Goal: Task Accomplishment & Management: Complete application form

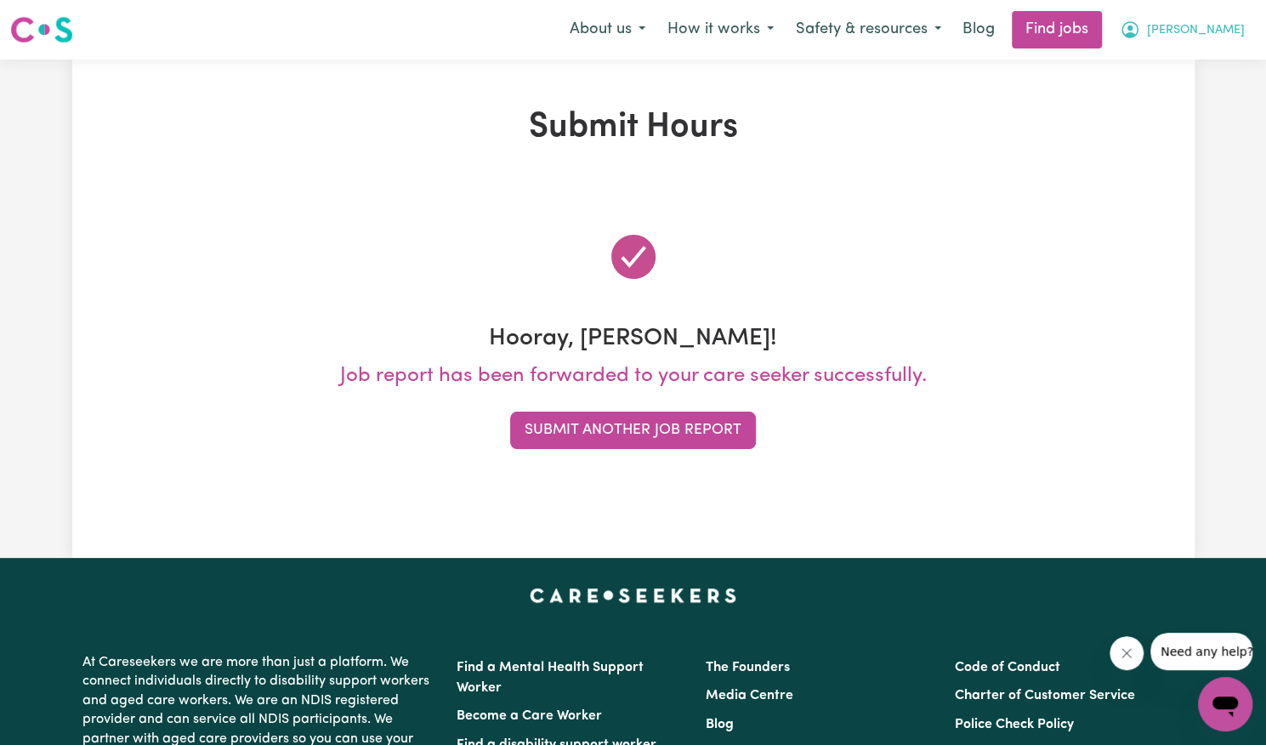
click at [1210, 29] on span "[PERSON_NAME]" at bounding box center [1196, 30] width 98 height 19
click at [1191, 65] on link "My Account" at bounding box center [1187, 66] width 134 height 32
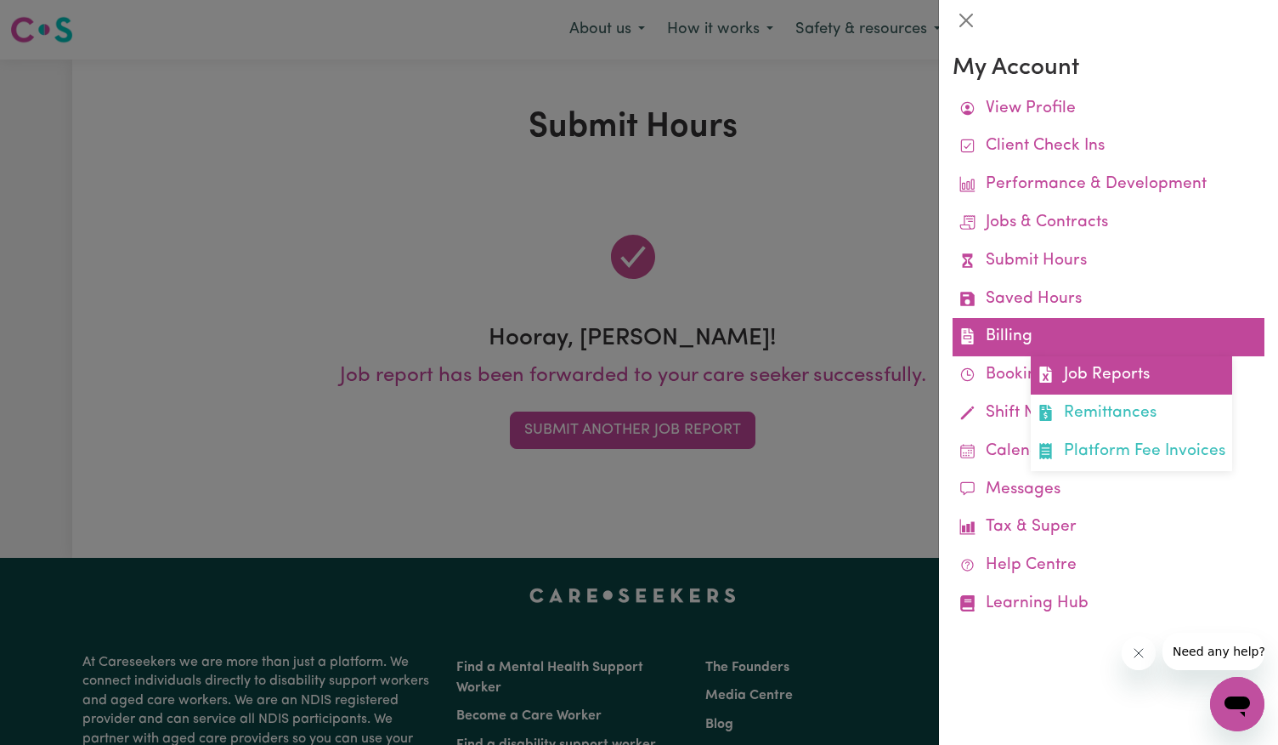
click at [1083, 379] on link "Job Reports" at bounding box center [1131, 375] width 201 height 38
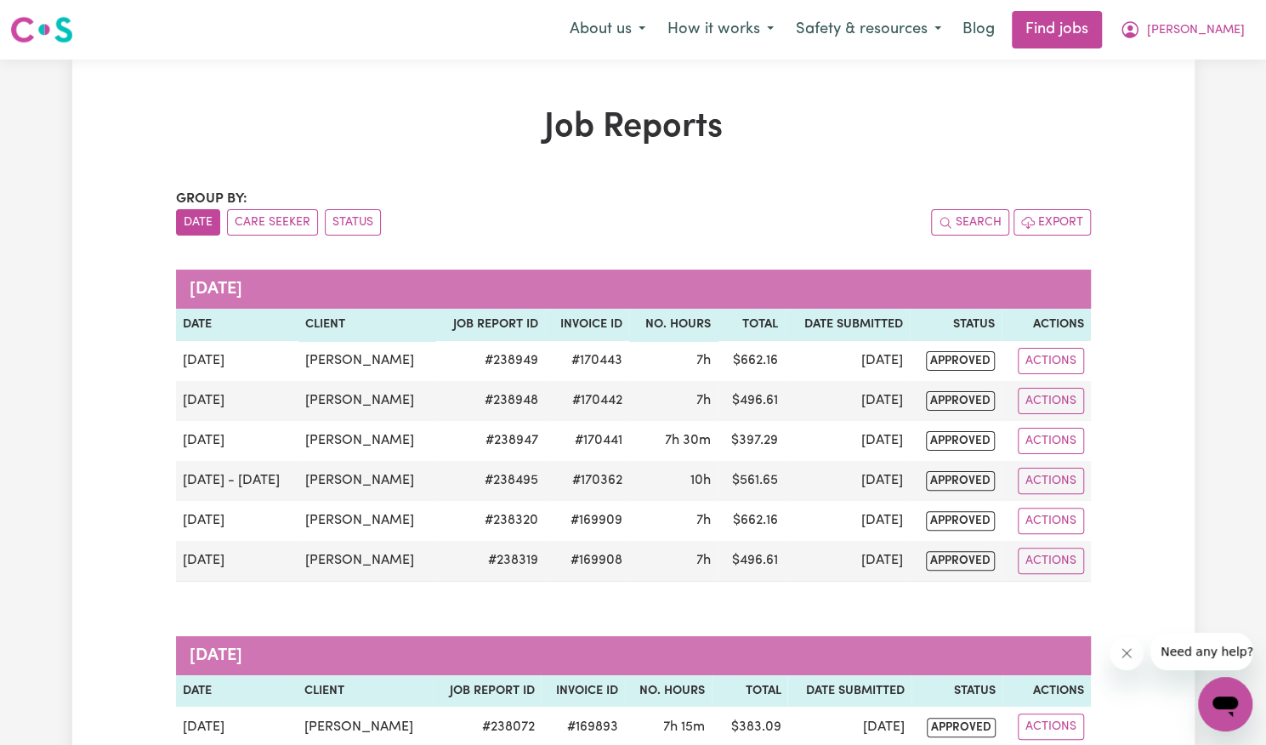
click at [794, 107] on h1 "Job Reports" at bounding box center [633, 127] width 915 height 41
click at [1140, 31] on icon "My Account" at bounding box center [1129, 30] width 20 height 20
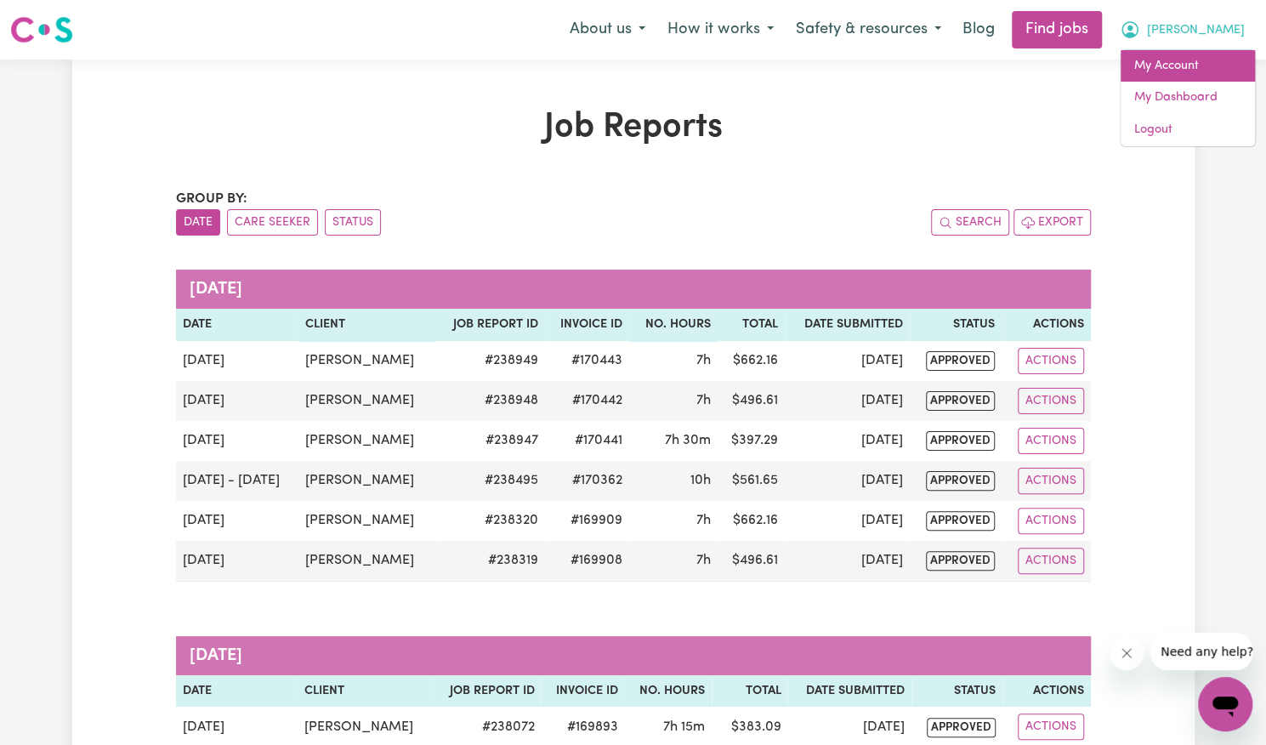
click at [1175, 57] on link "My Account" at bounding box center [1187, 66] width 134 height 32
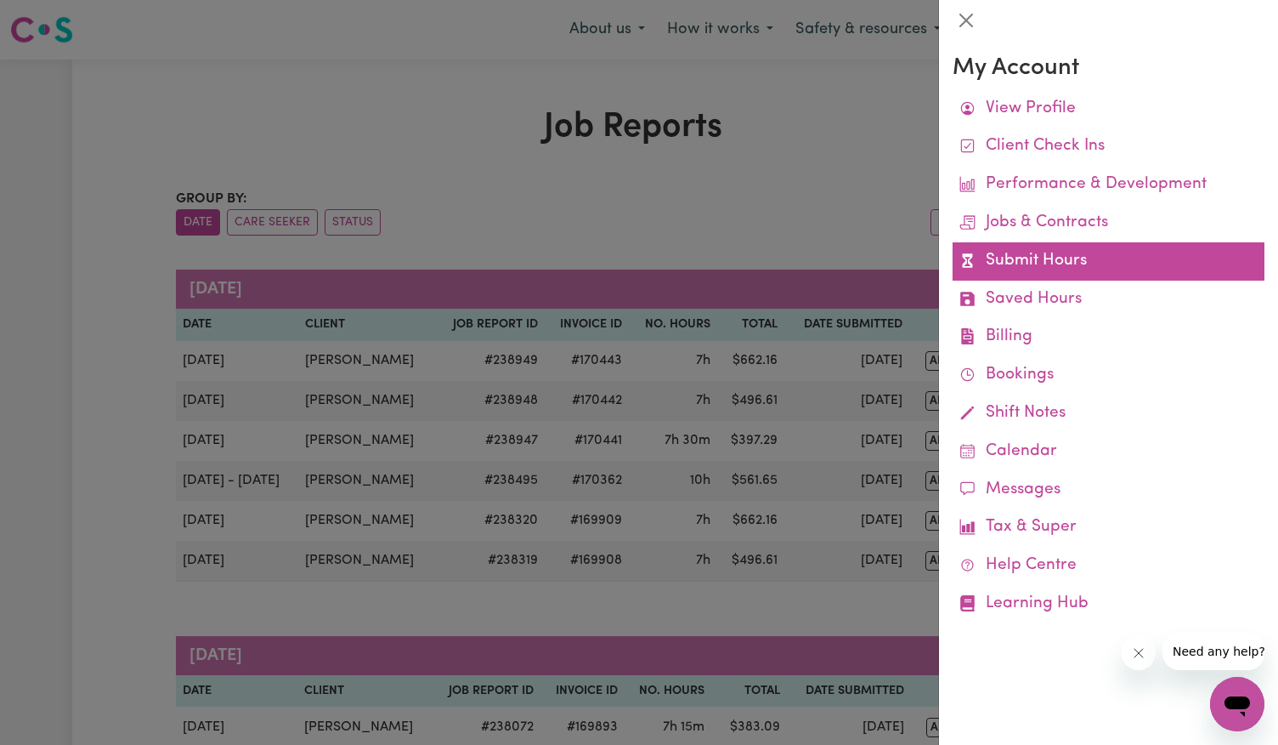
click at [1044, 251] on link "Submit Hours" at bounding box center [1109, 261] width 312 height 38
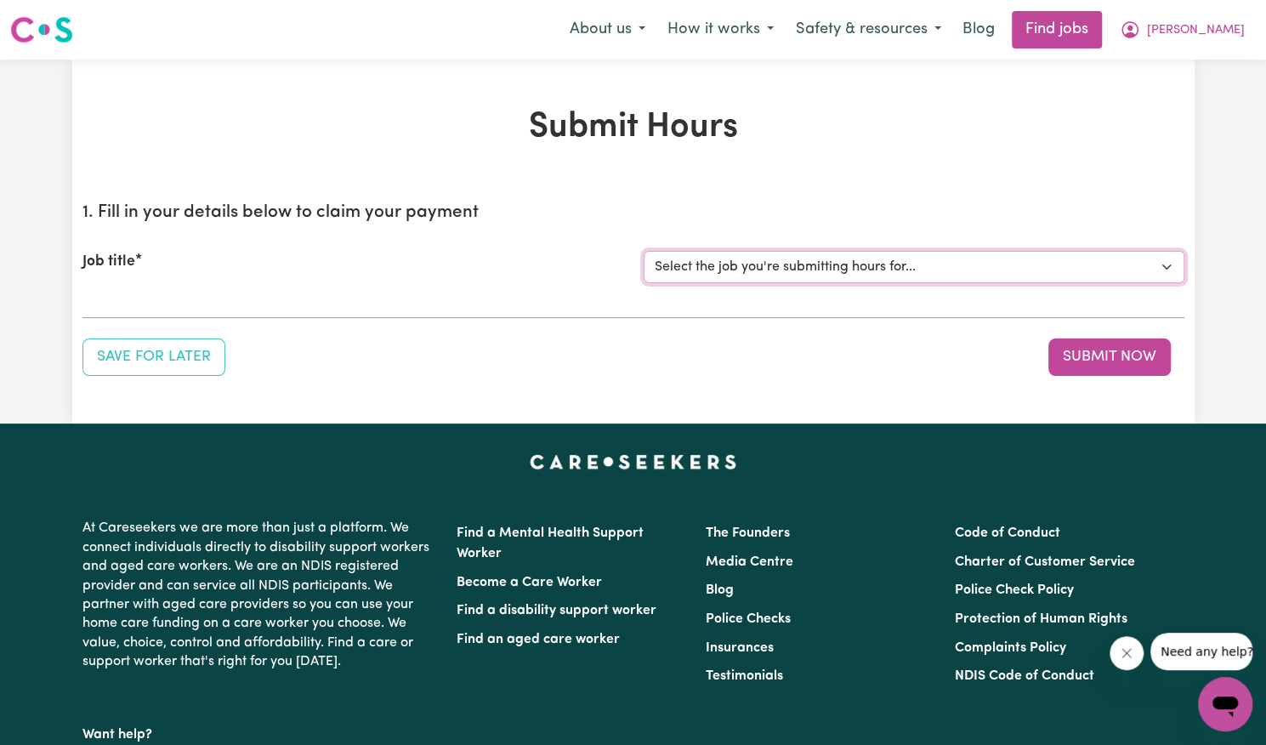
click at [915, 268] on select "Select the job you're submitting hours for... [[PERSON_NAME]] Support Worker Ne…" at bounding box center [913, 267] width 541 height 32
select select "14115"
click at [643, 251] on select "Select the job you're submitting hours for... [[PERSON_NAME]] Support Worker Ne…" at bounding box center [913, 267] width 541 height 32
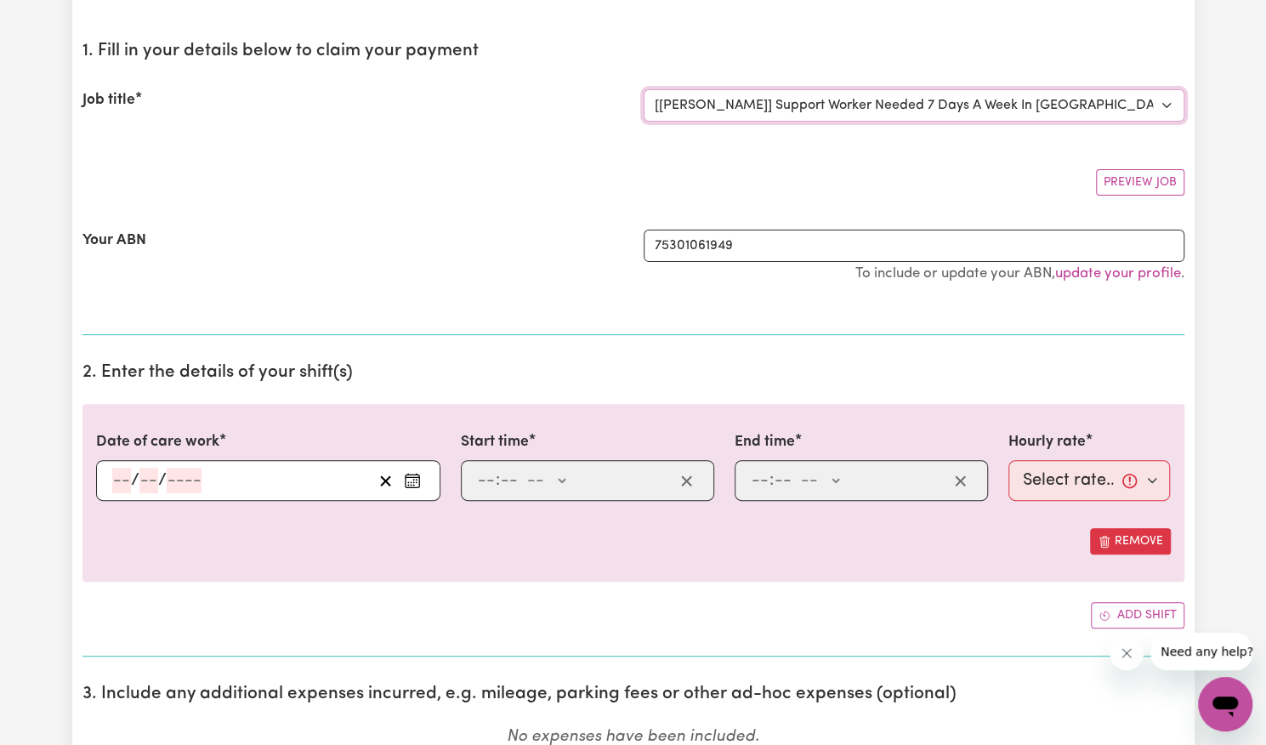
scroll to position [202, 0]
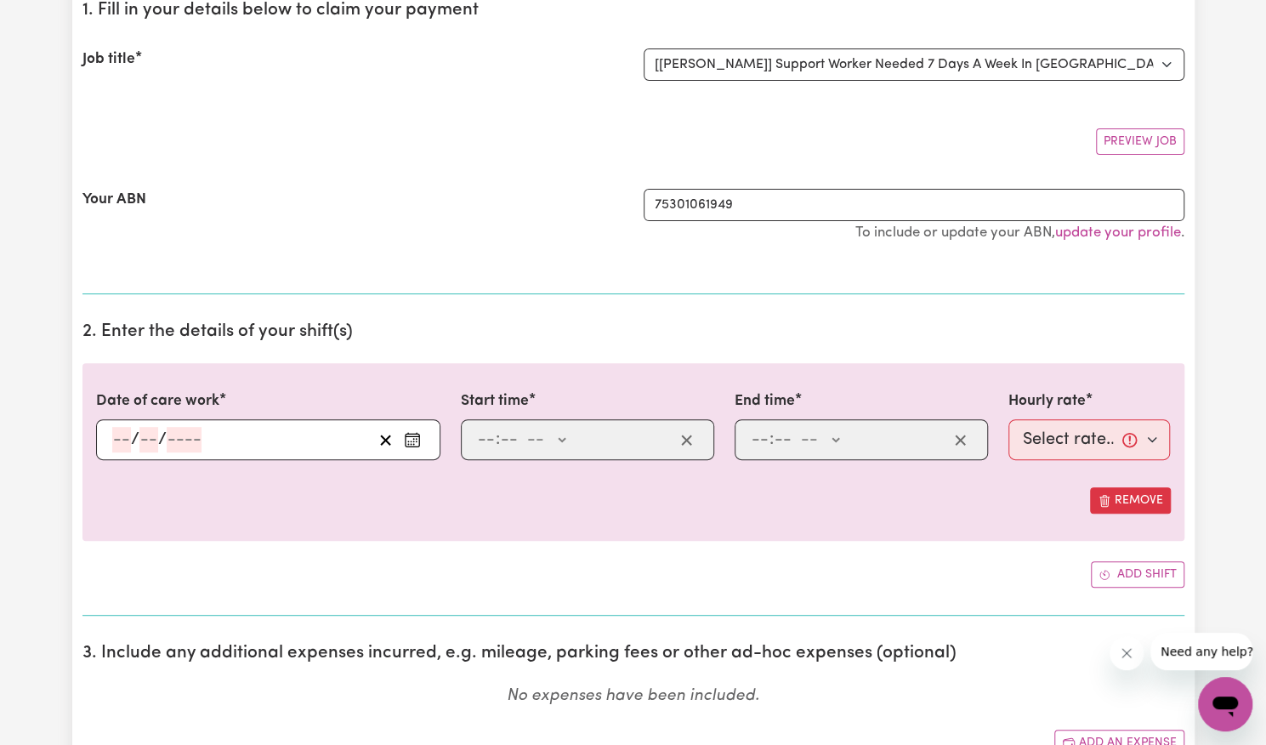
click at [410, 446] on button "Enter the date of care work" at bounding box center [412, 440] width 27 height 26
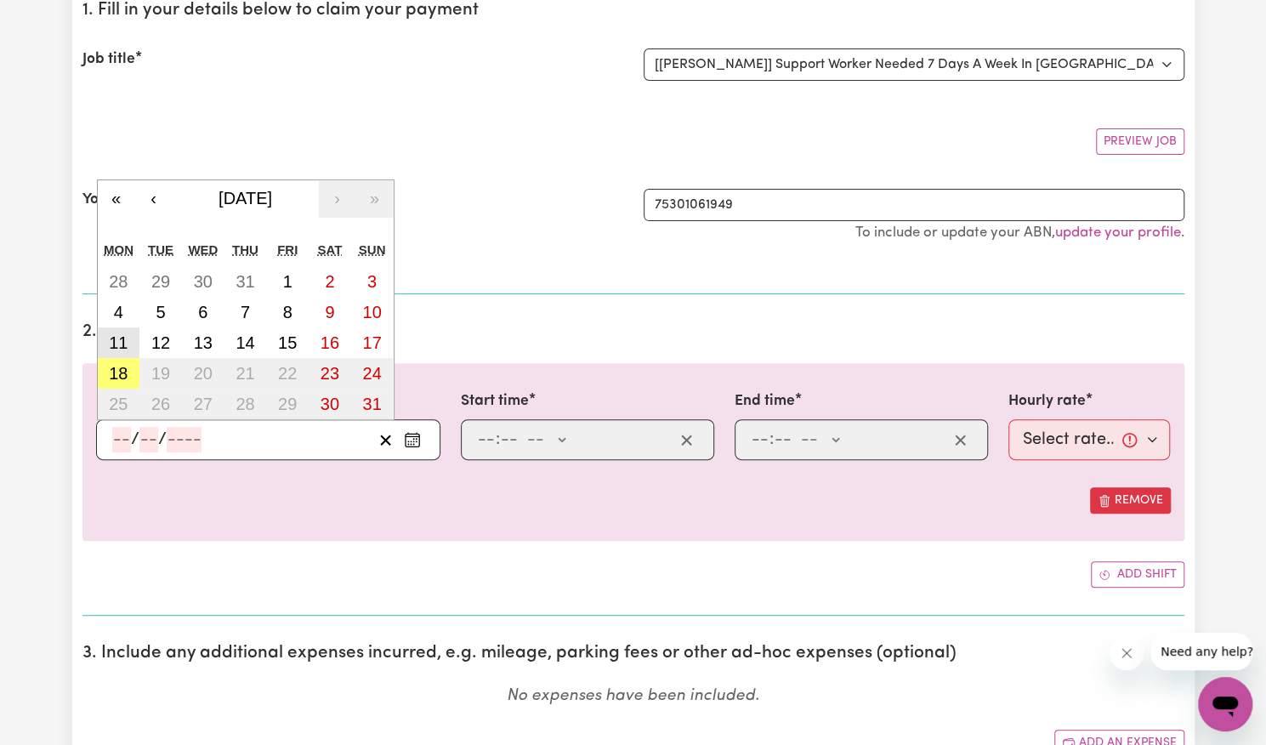
click at [121, 344] on abbr "11" at bounding box center [118, 342] width 19 height 19
type input "[DATE]"
type input "11"
type input "8"
type input "2025"
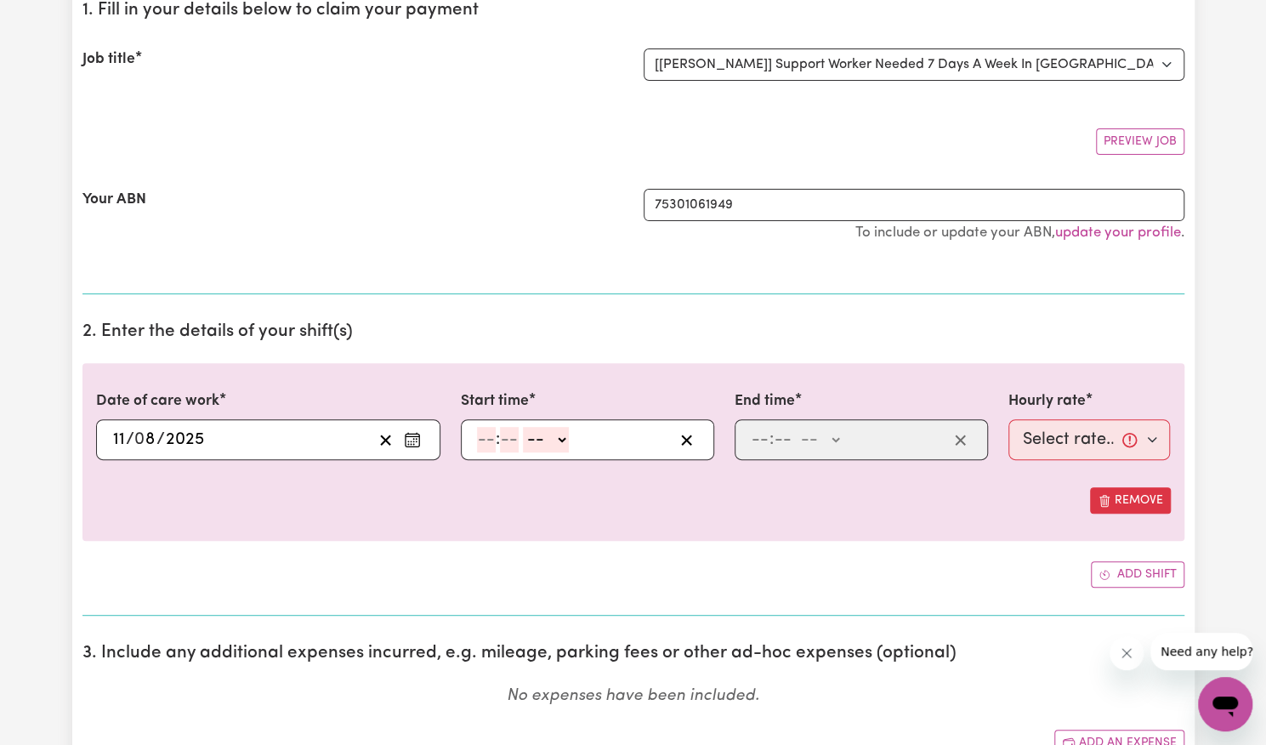
click at [486, 433] on input "number" at bounding box center [486, 440] width 19 height 26
type input "9"
type input "15"
click at [544, 427] on select "-- AM PM" at bounding box center [537, 440] width 46 height 26
select select "pm"
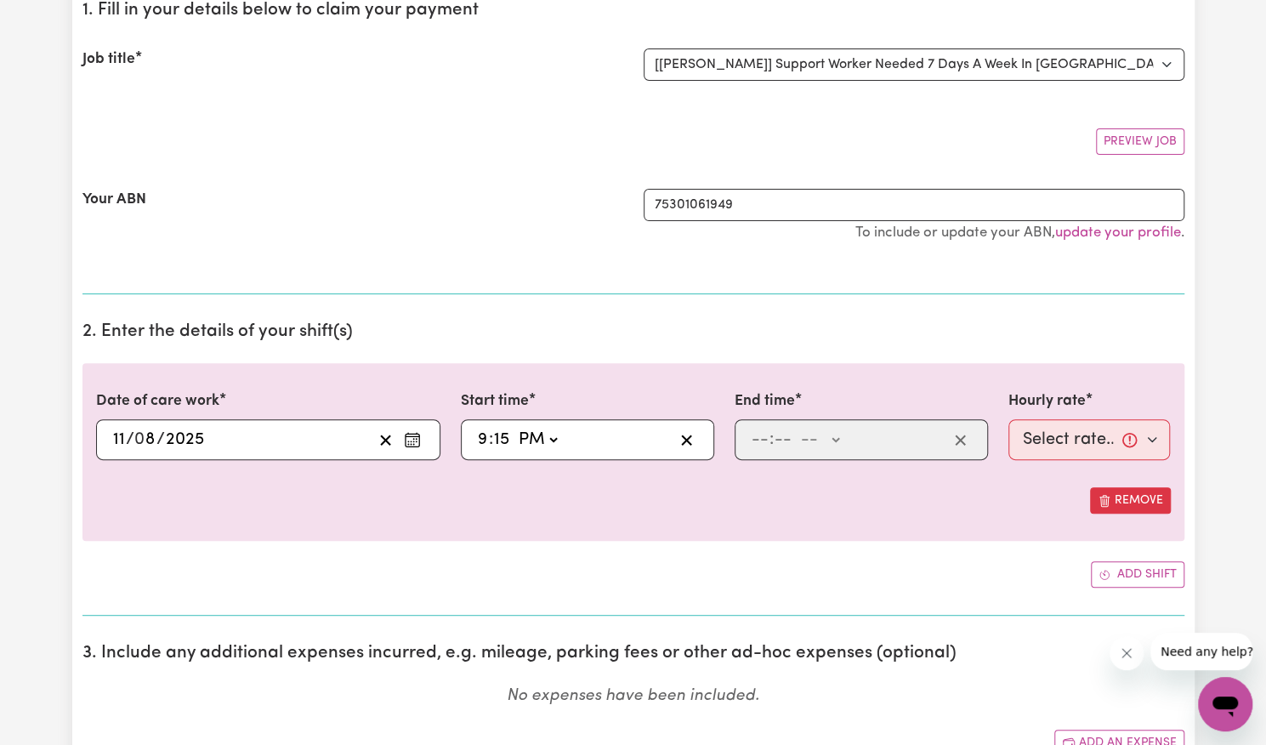
click at [514, 427] on select "-- AM PM" at bounding box center [537, 440] width 46 height 26
type input "21:15"
click at [757, 439] on input "number" at bounding box center [760, 440] width 19 height 26
type input "6"
type input "00"
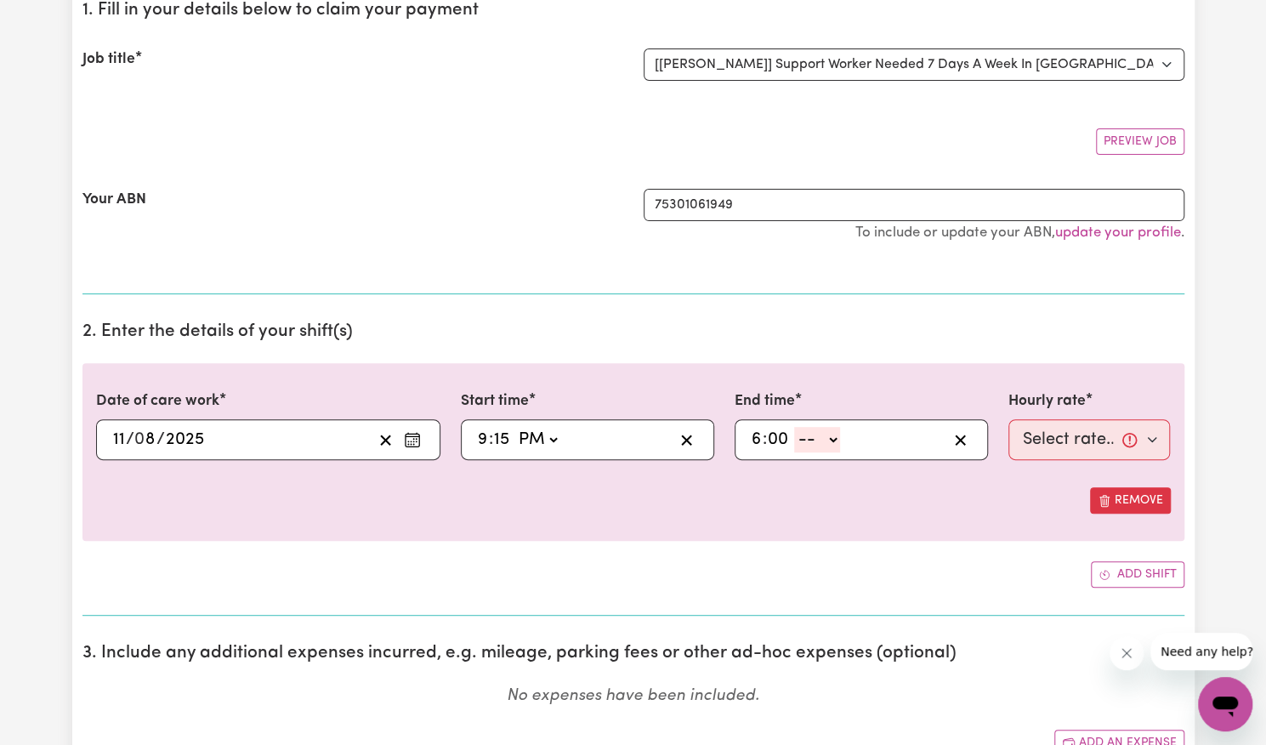
click at [813, 436] on select "-- AM PM" at bounding box center [817, 440] width 46 height 26
select select "pm"
click at [794, 427] on select "-- AM PM" at bounding box center [817, 440] width 46 height 26
type input "18:00"
type input "0"
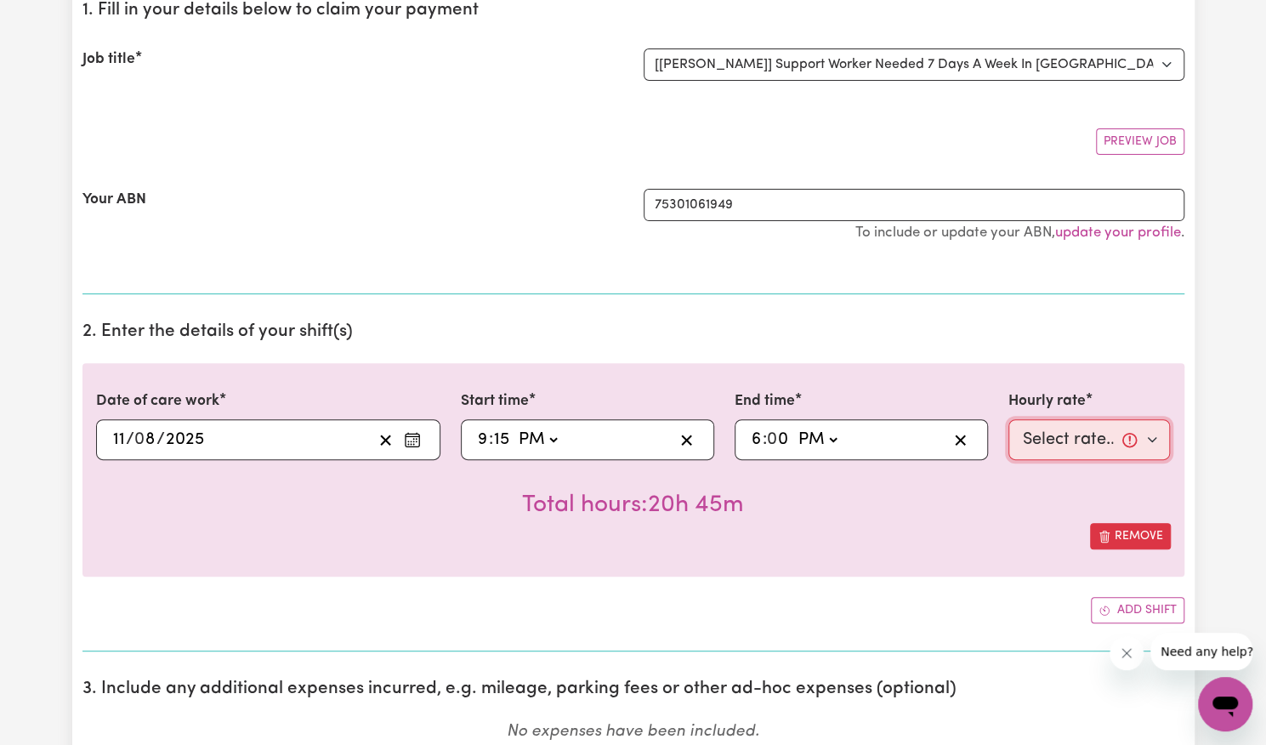
click at [1059, 426] on select "Select rate... $57.17 (Weekday) $77.96 ([DATE]) $103.95 ([DATE]) $129.94 (Publi…" at bounding box center [1089, 439] width 162 height 41
click at [1008, 419] on select "Select rate... $57.17 (Weekday) $77.96 ([DATE]) $103.95 ([DATE]) $129.94 (Publi…" at bounding box center [1089, 439] width 162 height 41
click at [1030, 616] on div "Add shift" at bounding box center [633, 610] width 1102 height 26
click at [1073, 434] on select "Select rate... $57.17 (Weekday) $77.96 ([DATE]) $103.95 ([DATE]) $129.94 (Publi…" at bounding box center [1089, 439] width 162 height 41
select select "62.37-Overnight"
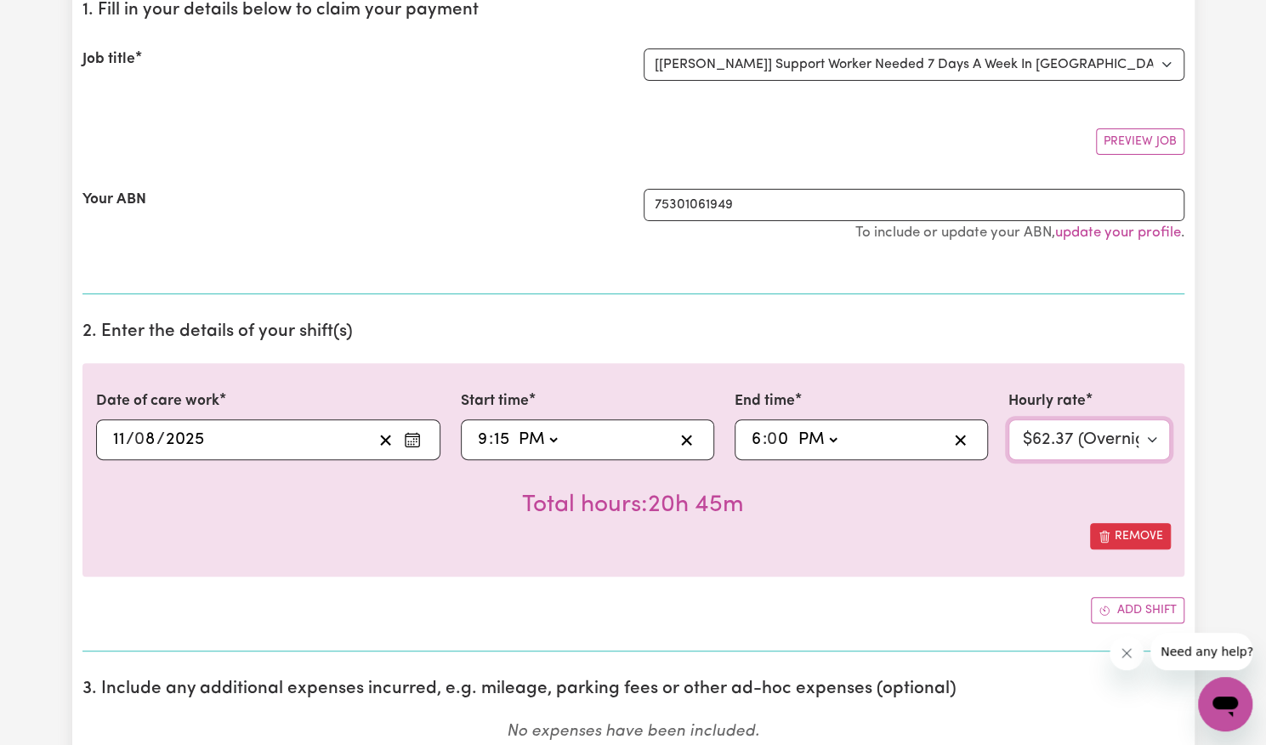
click at [1008, 419] on select "Select rate... $57.17 (Weekday) $77.96 ([DATE]) $103.95 ([DATE]) $129.94 (Publi…" at bounding box center [1089, 439] width 162 height 41
click at [1119, 611] on button "Add shift" at bounding box center [1138, 610] width 94 height 26
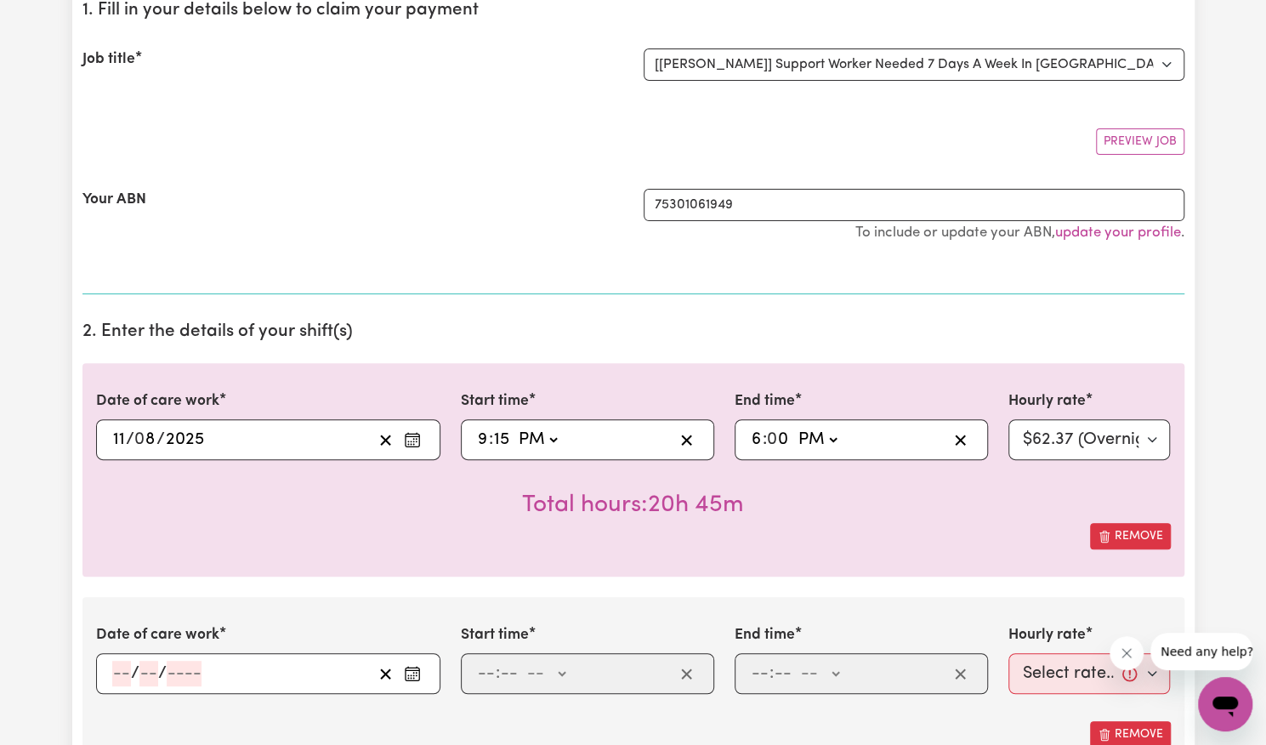
click at [418, 673] on rect "Enter the date of care work" at bounding box center [412, 674] width 14 height 13
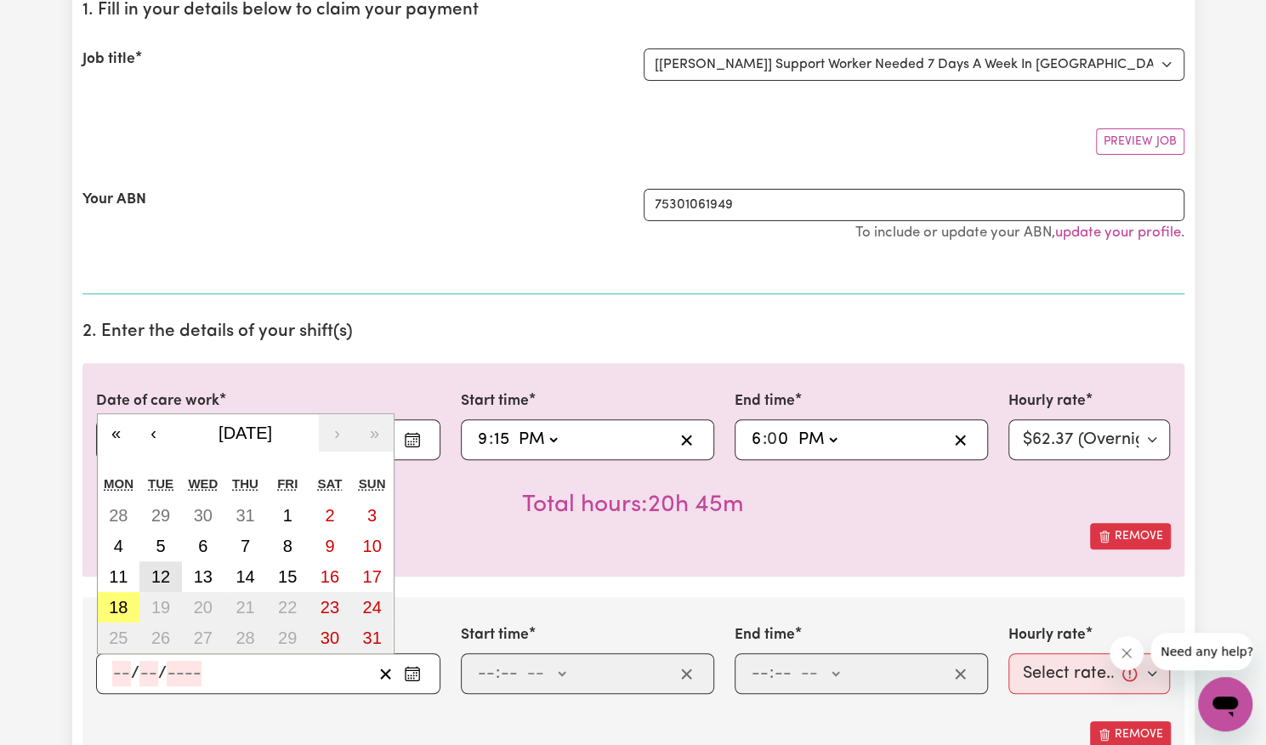
click at [177, 566] on button "12" at bounding box center [160, 576] width 43 height 31
type input "[DATE]"
type input "12"
type input "8"
type input "2025"
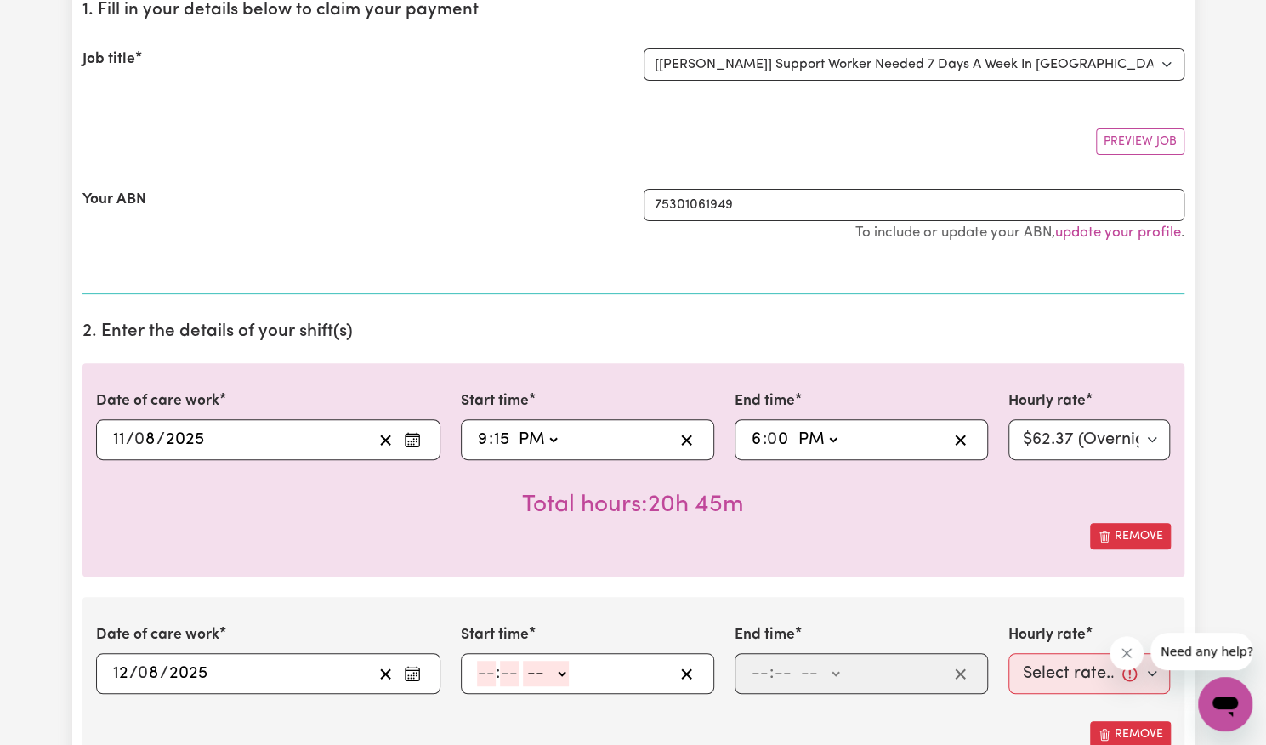
click at [477, 674] on input "number" at bounding box center [486, 673] width 19 height 26
type input "6"
type input "9"
type input "00"
click at [558, 670] on select "-- AM PM" at bounding box center [543, 673] width 46 height 26
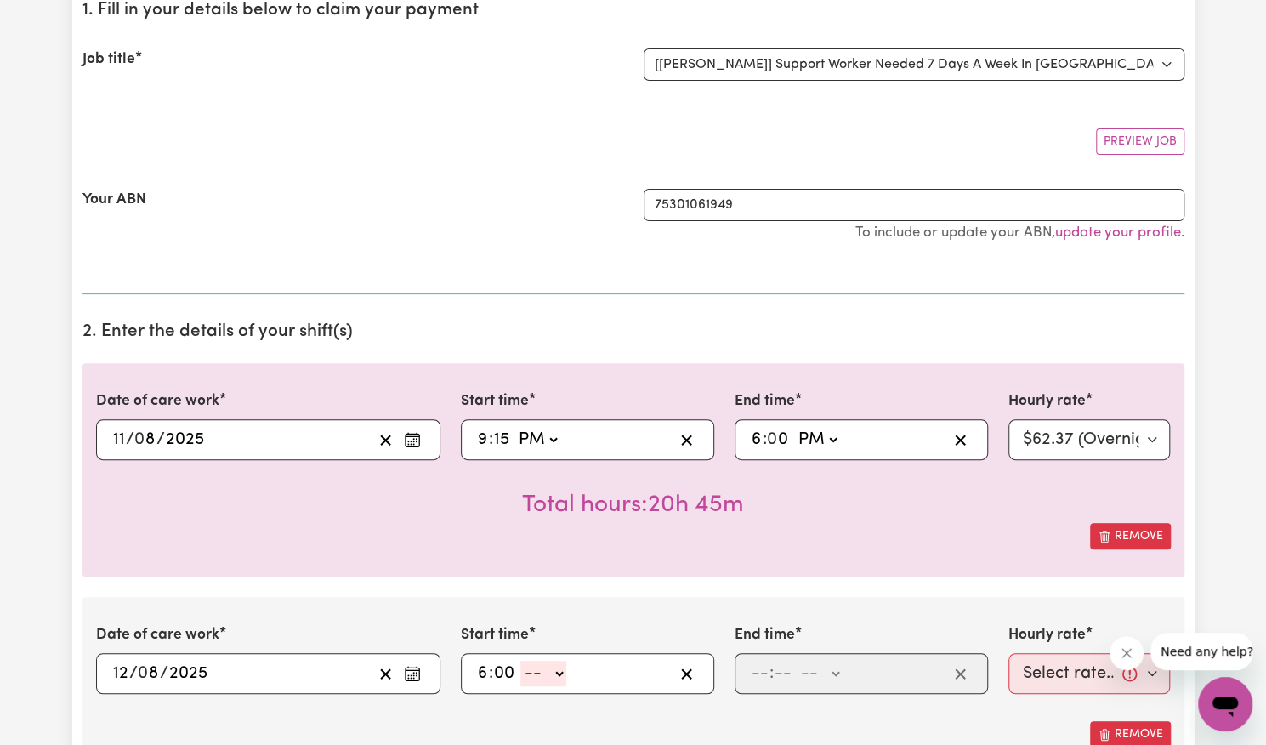
select select "am"
click at [520, 660] on select "-- AM PM" at bounding box center [543, 673] width 46 height 26
type input "06:00"
type input "0"
click at [751, 669] on input "number" at bounding box center [760, 673] width 19 height 26
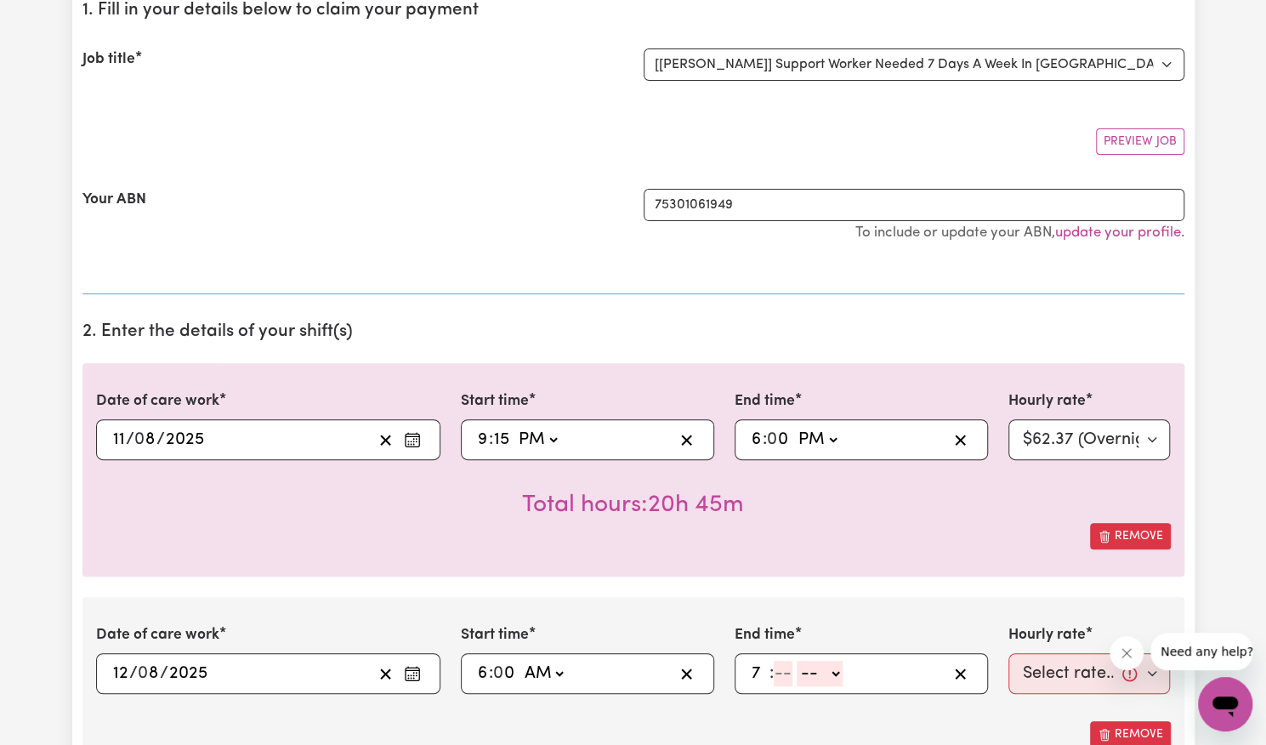
type input "7"
type input "15"
click at [808, 666] on select "-- AM PM" at bounding box center [810, 673] width 46 height 26
select select "am"
click at [787, 660] on select "-- AM PM" at bounding box center [810, 673] width 46 height 26
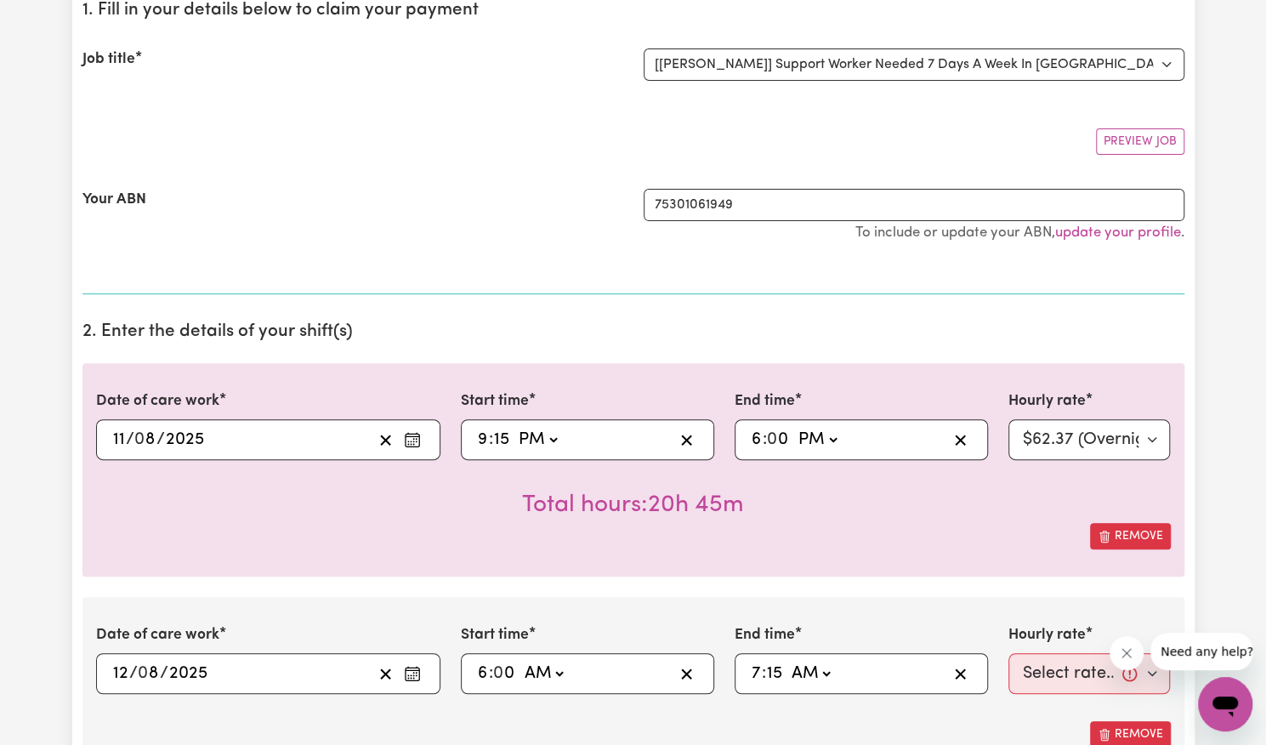
type input "07:15"
click at [1032, 663] on select "Select rate... $57.17 (Weekday) $77.96 ([DATE]) $103.95 ([DATE]) $129.94 (Publi…" at bounding box center [1089, 673] width 162 height 41
select select "57.17-Weekday"
click at [1008, 653] on select "Select rate... $57.17 (Weekday) $77.96 ([DATE]) $103.95 ([DATE]) $129.94 (Publi…" at bounding box center [1089, 673] width 162 height 41
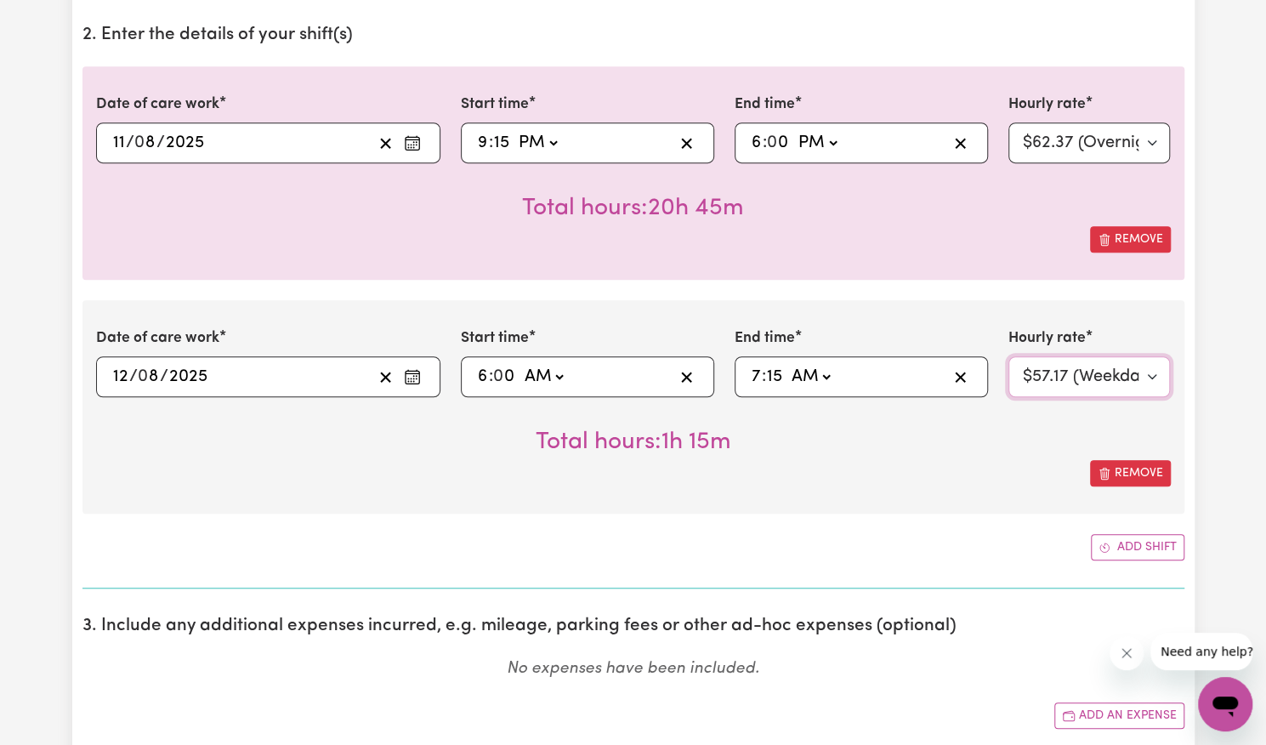
scroll to position [501, 0]
click at [812, 134] on select "AM PM" at bounding box center [817, 141] width 46 height 26
select select "am"
click at [794, 128] on select "AM PM" at bounding box center [817, 141] width 46 height 26
type input "06:00"
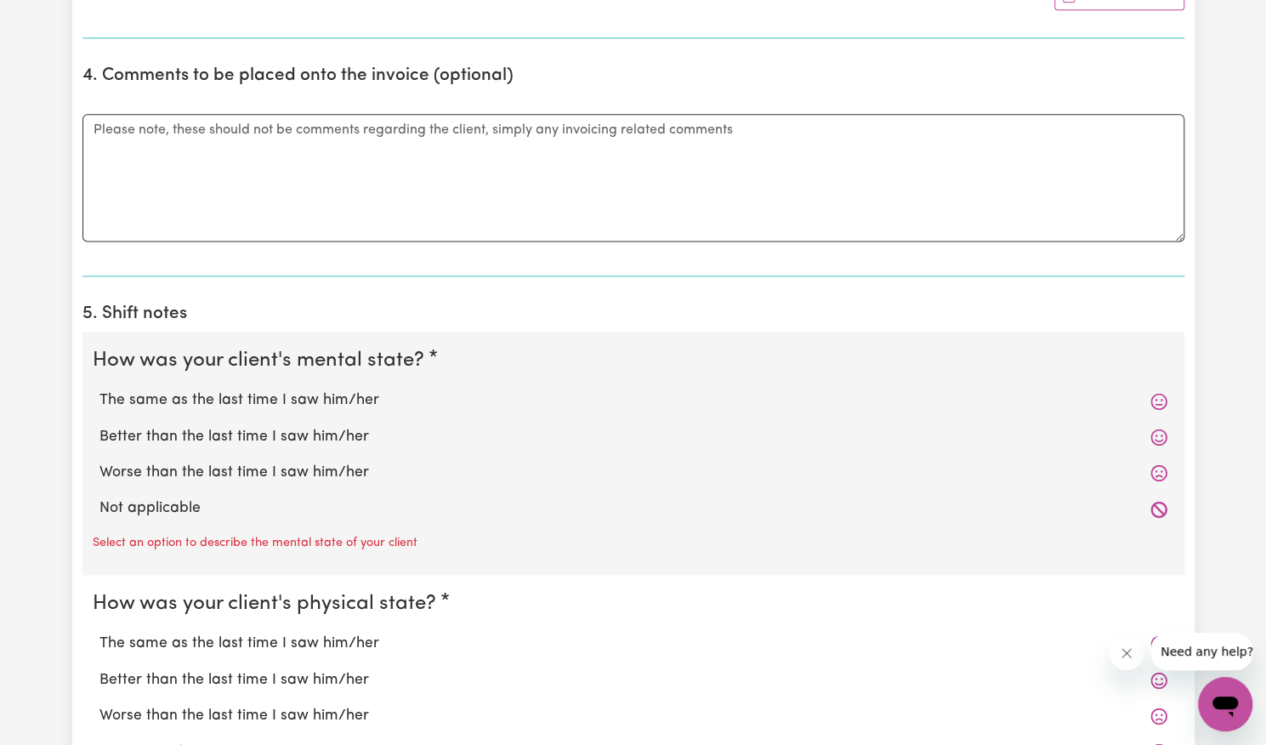
scroll to position [1221, 0]
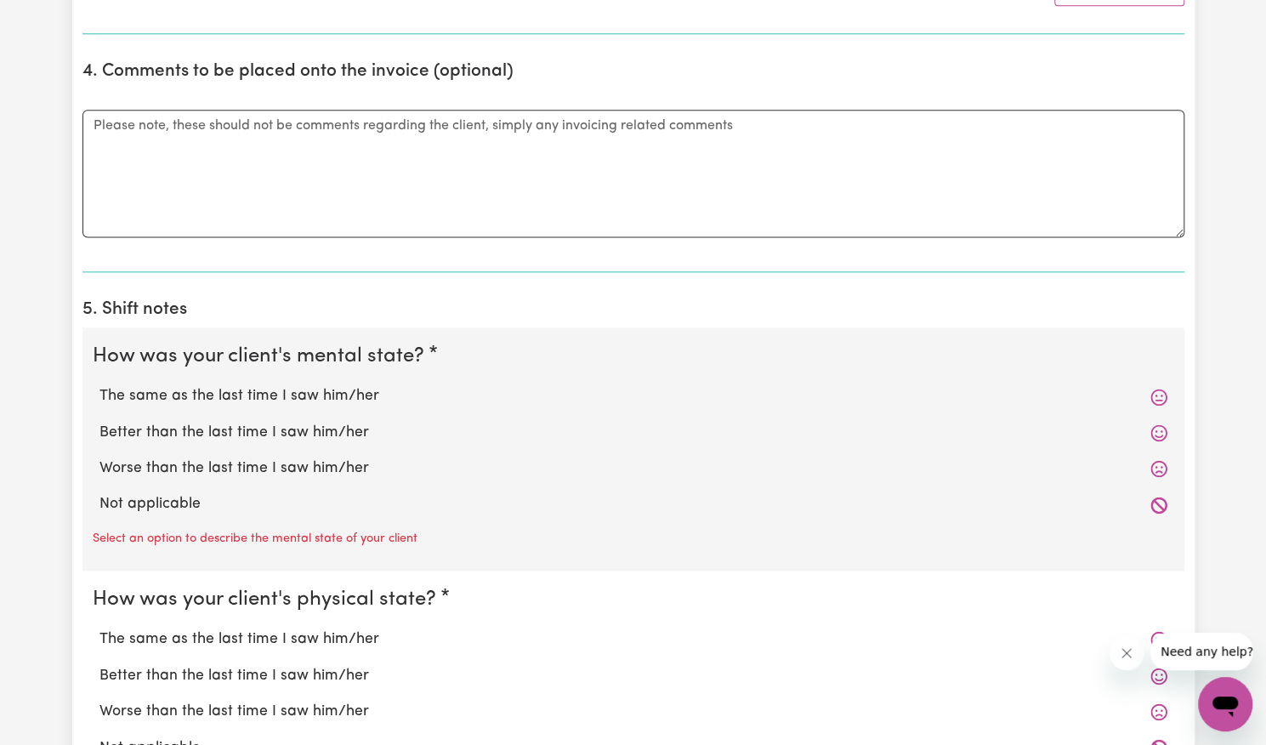
click at [403, 429] on label "Better than the last time I saw him/her" at bounding box center [633, 433] width 1068 height 22
click at [99, 422] on input "Better than the last time I saw him/her" at bounding box center [99, 421] width 1 height 1
radio input "true"
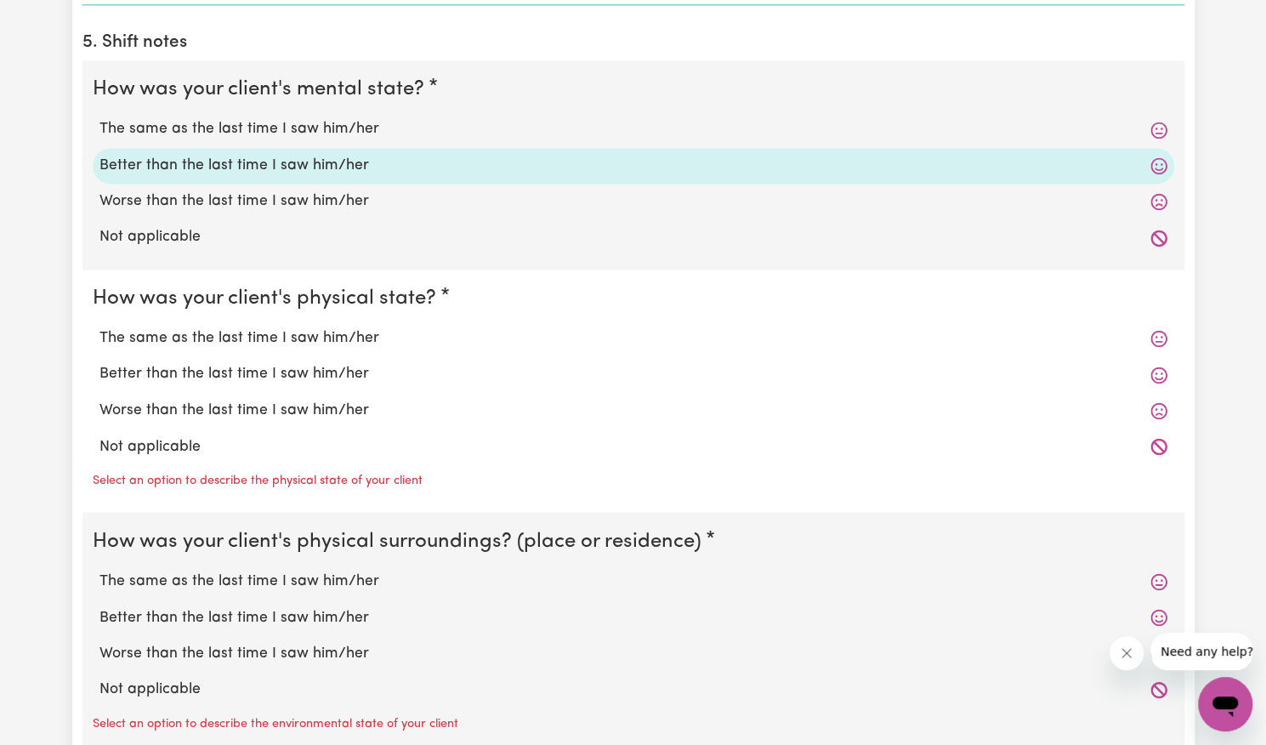
scroll to position [1490, 0]
click at [376, 369] on label "Better than the last time I saw him/her" at bounding box center [633, 372] width 1068 height 22
click at [99, 361] on input "Better than the last time I saw him/her" at bounding box center [99, 360] width 1 height 1
radio input "true"
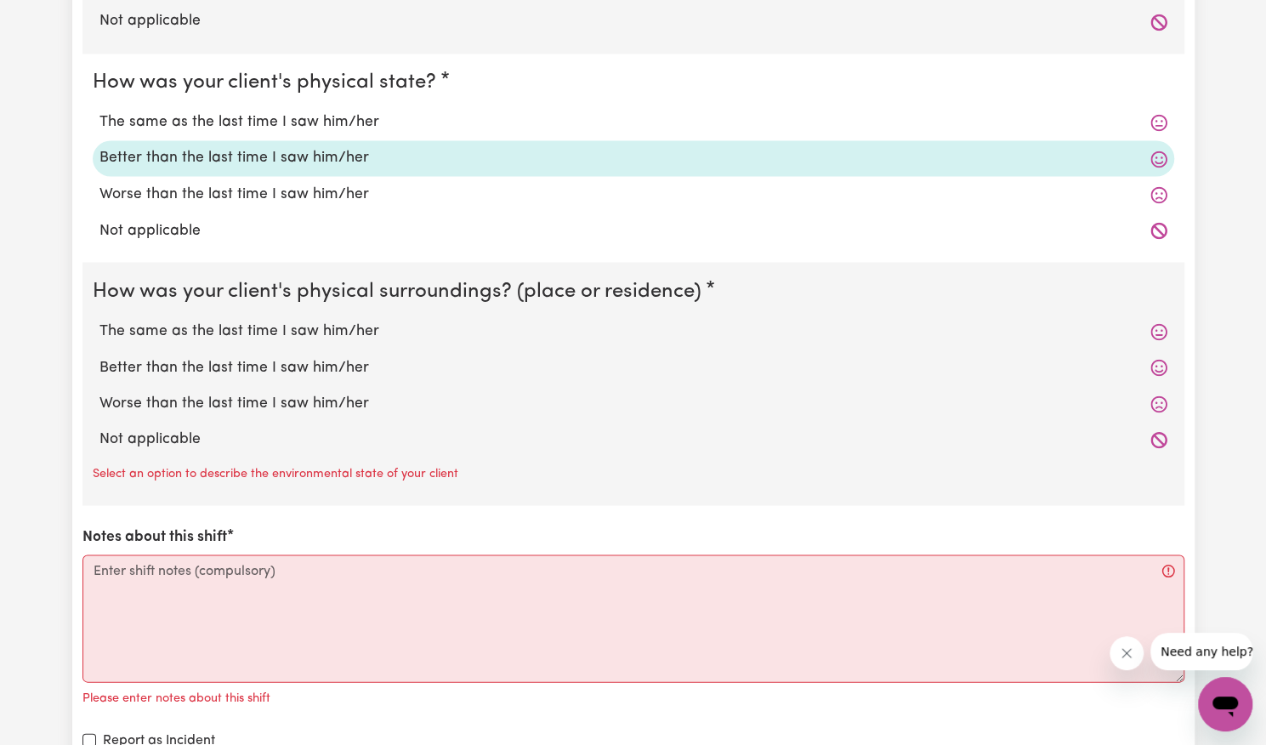
scroll to position [1719, 0]
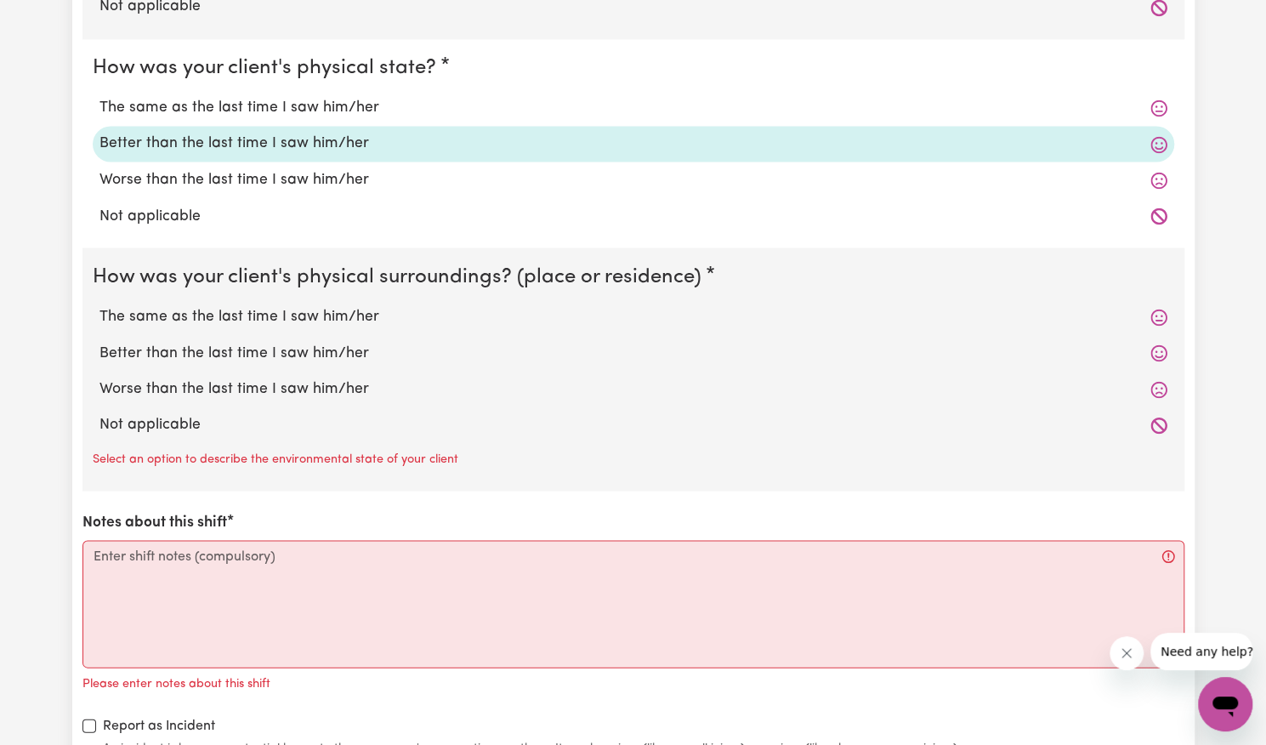
click at [372, 351] on label "Better than the last time I saw him/her" at bounding box center [633, 353] width 1068 height 22
click at [99, 342] on input "Better than the last time I saw him/her" at bounding box center [99, 341] width 1 height 1
radio input "true"
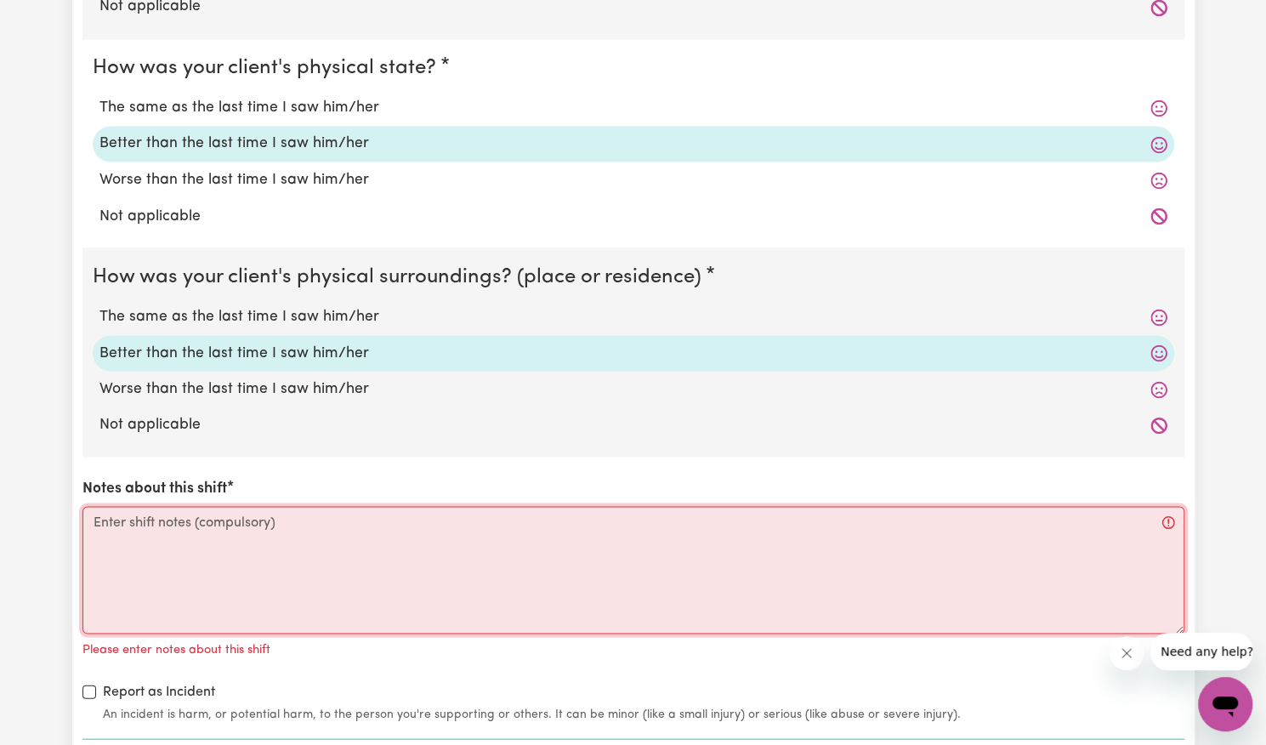
click at [300, 536] on textarea "Notes about this shift" at bounding box center [633, 570] width 1102 height 128
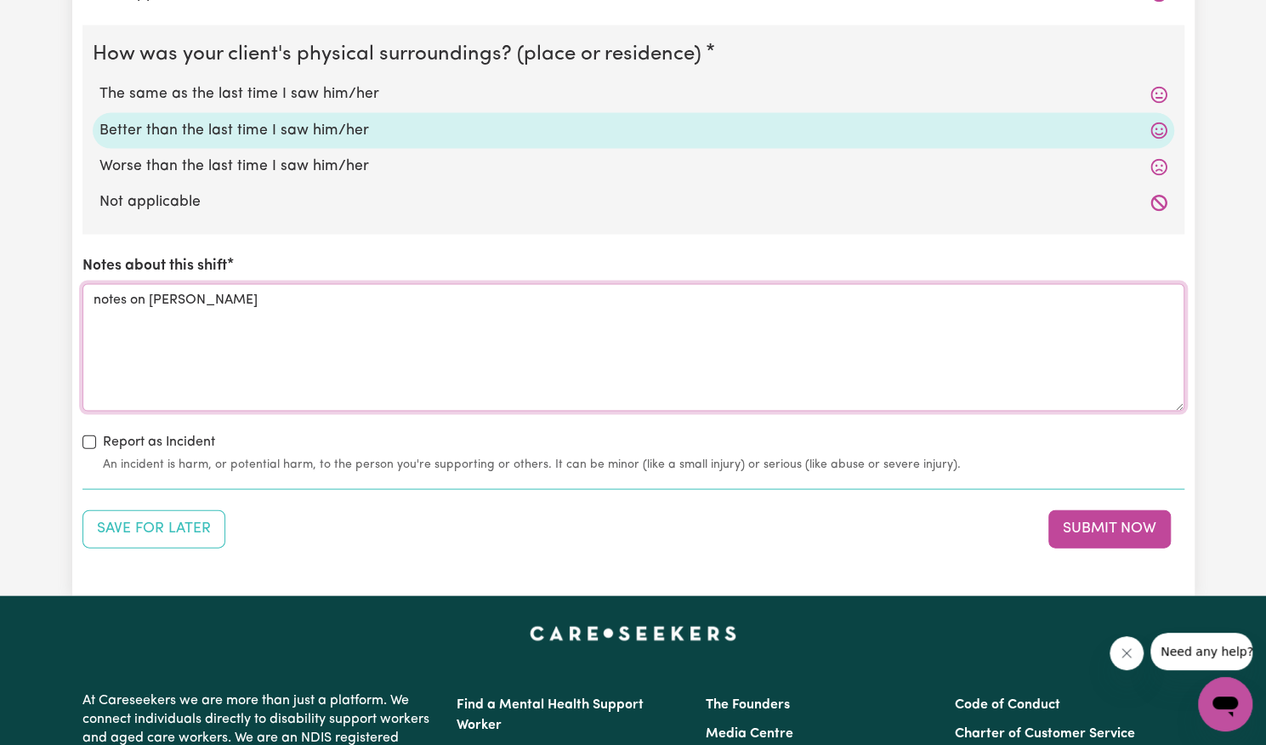
scroll to position [1941, 0]
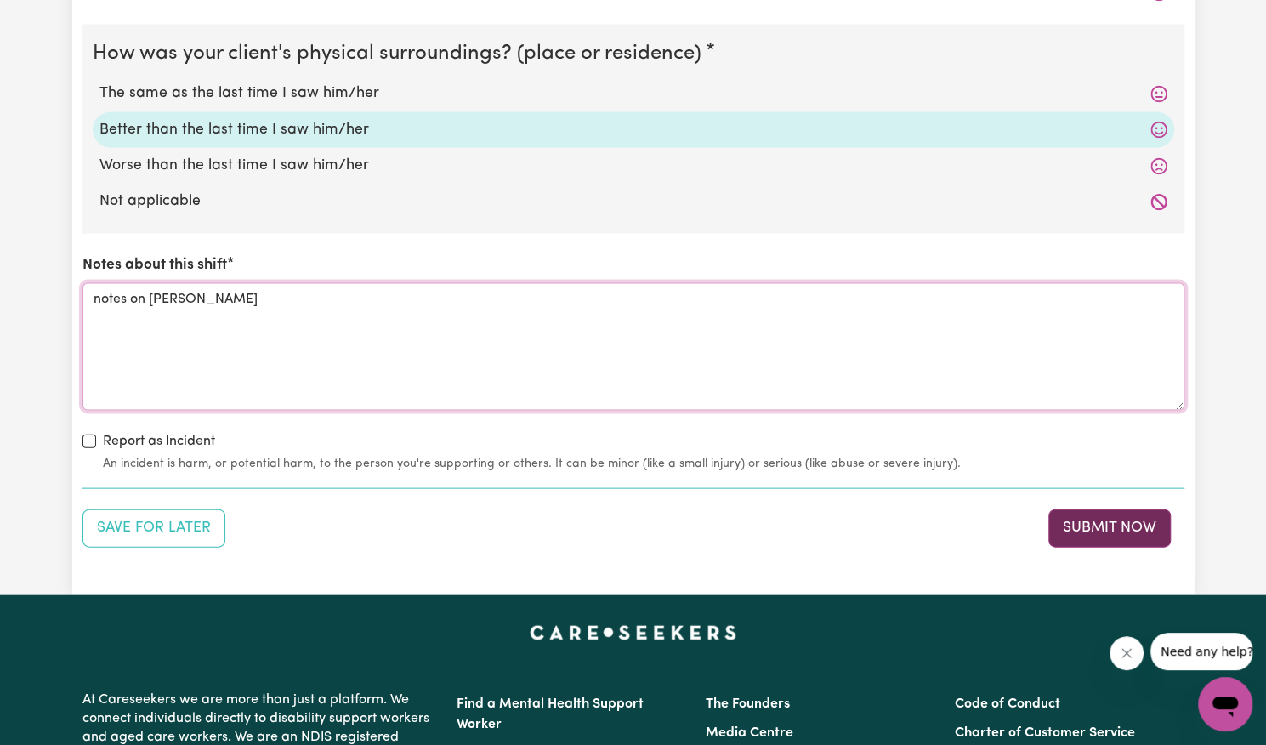
type textarea "notes on [PERSON_NAME]"
click at [1078, 530] on button "Submit Now" at bounding box center [1109, 527] width 122 height 37
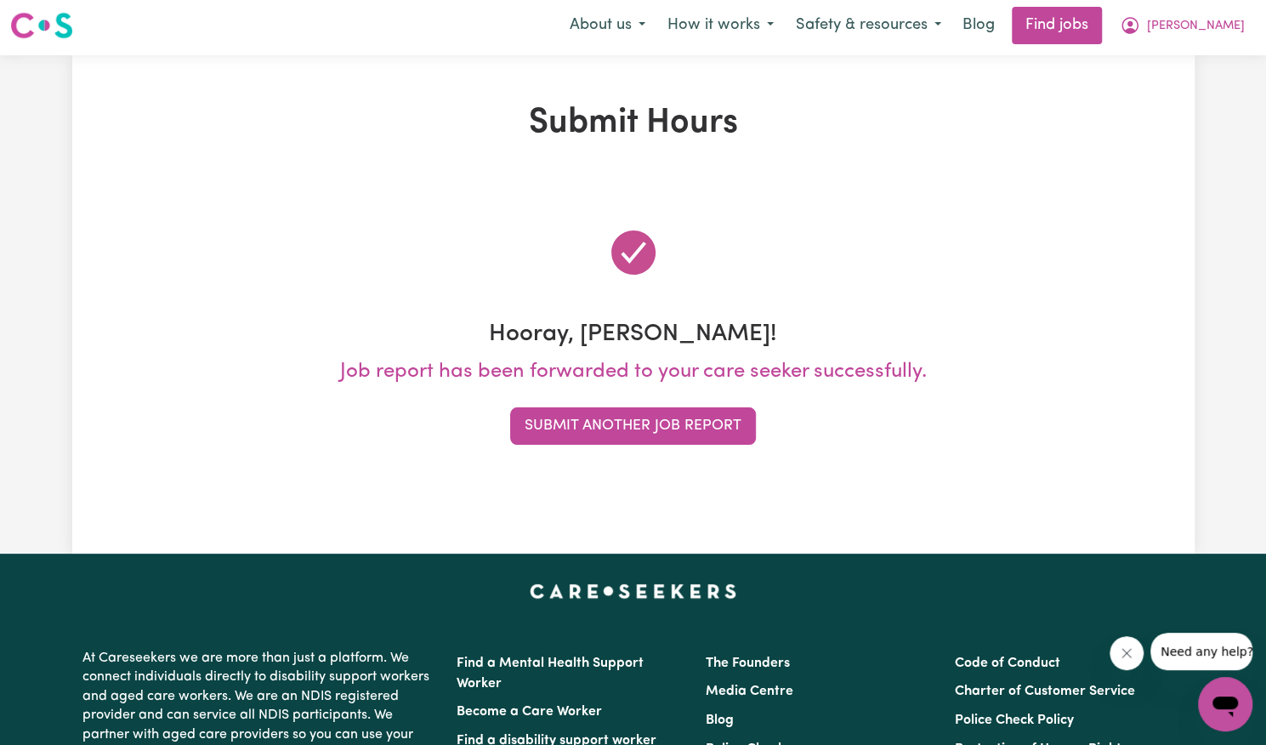
scroll to position [0, 0]
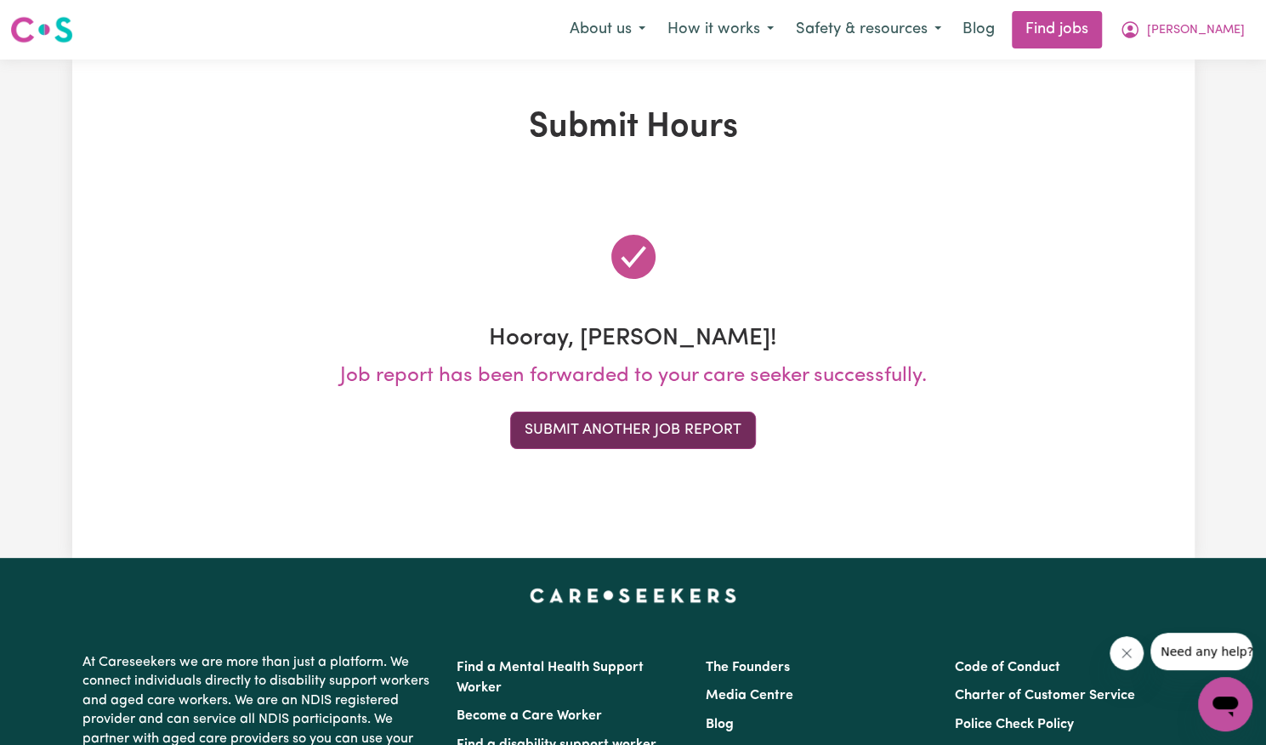
click at [660, 430] on button "Submit Another Job Report" at bounding box center [633, 429] width 246 height 37
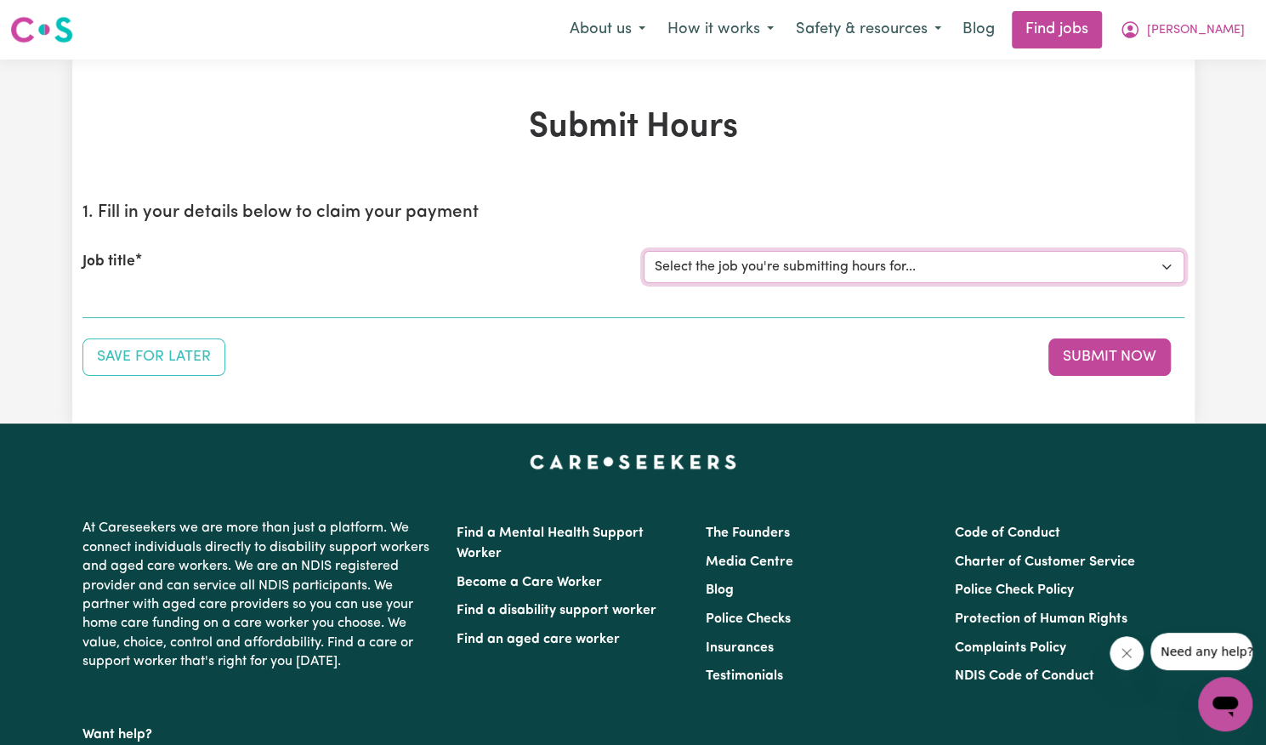
click at [827, 269] on select "Select the job you're submitting hours for... [[PERSON_NAME]] Support Worker Ne…" at bounding box center [913, 267] width 541 height 32
select select "14115"
click at [643, 251] on select "Select the job you're submitting hours for... [[PERSON_NAME]] Support Worker Ne…" at bounding box center [913, 267] width 541 height 32
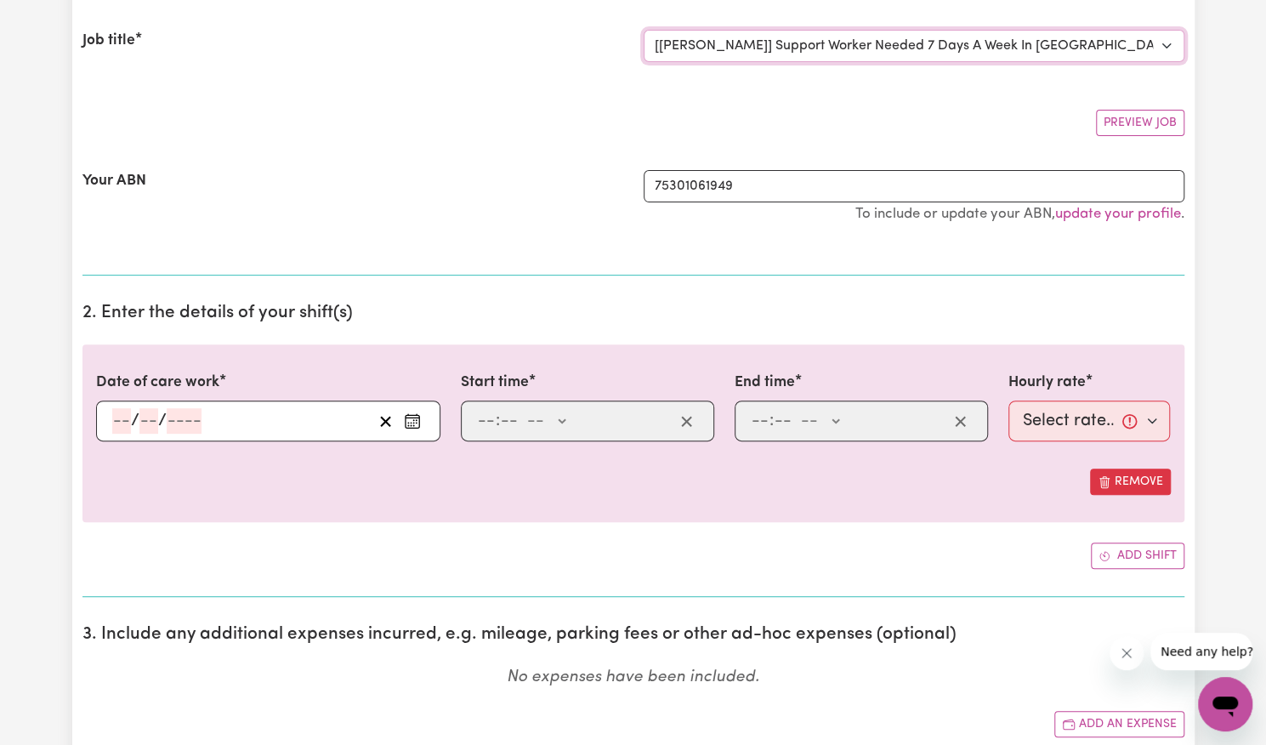
scroll to position [223, 0]
click at [412, 428] on button "Enter the date of care work" at bounding box center [412, 419] width 27 height 26
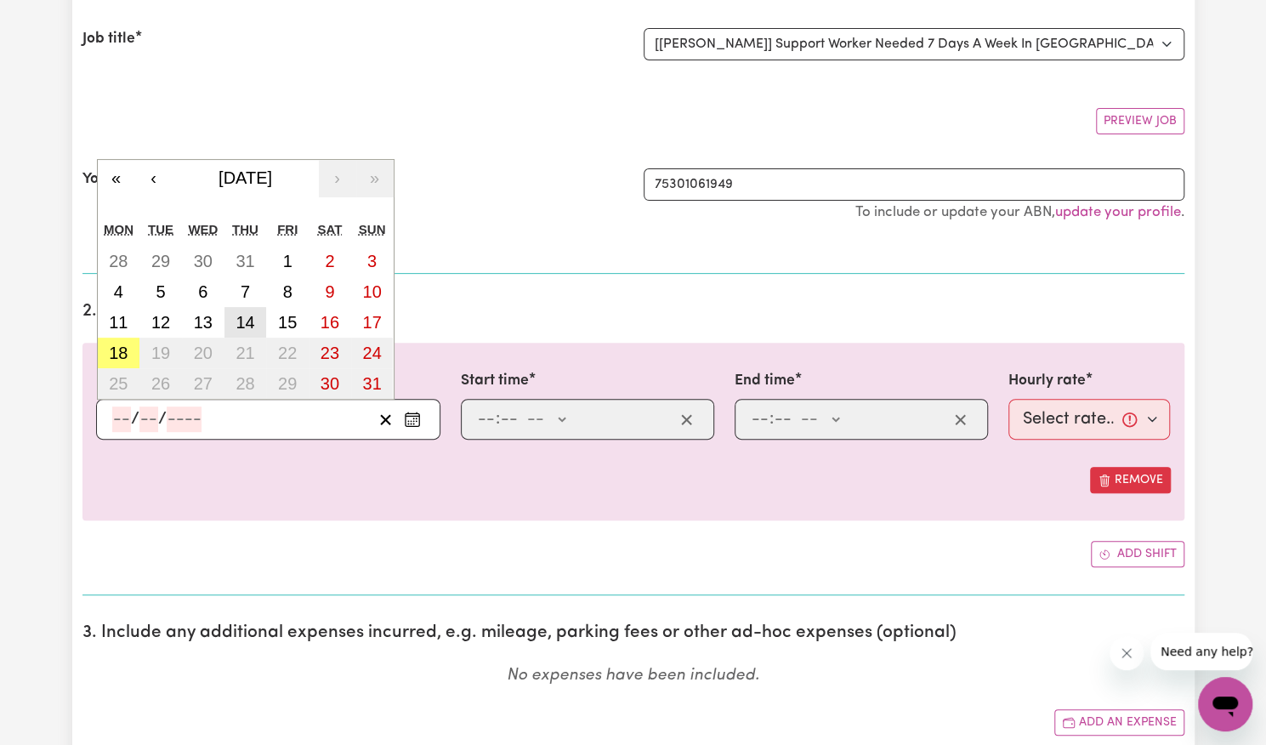
click at [245, 319] on abbr "14" at bounding box center [244, 322] width 19 height 19
type input "[DATE]"
type input "14"
type input "8"
type input "2025"
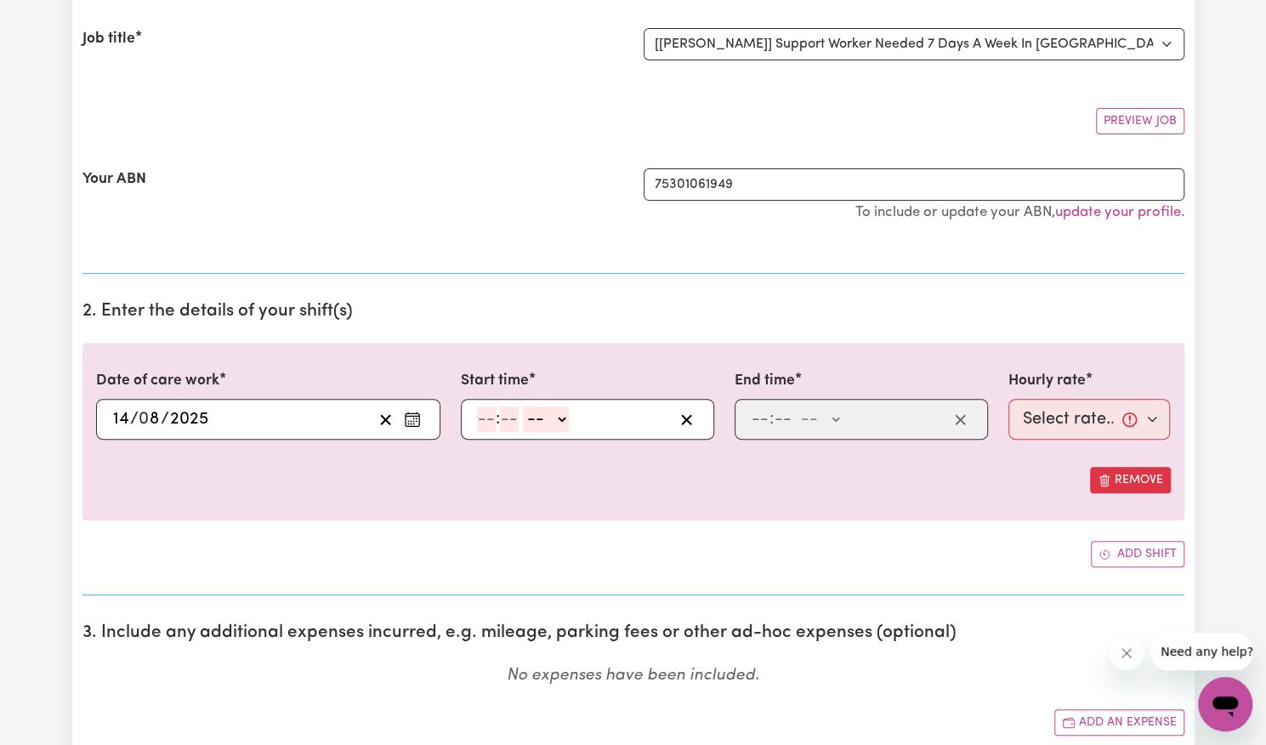
click at [484, 407] on input "number" at bounding box center [486, 419] width 19 height 26
type input "2"
type input "00"
click at [539, 424] on select "-- AM PM" at bounding box center [542, 419] width 46 height 26
select select "pm"
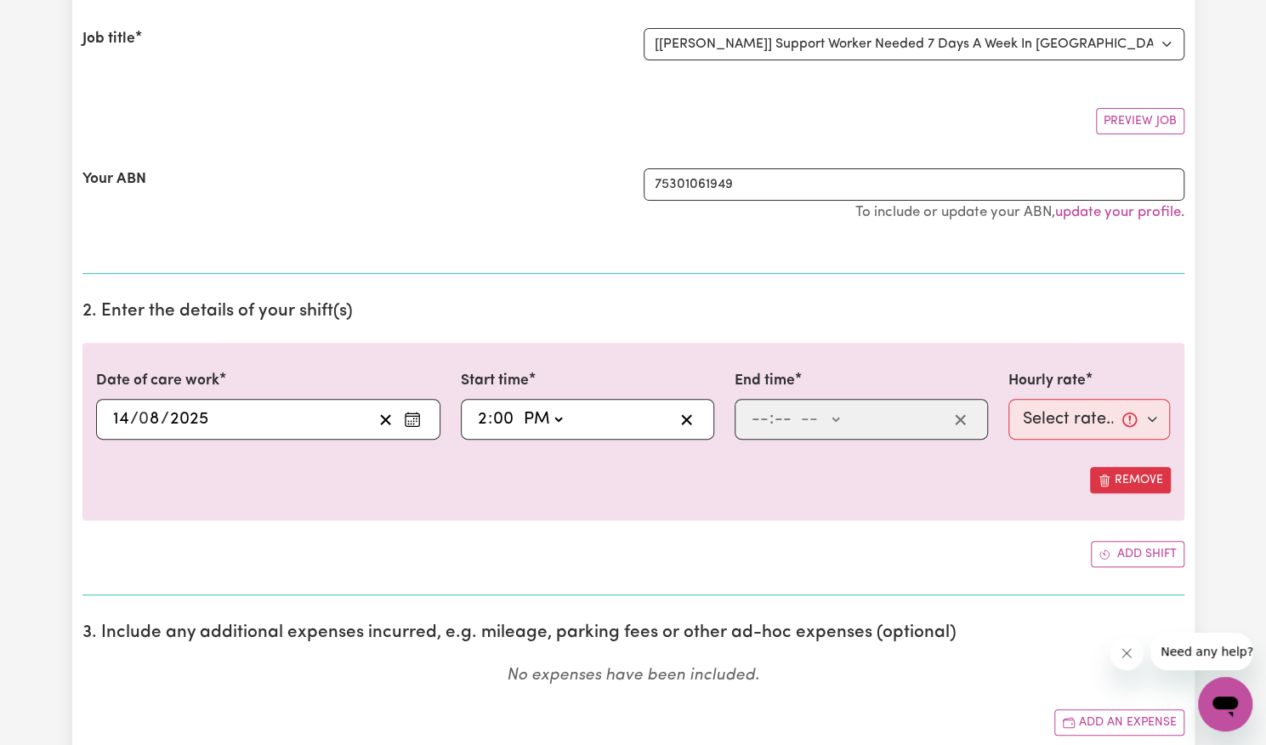
click at [519, 406] on select "-- AM PM" at bounding box center [542, 419] width 46 height 26
type input "14:00"
type input "0"
click at [758, 424] on input "number" at bounding box center [760, 419] width 19 height 26
type input "8"
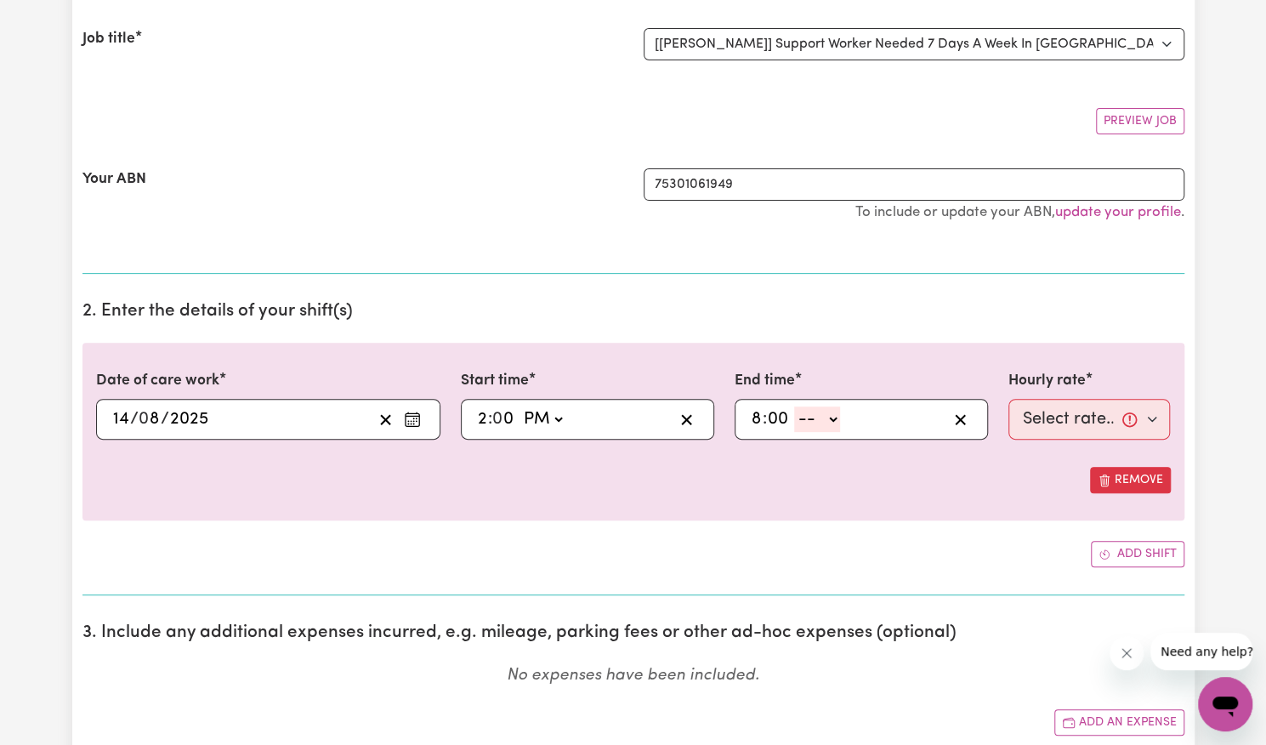
type input "00"
click at [806, 427] on select "-- AM PM" at bounding box center [817, 419] width 46 height 26
select select "pm"
click at [794, 406] on select "-- AM PM" at bounding box center [817, 419] width 46 height 26
type input "20:00"
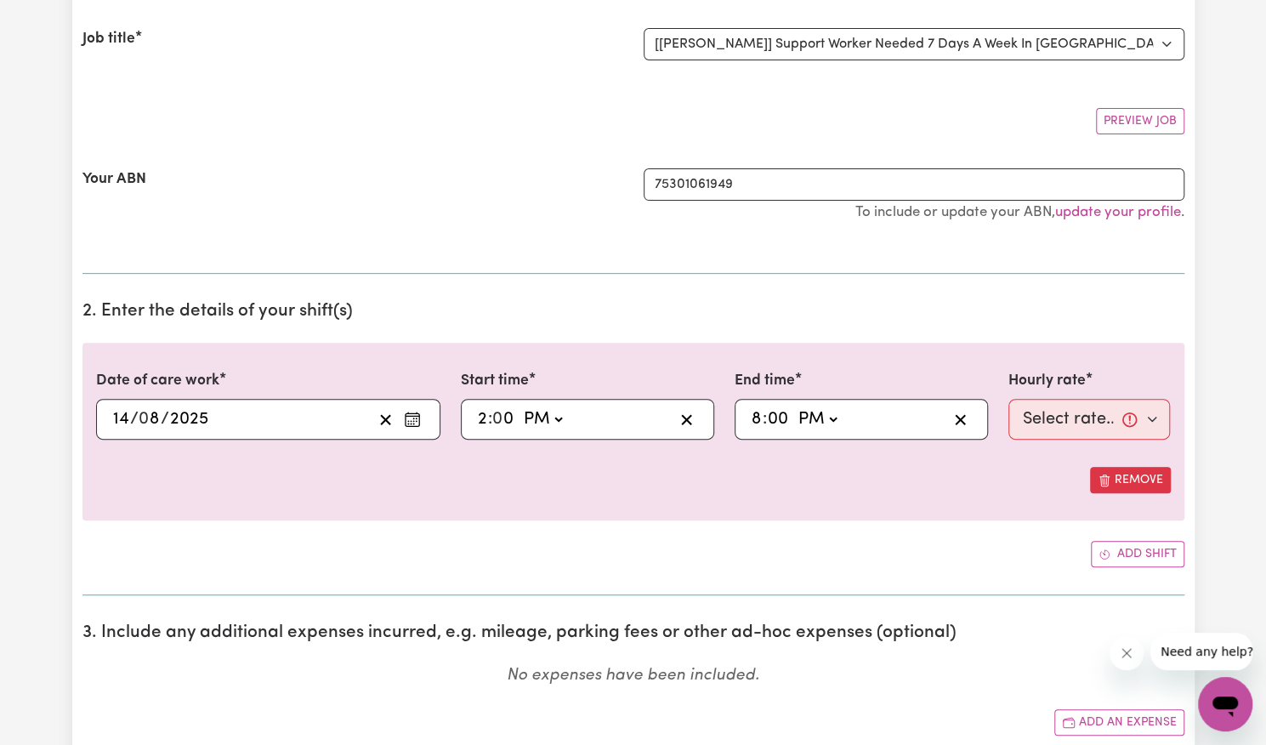
type input "0"
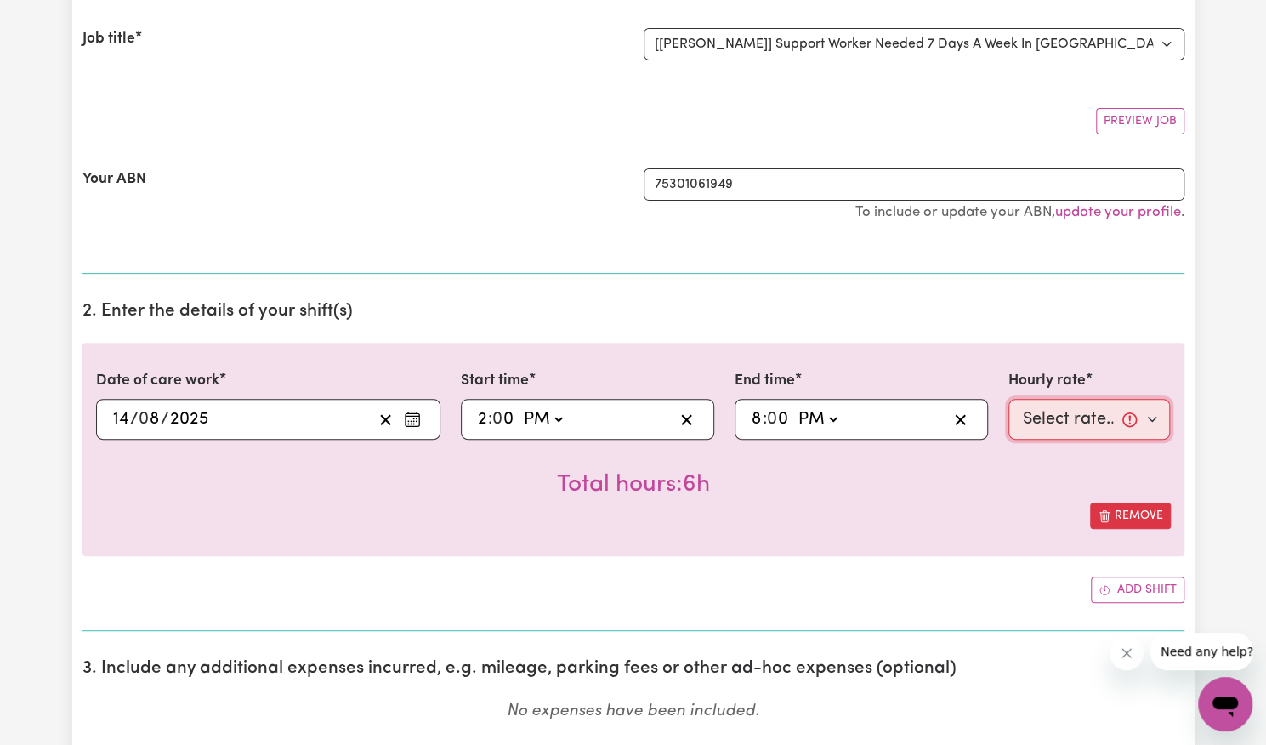
click at [1080, 416] on select "Select rate... $57.17 (Weekday) $77.96 ([DATE]) $103.95 ([DATE]) $129.94 (Publi…" at bounding box center [1089, 419] width 162 height 41
select select "57.17-Weekday"
click at [1008, 399] on select "Select rate... $57.17 (Weekday) $77.96 ([DATE]) $103.95 ([DATE]) $129.94 (Publi…" at bounding box center [1089, 419] width 162 height 41
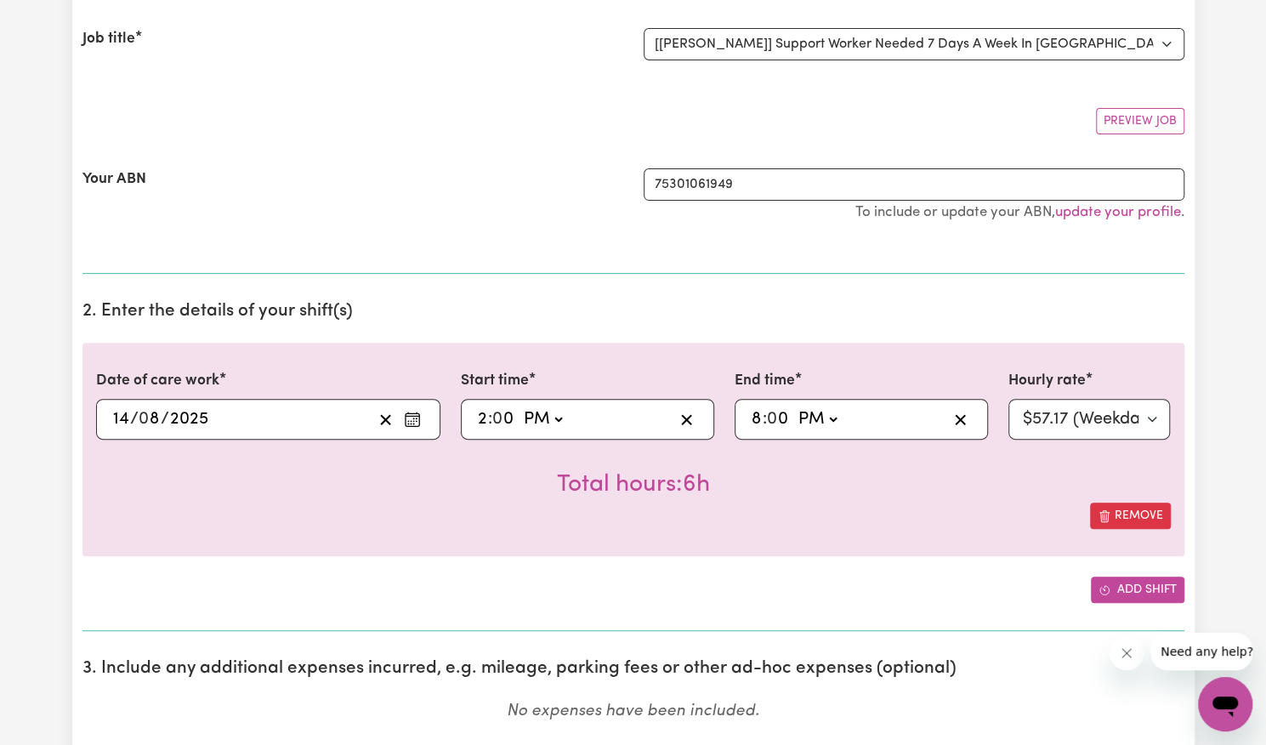
click at [1131, 583] on button "Add shift" at bounding box center [1138, 589] width 94 height 26
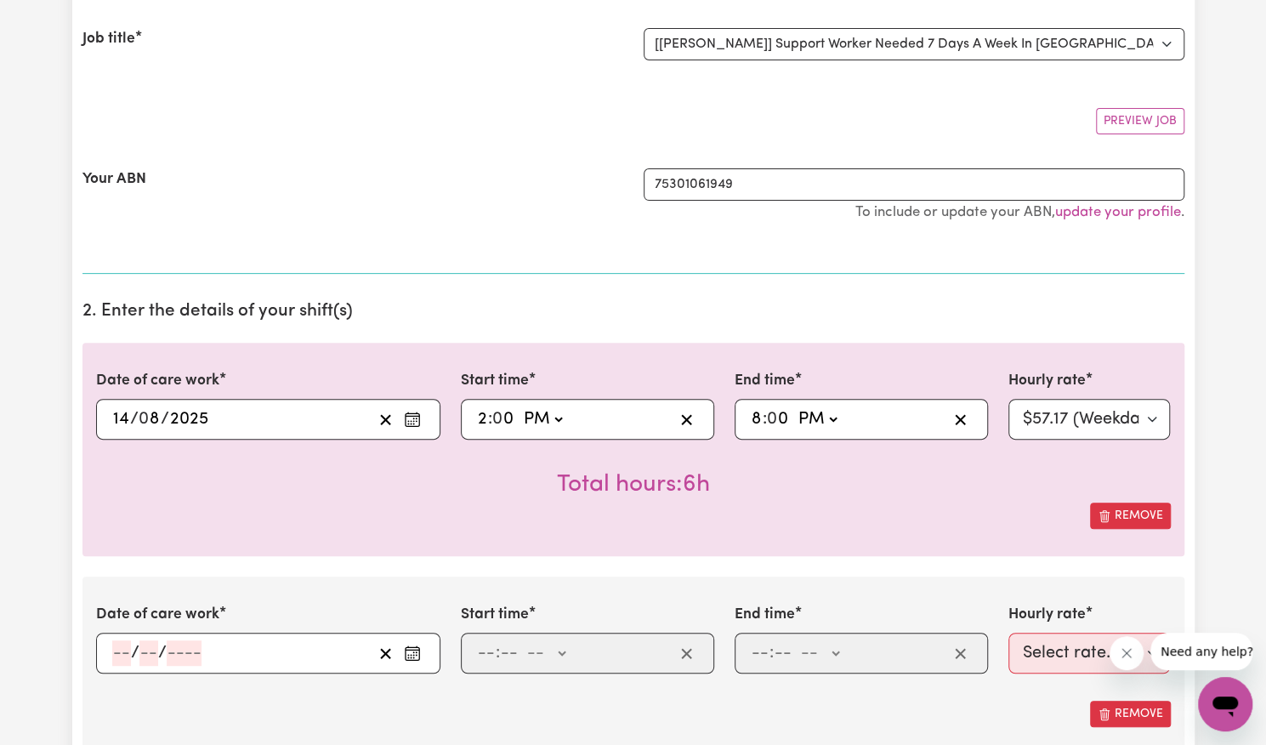
click at [420, 652] on icon "Enter the date of care work" at bounding box center [412, 652] width 17 height 17
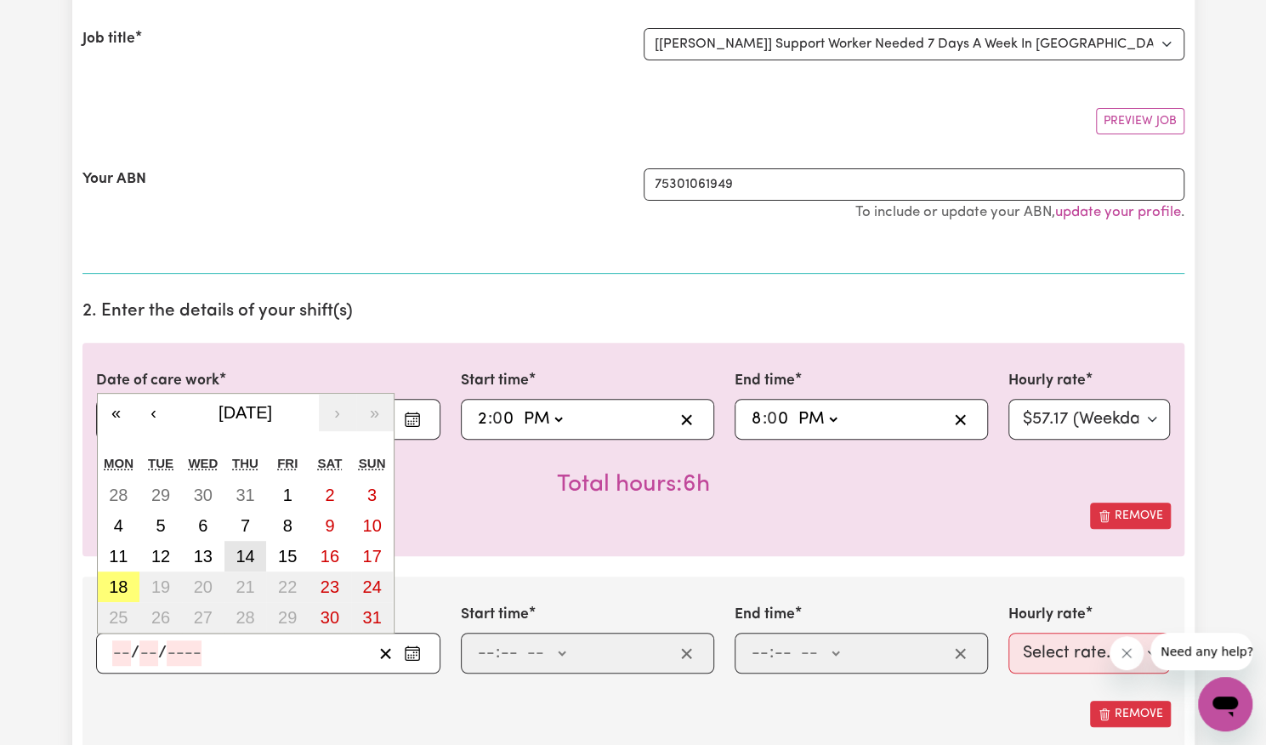
click at [245, 560] on abbr "14" at bounding box center [244, 556] width 19 height 19
type input "[DATE]"
type input "14"
type input "8"
type input "2025"
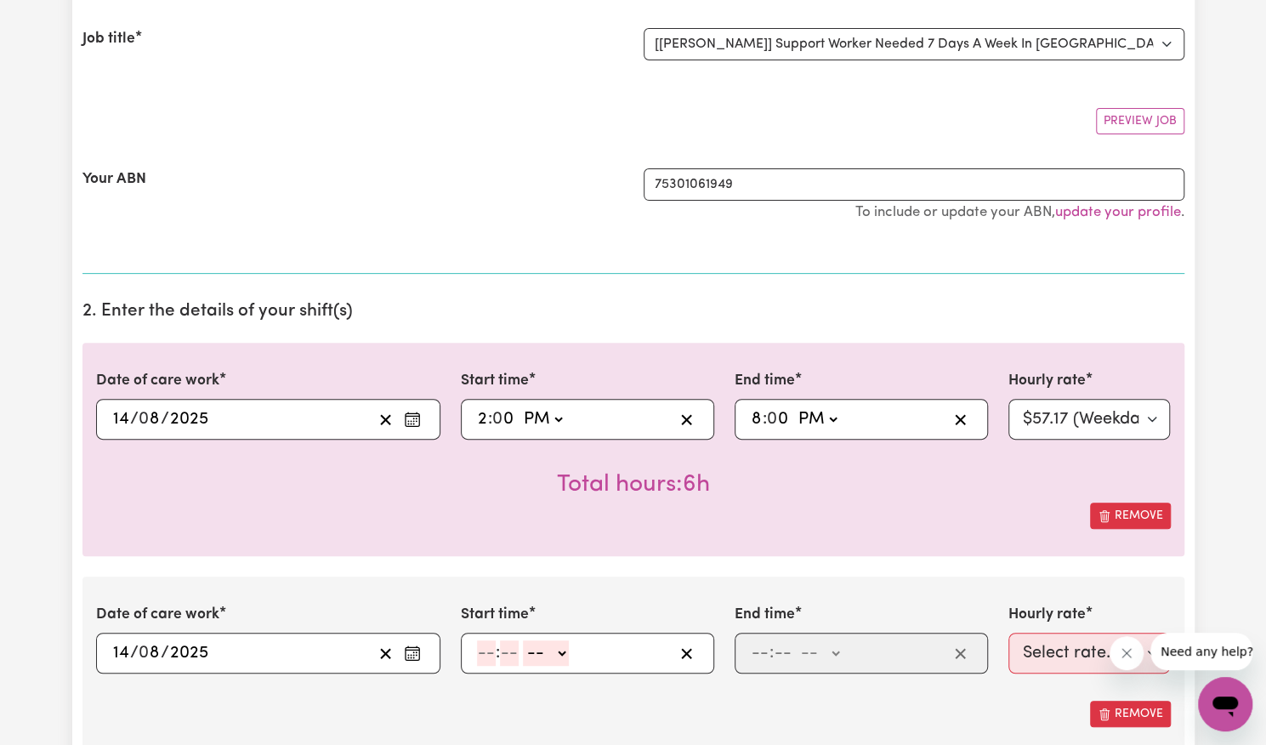
click at [486, 649] on input "number" at bounding box center [486, 653] width 19 height 26
type input "8"
type input "00"
click at [544, 648] on select "-- AM PM" at bounding box center [543, 653] width 46 height 26
select select "pm"
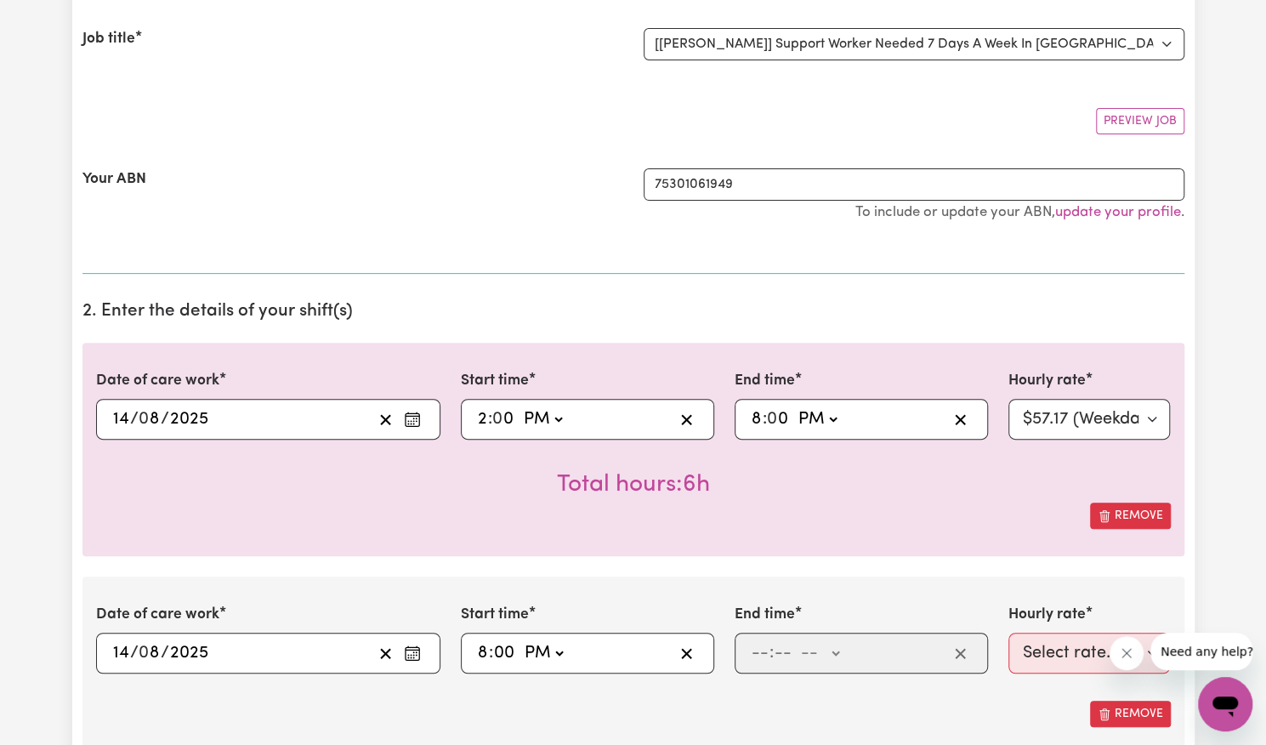
click at [520, 640] on select "-- AM PM" at bounding box center [543, 653] width 46 height 26
type input "20:00"
type input "0"
click at [755, 650] on input "number" at bounding box center [760, 653] width 19 height 26
type input "9"
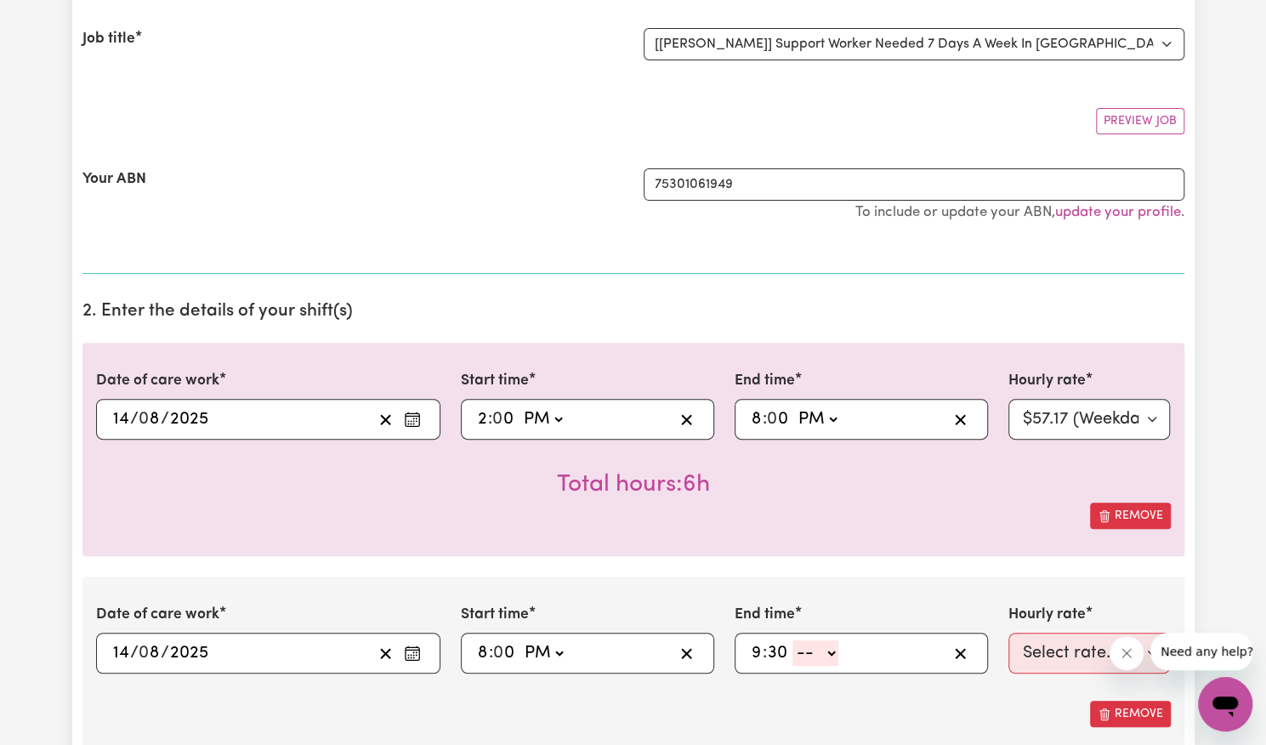
type input "30"
click at [828, 648] on select "-- AM PM" at bounding box center [815, 653] width 46 height 26
select select "pm"
click at [792, 640] on select "-- AM PM" at bounding box center [815, 653] width 46 height 26
type input "21:30"
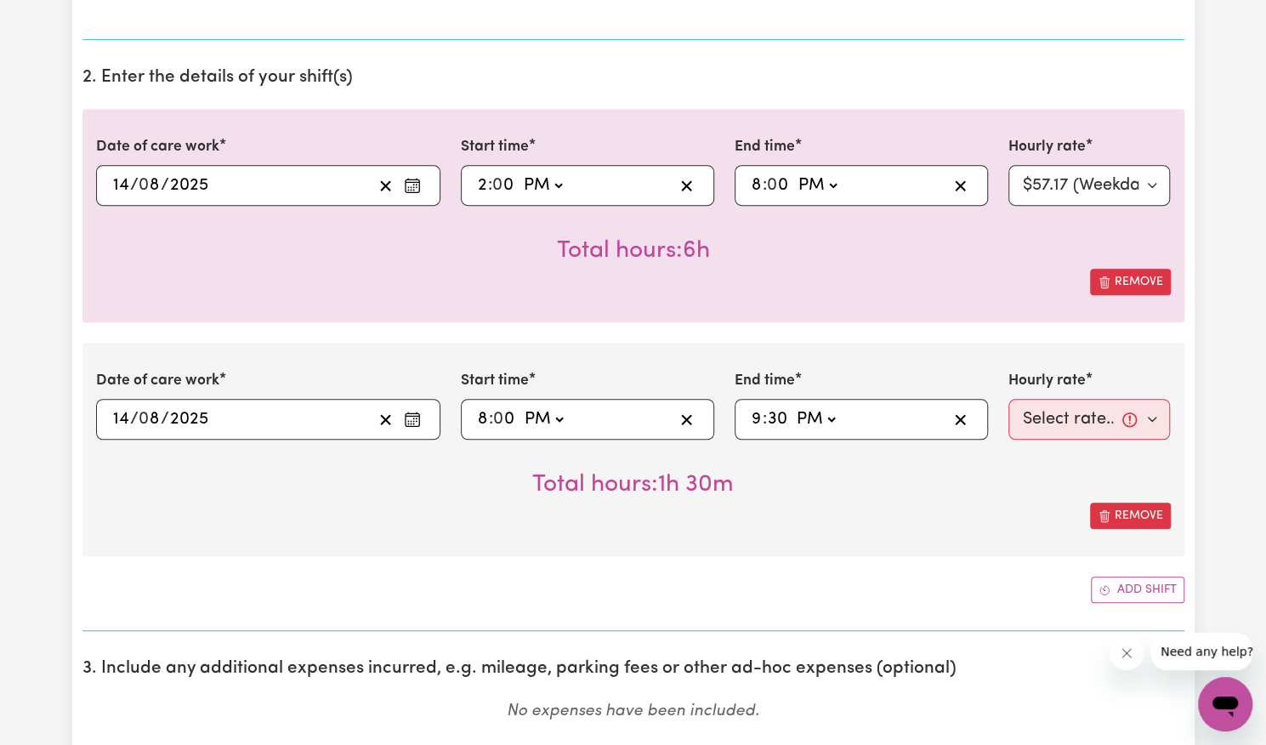
scroll to position [457, 0]
click at [1137, 412] on select "Select rate... $57.17 (Weekday) $77.96 ([DATE]) $103.95 ([DATE]) $129.94 (Publi…" at bounding box center [1089, 418] width 162 height 41
select select "62.37-EveningCare"
click at [1008, 398] on select "Select rate... $57.17 (Weekday) $77.96 ([DATE]) $103.95 ([DATE]) $129.94 (Publi…" at bounding box center [1089, 418] width 162 height 41
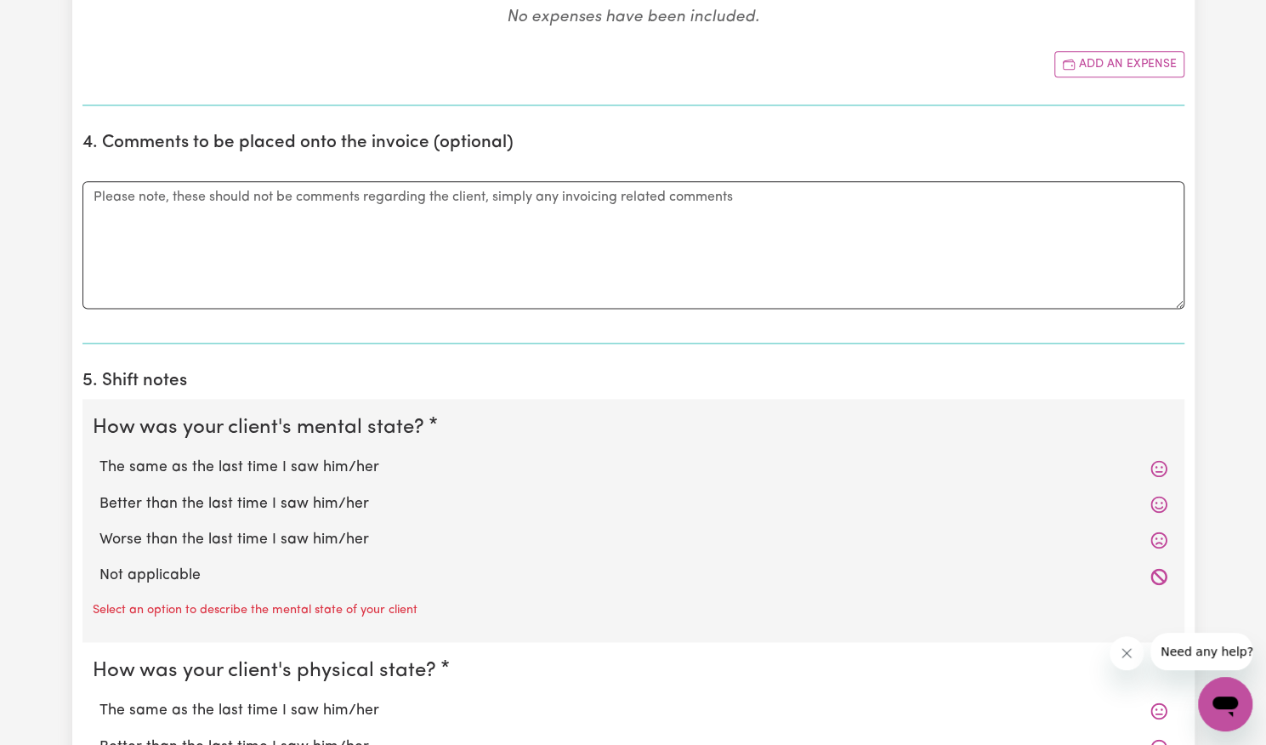
scroll to position [1151, 0]
click at [360, 508] on label "Better than the last time I saw him/her" at bounding box center [633, 503] width 1068 height 22
click at [99, 492] on input "Better than the last time I saw him/her" at bounding box center [99, 491] width 1 height 1
radio input "true"
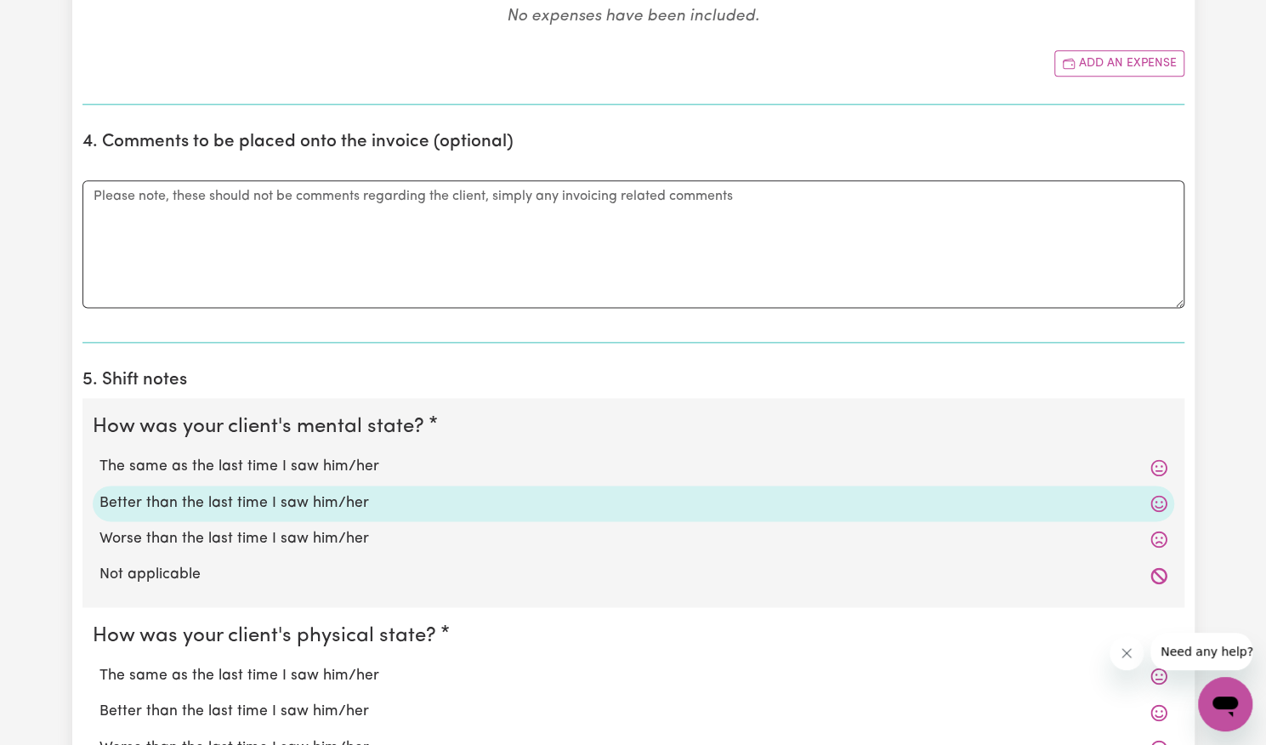
click at [360, 508] on label "Better than the last time I saw him/her" at bounding box center [633, 503] width 1068 height 22
click at [99, 492] on input "Better than the last time I saw him/her" at bounding box center [99, 491] width 1 height 1
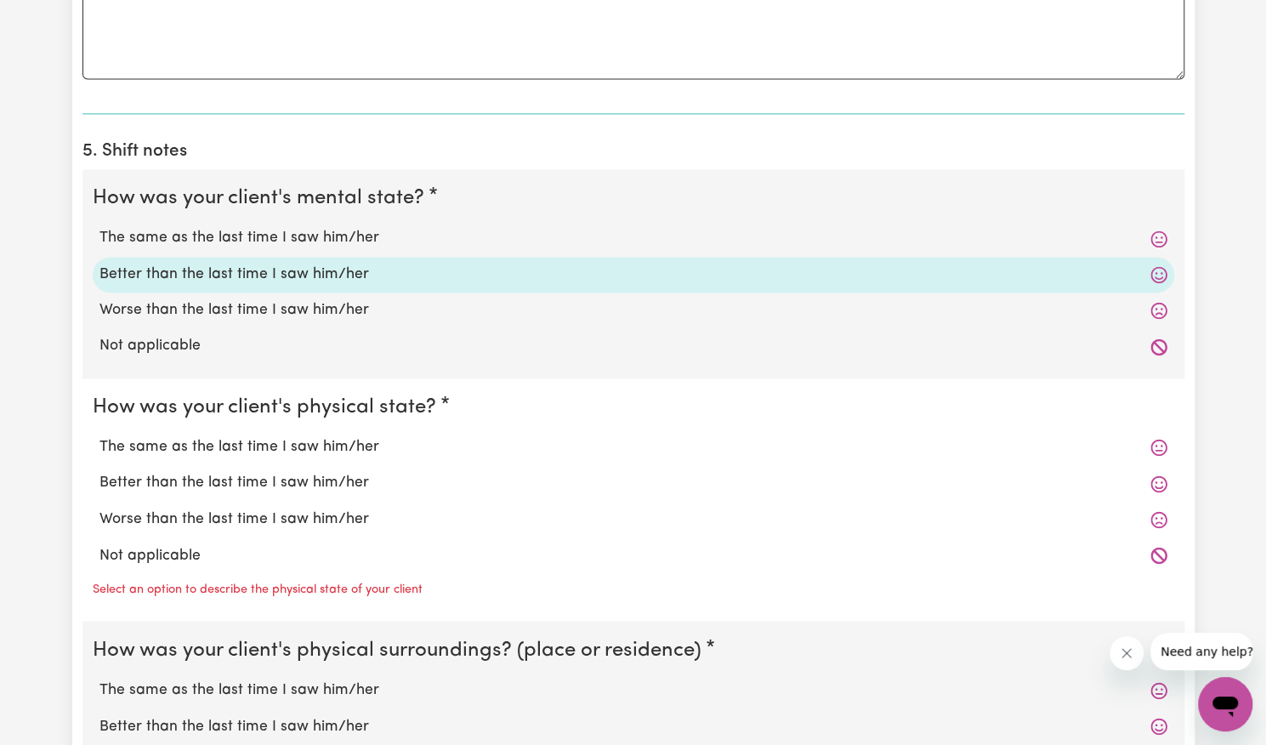
scroll to position [1389, 0]
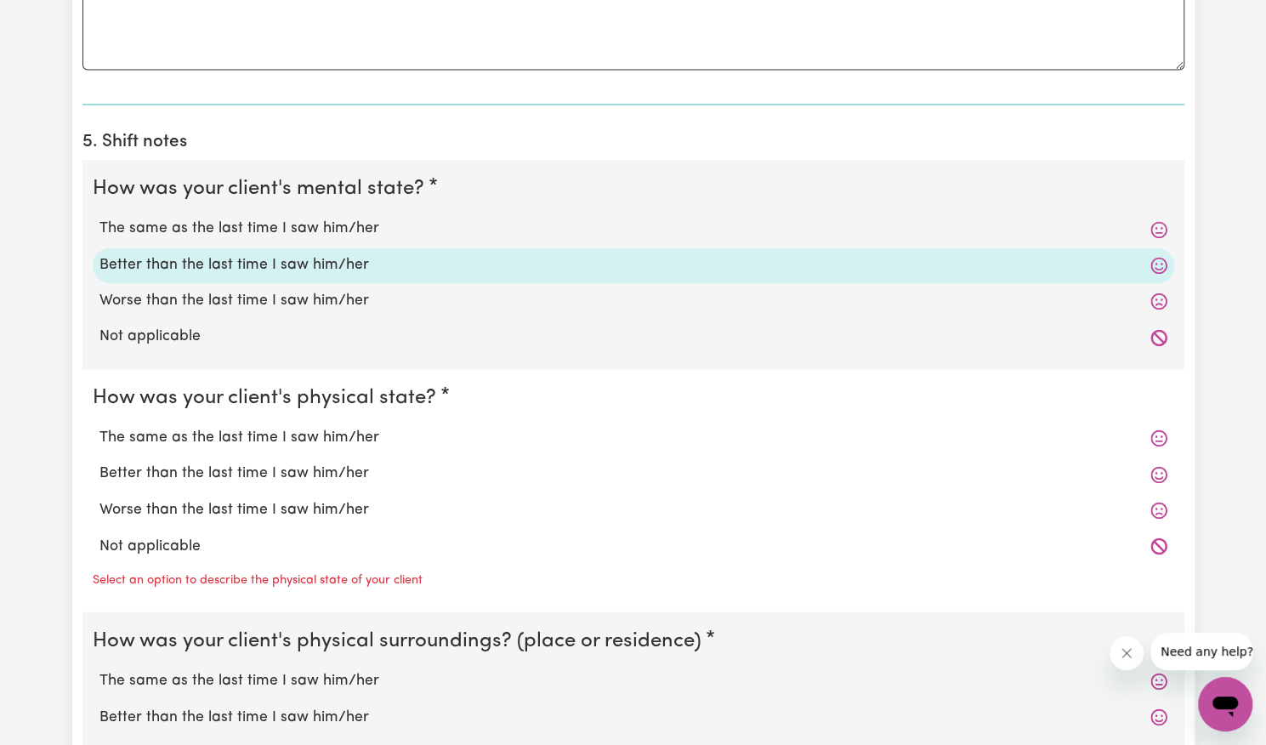
click at [356, 473] on label "Better than the last time I saw him/her" at bounding box center [633, 473] width 1068 height 22
click at [99, 462] on input "Better than the last time I saw him/her" at bounding box center [99, 462] width 1 height 1
radio input "true"
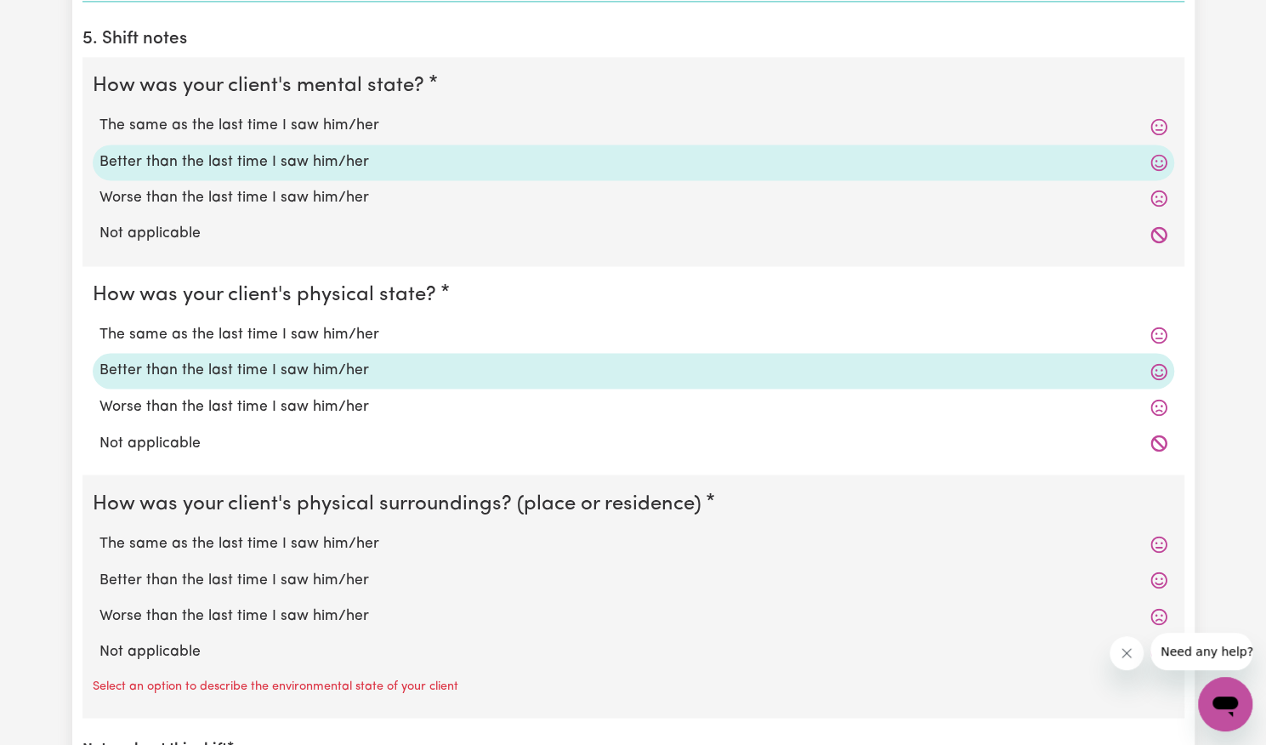
scroll to position [1496, 0]
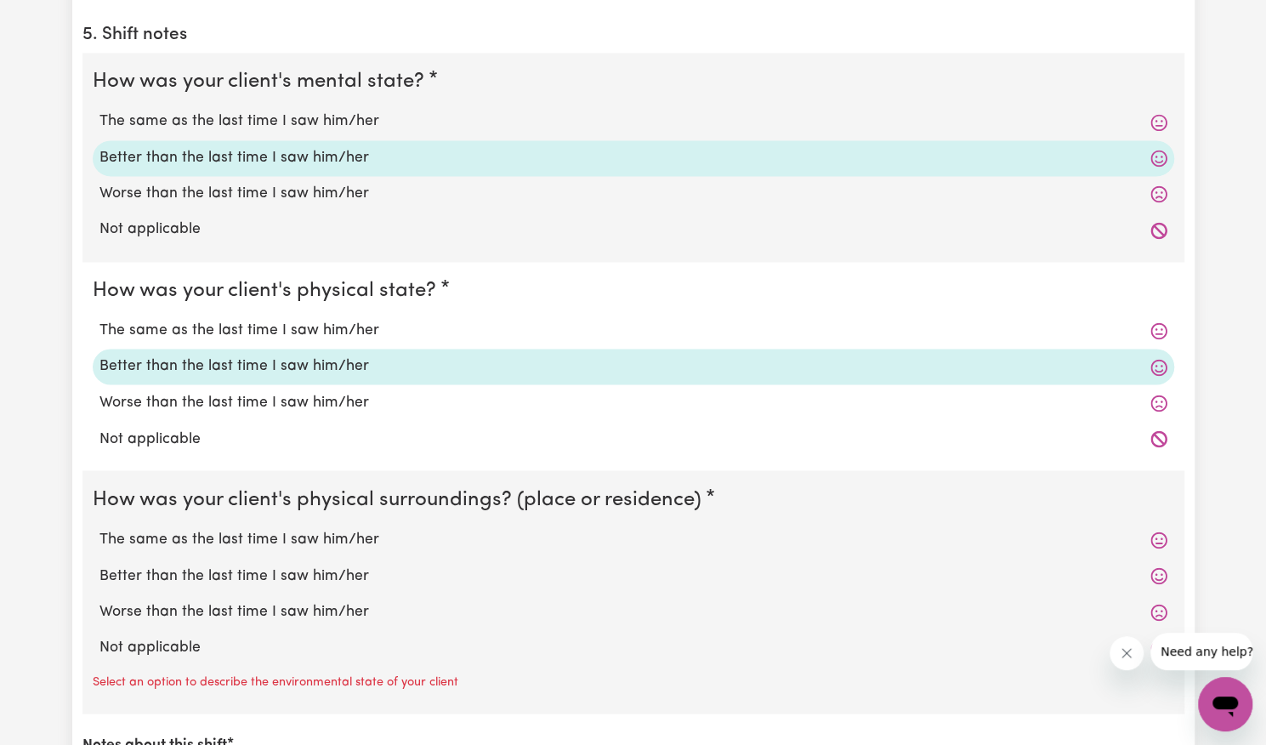
click at [306, 564] on label "Better than the last time I saw him/her" at bounding box center [633, 575] width 1068 height 22
click at [99, 564] on input "Better than the last time I saw him/her" at bounding box center [99, 564] width 1 height 1
radio input "true"
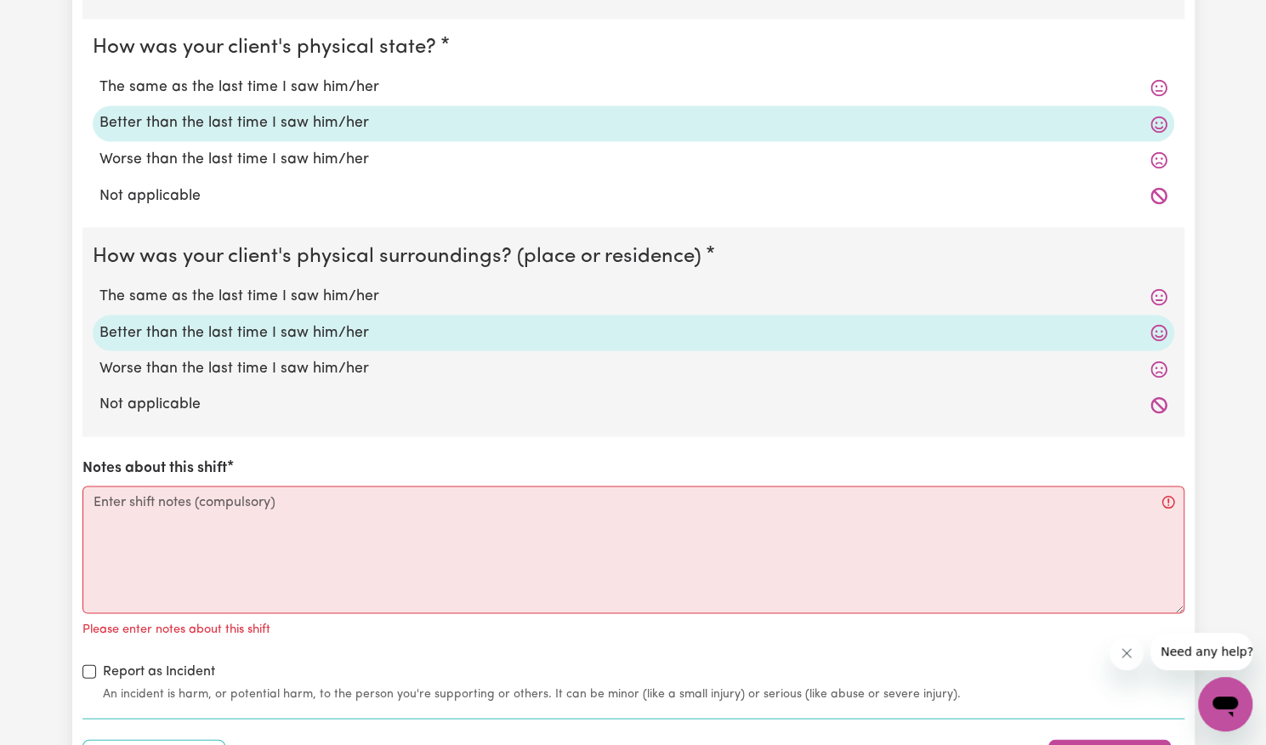
scroll to position [1743, 0]
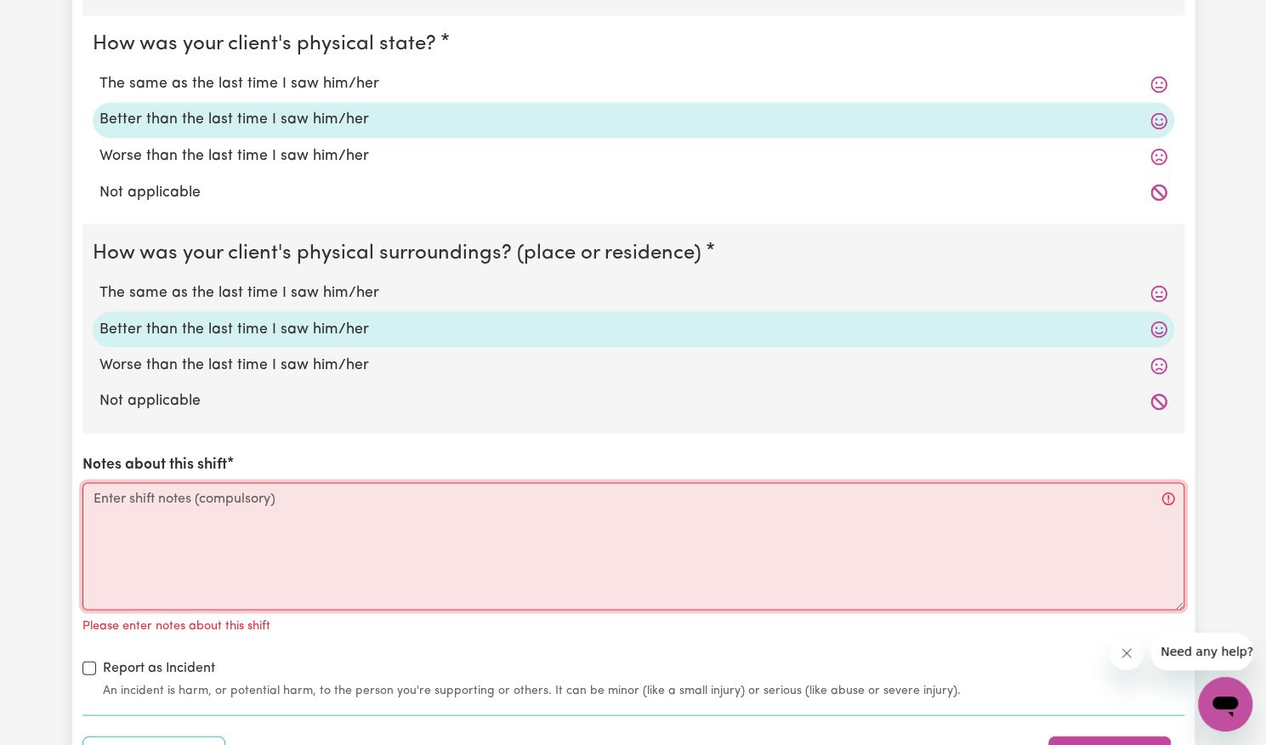
click at [334, 540] on textarea "Notes about this shift" at bounding box center [633, 546] width 1102 height 128
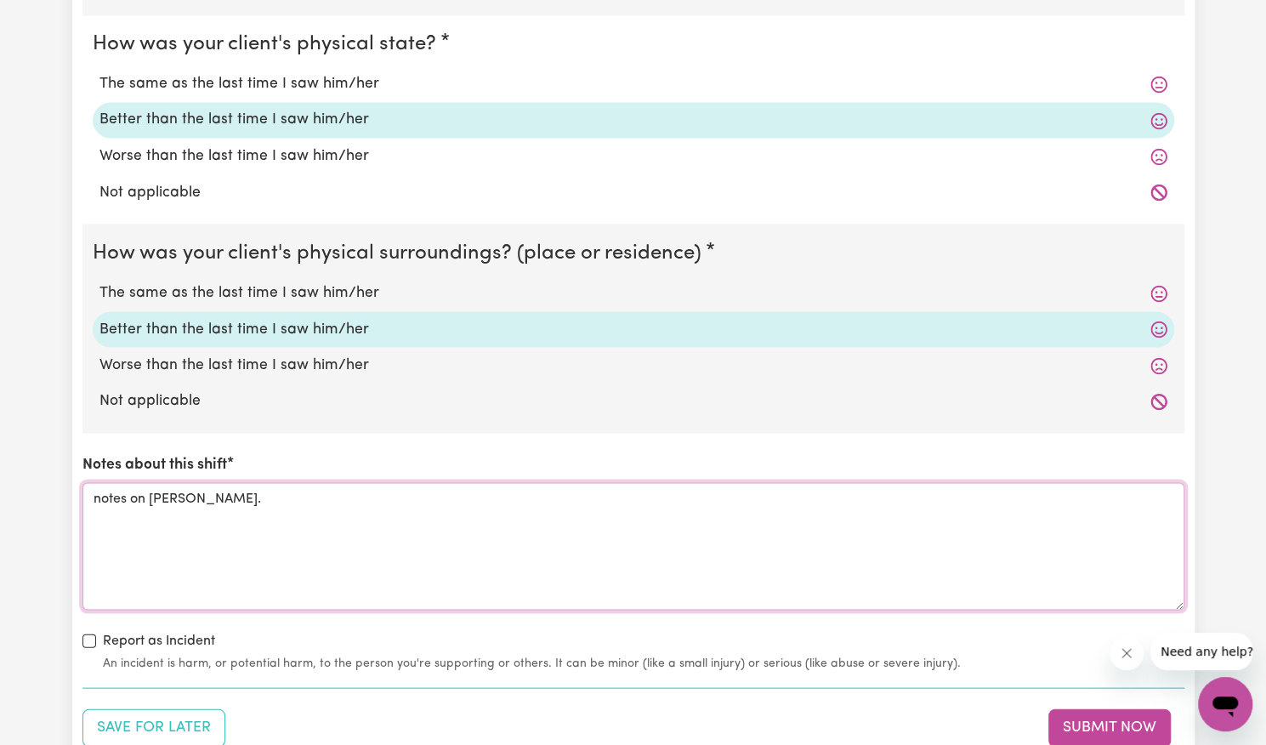
type textarea "notes on [PERSON_NAME]."
click at [132, 630] on label "Report as Incident" at bounding box center [159, 640] width 112 height 20
click at [96, 633] on input "Report as Incident" at bounding box center [89, 640] width 14 height 14
checkbox input "true"
click at [1110, 727] on button "Submit Now" at bounding box center [1109, 726] width 122 height 37
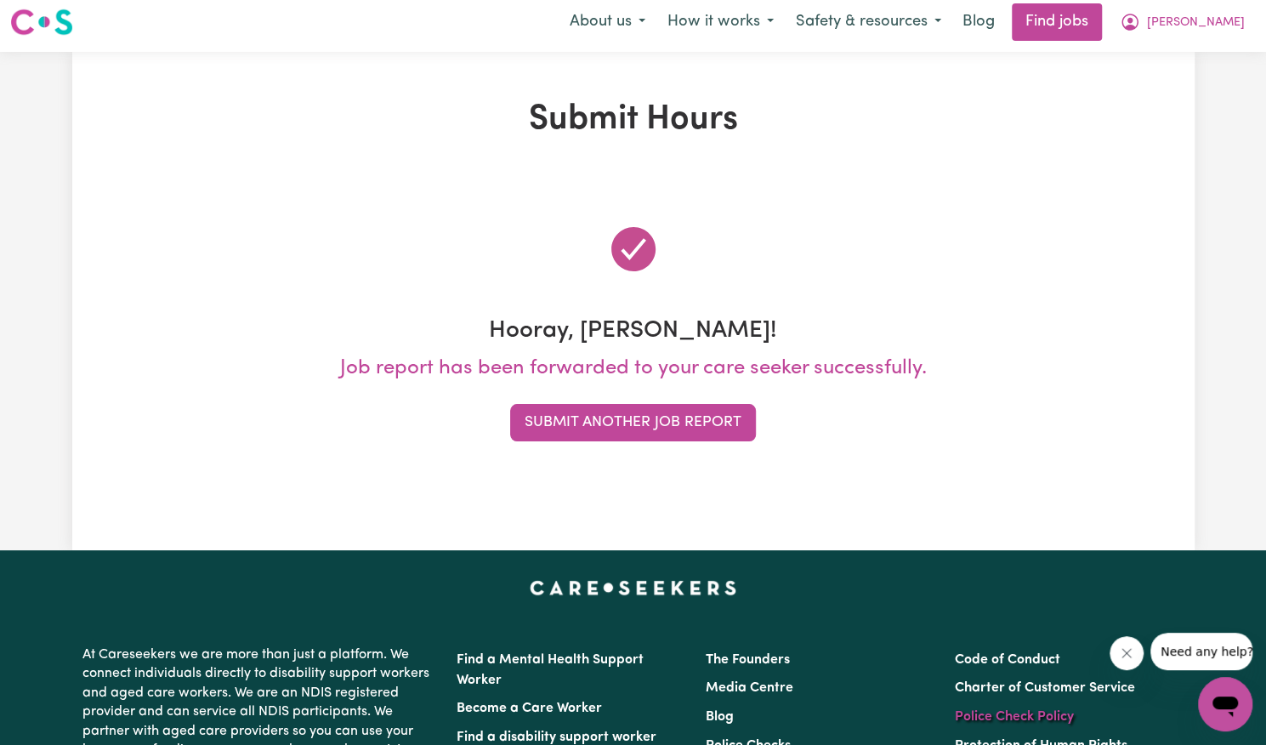
scroll to position [0, 0]
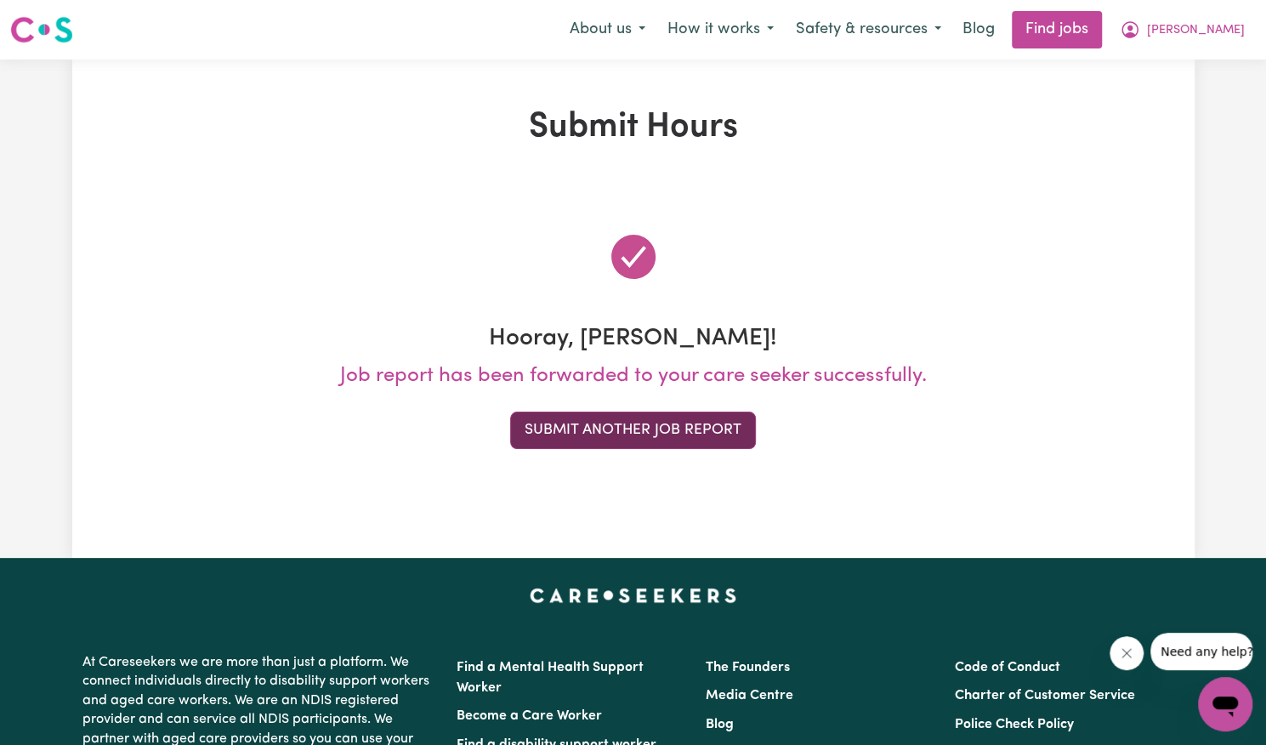
click at [688, 442] on button "Submit Another Job Report" at bounding box center [633, 429] width 246 height 37
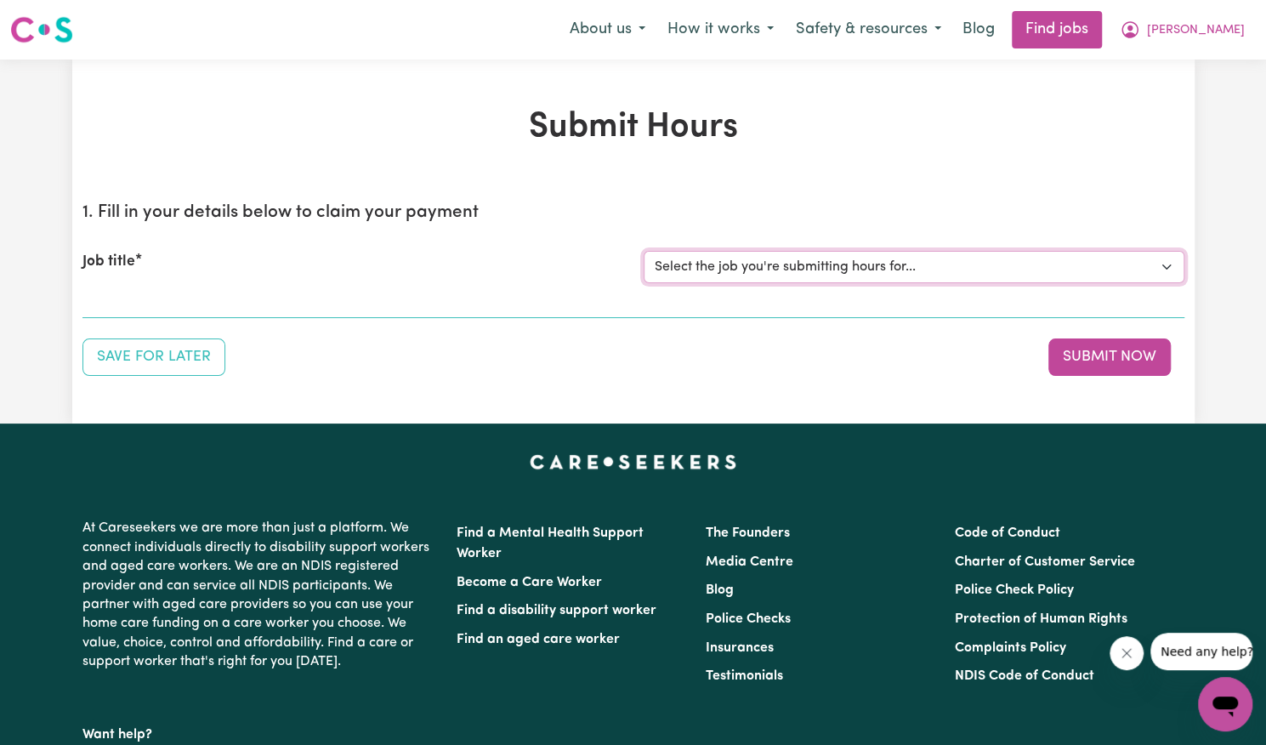
click at [772, 258] on select "Select the job you're submitting hours for... [[PERSON_NAME]] Support Worker Ne…" at bounding box center [913, 267] width 541 height 32
select select "14115"
click at [643, 251] on select "Select the job you're submitting hours for... [[PERSON_NAME]] Support Worker Ne…" at bounding box center [913, 267] width 541 height 32
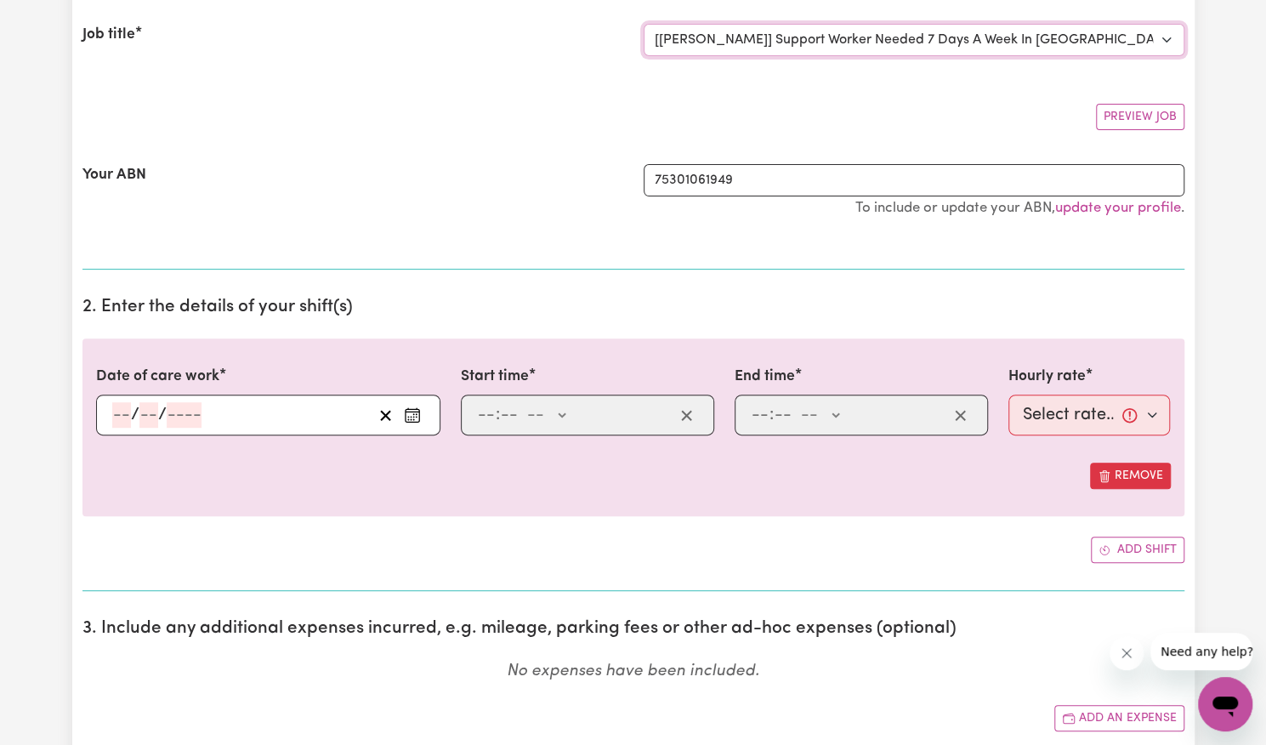
scroll to position [241, 0]
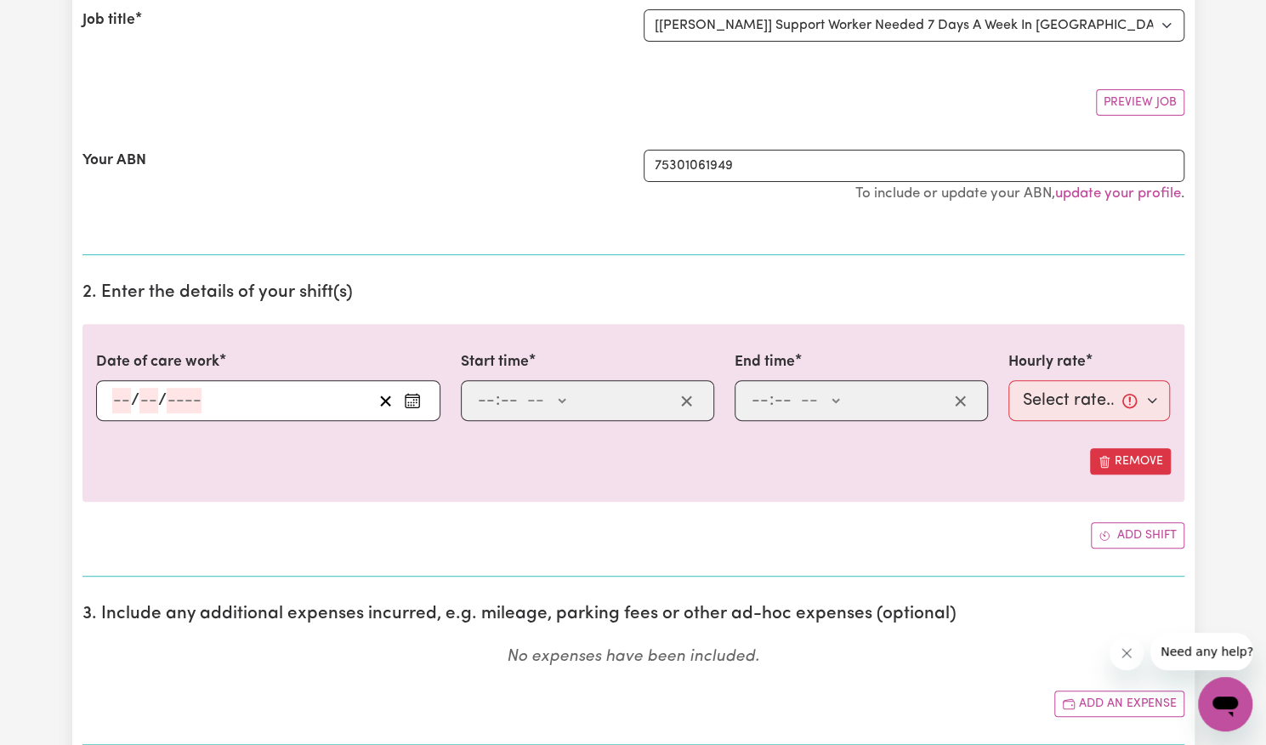
click at [414, 399] on circle "Enter the date of care work" at bounding box center [413, 400] width 2 height 2
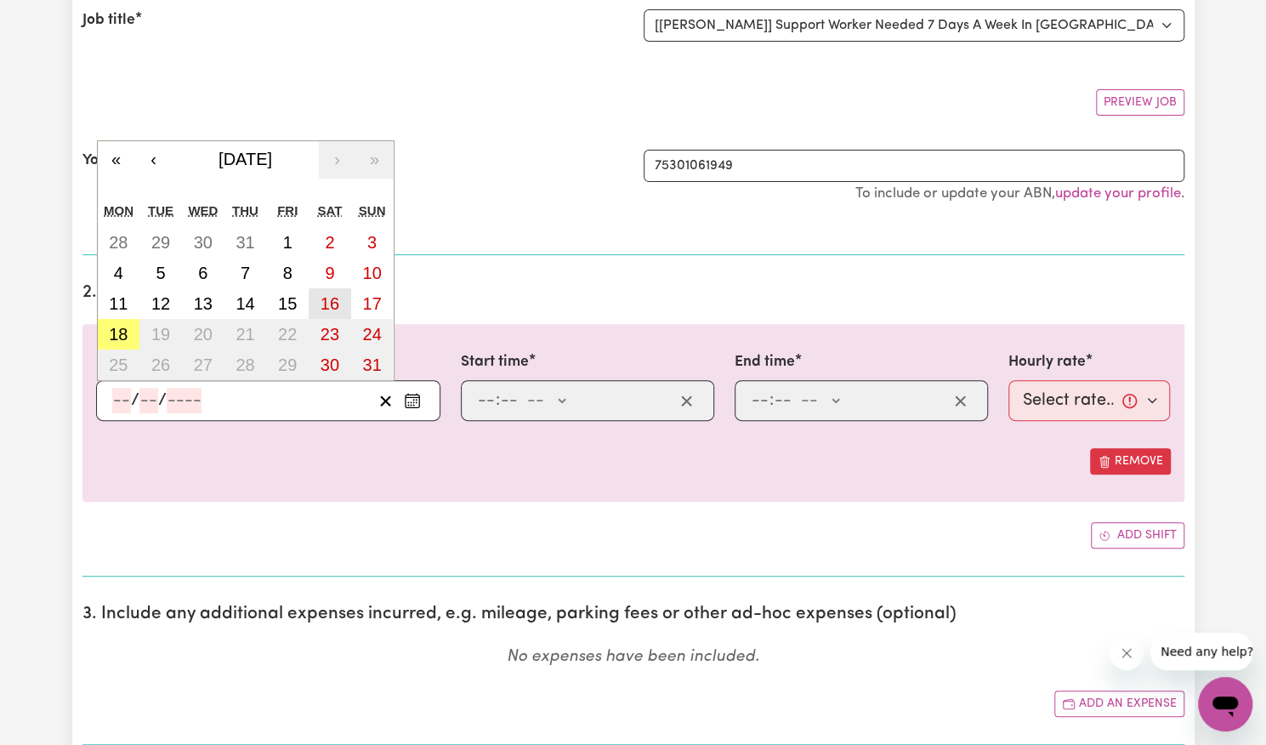
click at [333, 300] on abbr "16" at bounding box center [329, 303] width 19 height 19
type input "[DATE]"
type input "16"
type input "8"
type input "2025"
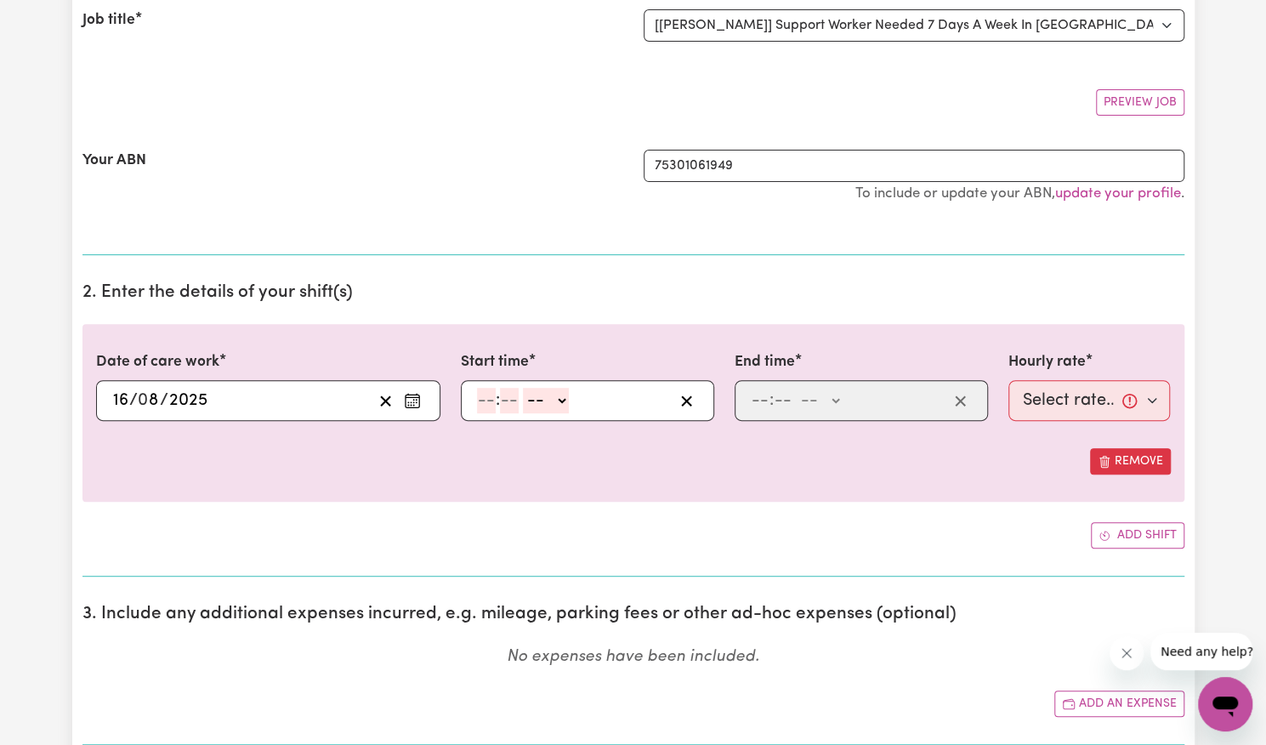
click at [490, 388] on input "number" at bounding box center [486, 401] width 19 height 26
type input "8"
type input "00"
click at [545, 395] on select "-- AM PM" at bounding box center [543, 401] width 46 height 26
select select "am"
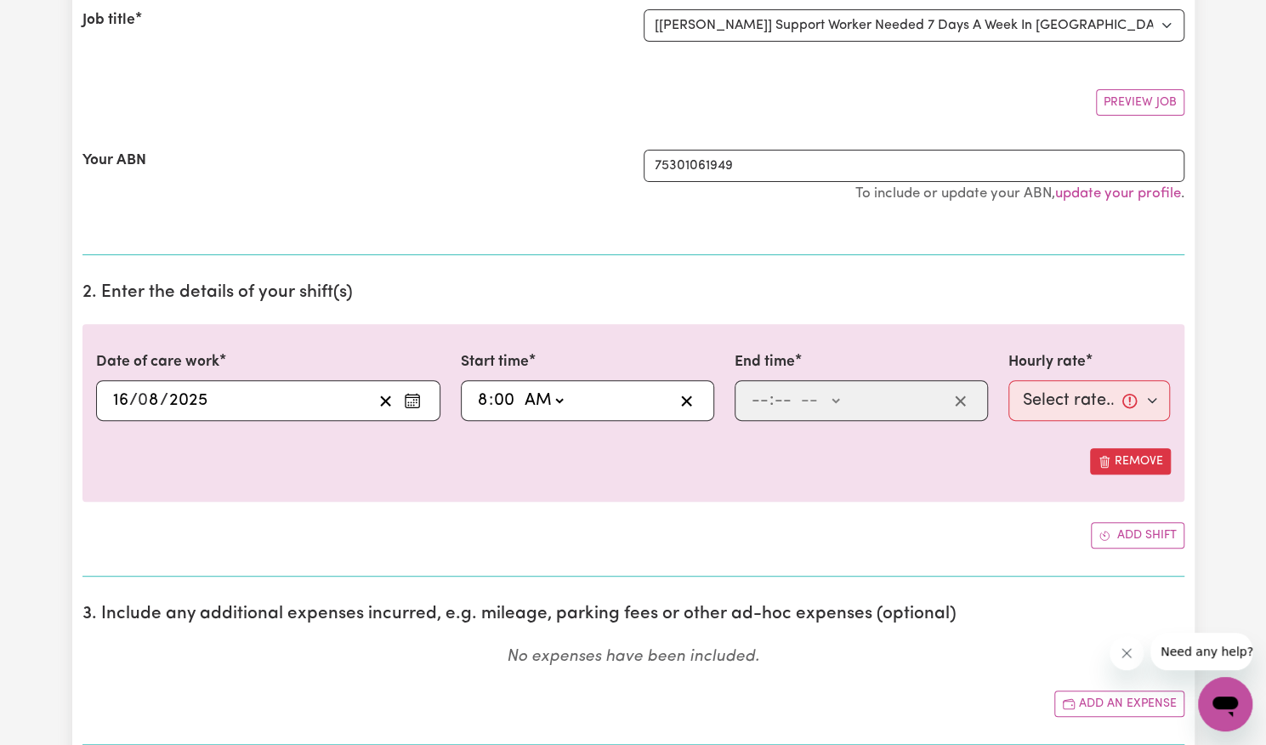
click at [520, 388] on select "-- AM PM" at bounding box center [543, 401] width 46 height 26
type input "08:00"
type input "0"
click at [755, 394] on input "number" at bounding box center [760, 401] width 19 height 26
type input "3"
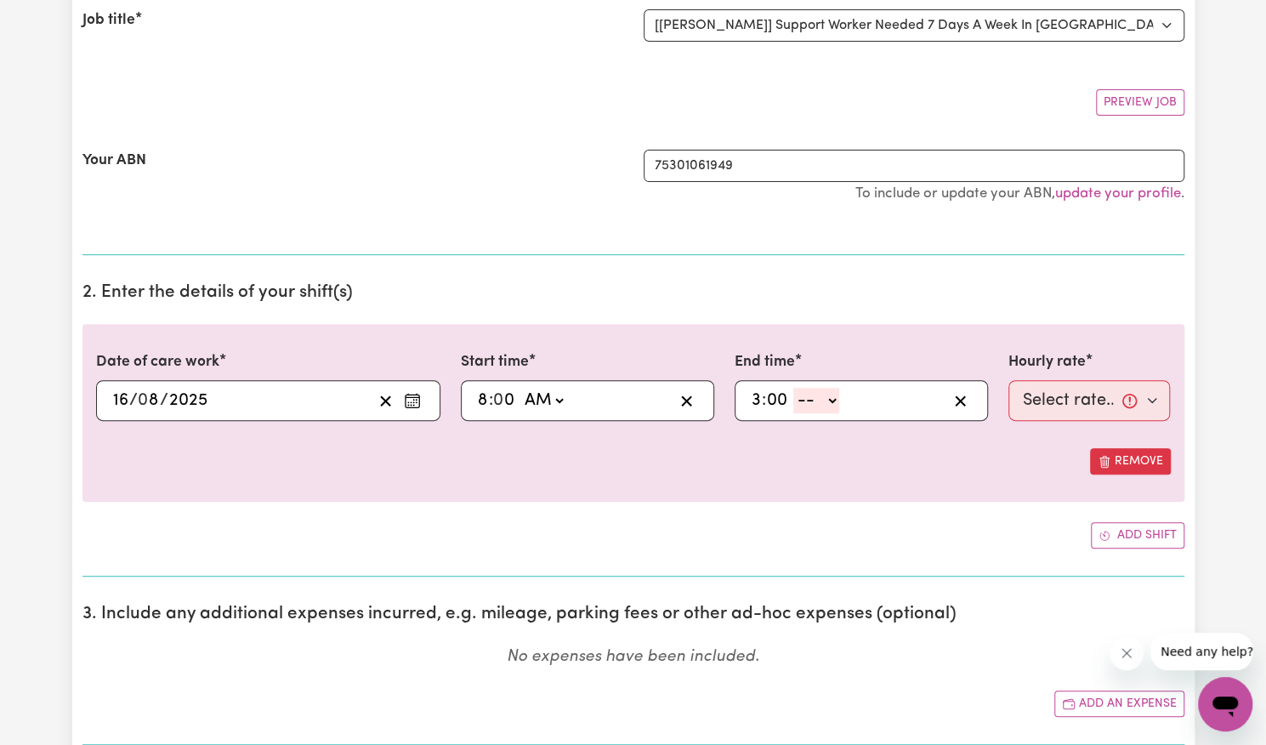
type input "00"
click at [833, 394] on select "-- AM PM" at bounding box center [816, 401] width 46 height 26
select select "pm"
click at [793, 388] on select "-- AM PM" at bounding box center [816, 401] width 46 height 26
type input "15:00"
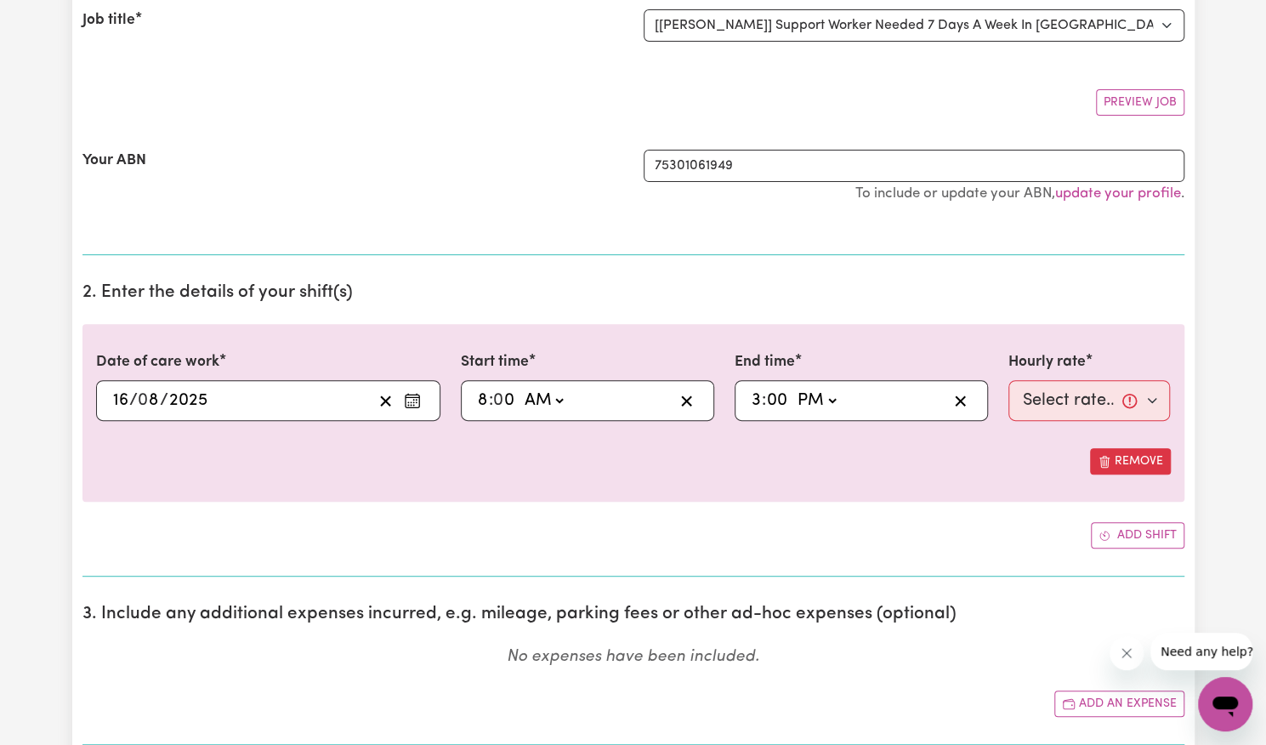
type input "0"
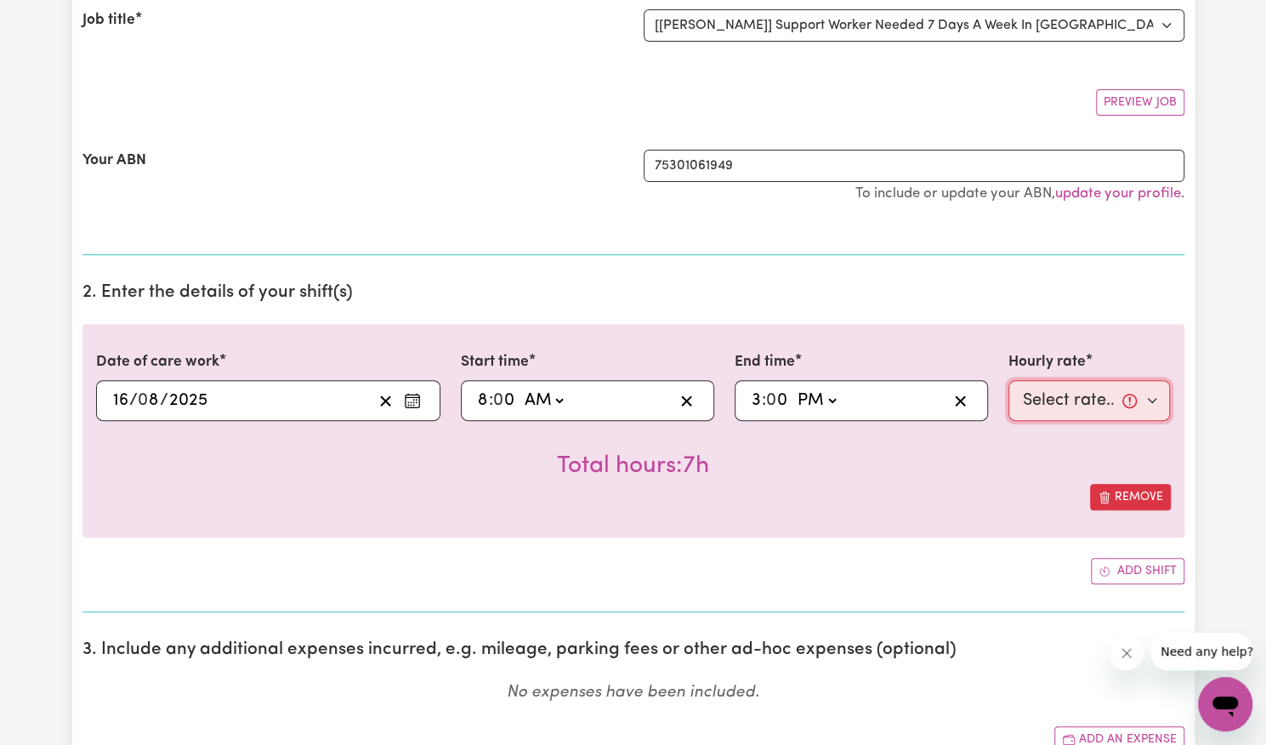
click at [1038, 402] on select "Select rate... $57.17 (Weekday) $77.96 ([DATE]) $103.95 ([DATE]) $129.94 (Publi…" at bounding box center [1089, 400] width 162 height 41
select select "77.96-[DATE]"
click at [1008, 380] on select "Select rate... $57.17 (Weekday) $77.96 ([DATE]) $103.95 ([DATE]) $129.94 (Publi…" at bounding box center [1089, 400] width 162 height 41
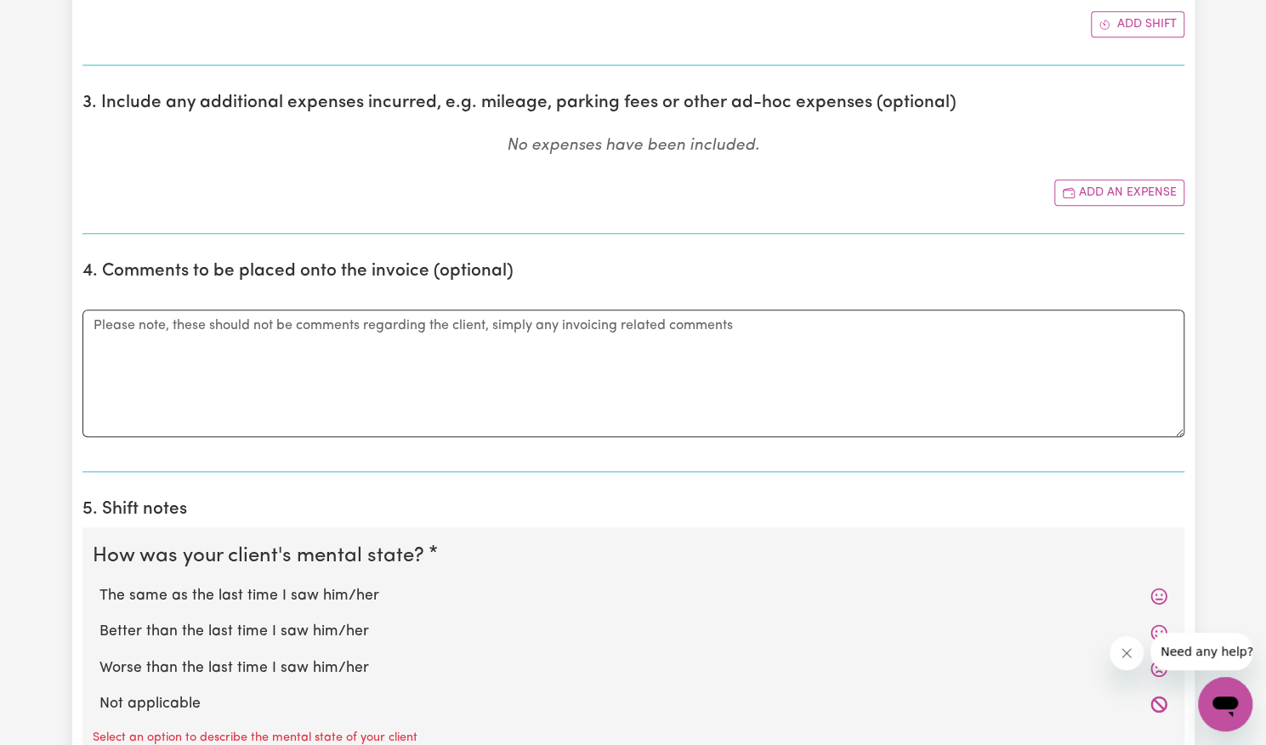
scroll to position [791, 0]
click at [355, 627] on label "Better than the last time I saw him/her" at bounding box center [633, 629] width 1068 height 22
click at [99, 618] on input "Better than the last time I saw him/her" at bounding box center [99, 617] width 1 height 1
radio input "true"
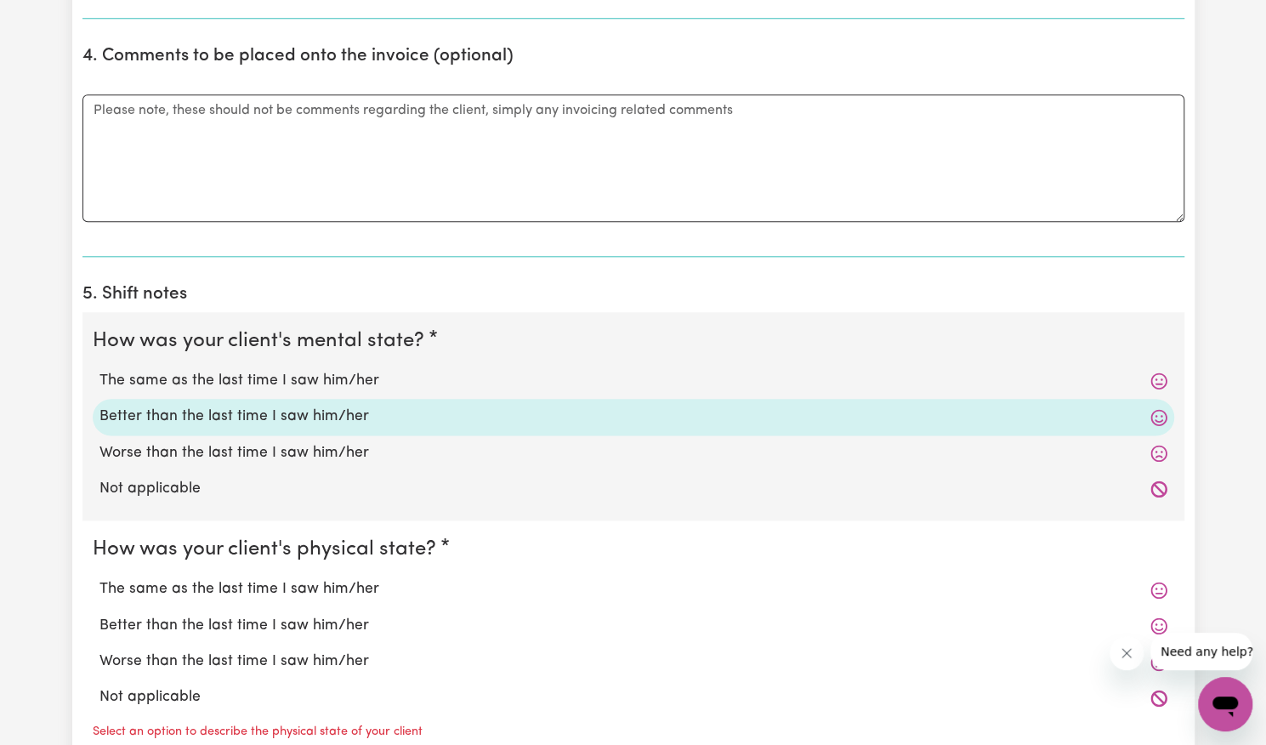
scroll to position [1032, 0]
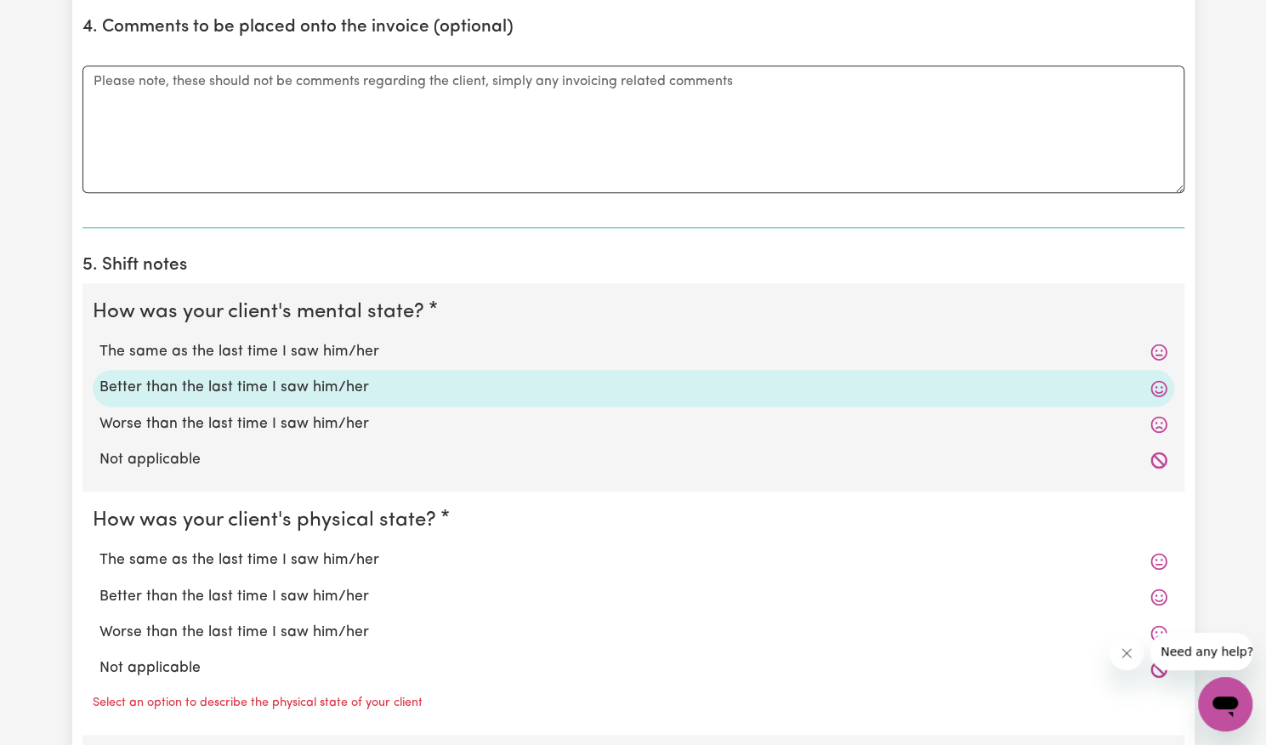
click at [354, 602] on label "Better than the last time I saw him/her" at bounding box center [633, 597] width 1068 height 22
click at [99, 586] on input "Better than the last time I saw him/her" at bounding box center [99, 585] width 1 height 1
radio input "true"
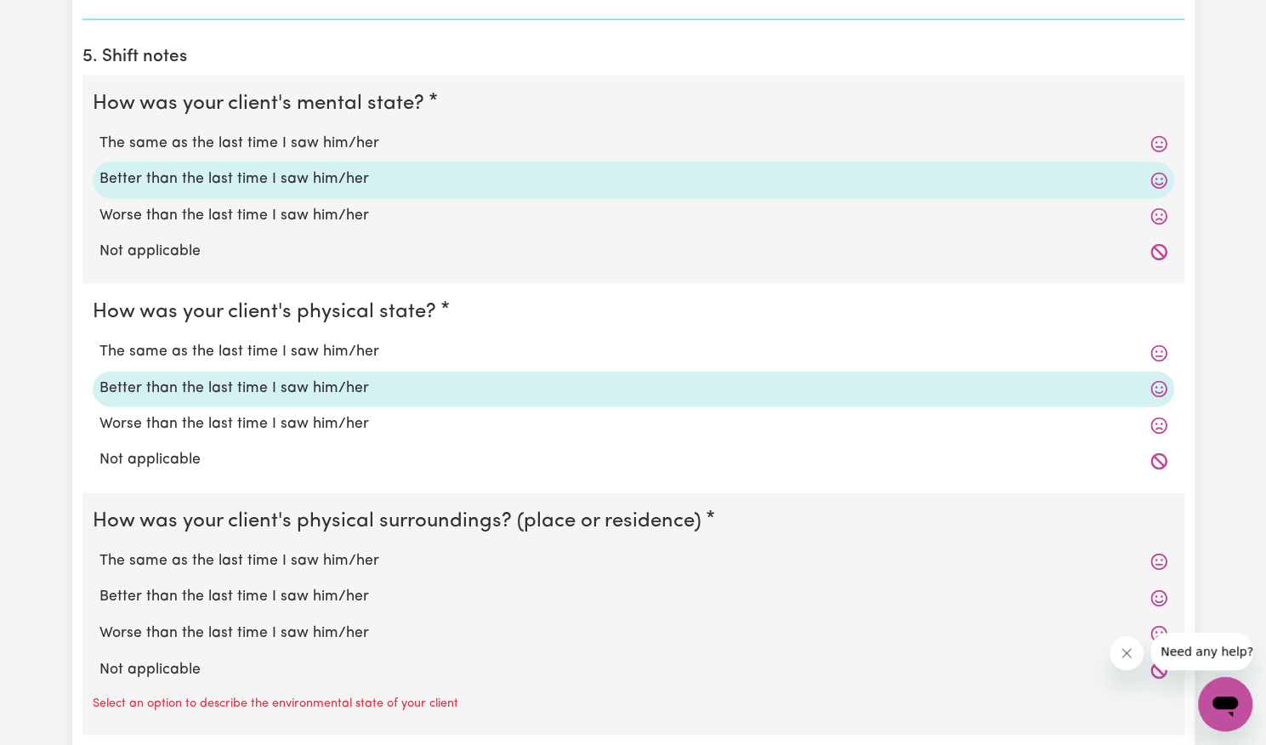
scroll to position [1241, 0]
click at [342, 592] on label "Better than the last time I saw him/her" at bounding box center [633, 596] width 1068 height 22
click at [99, 585] on input "Better than the last time I saw him/her" at bounding box center [99, 584] width 1 height 1
radio input "true"
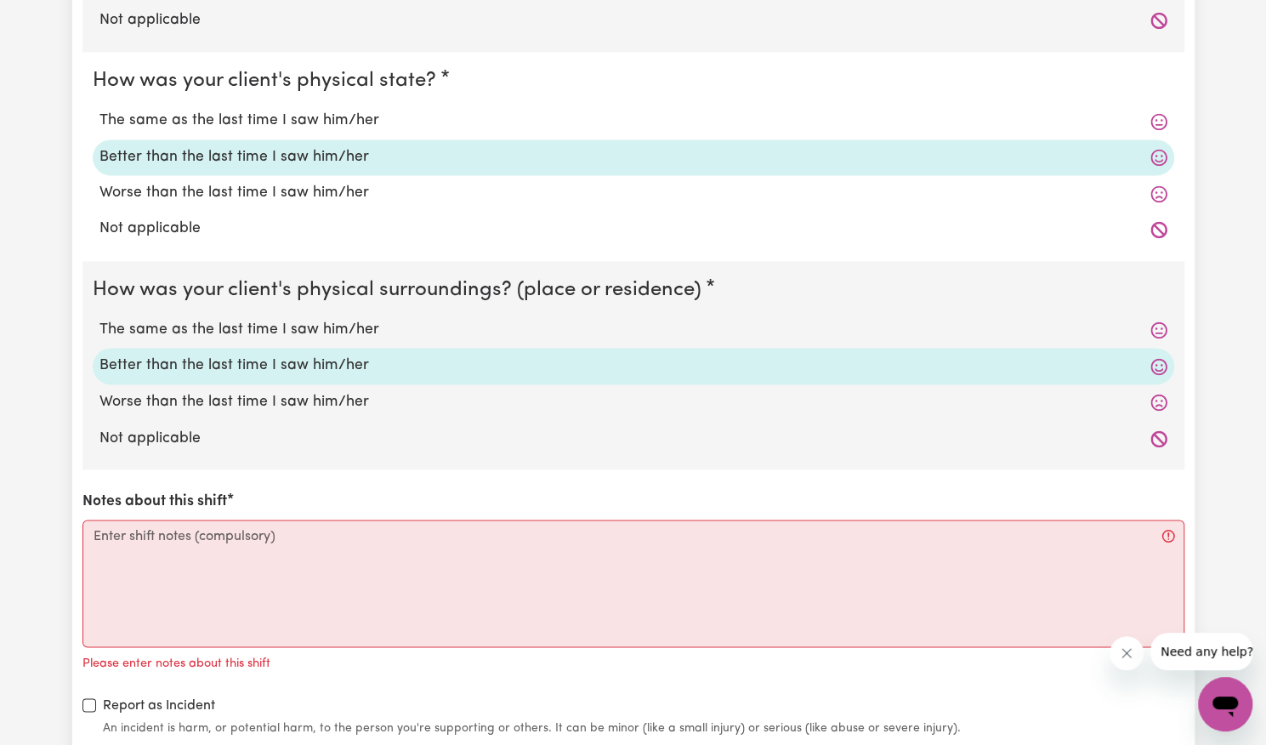
scroll to position [1472, 0]
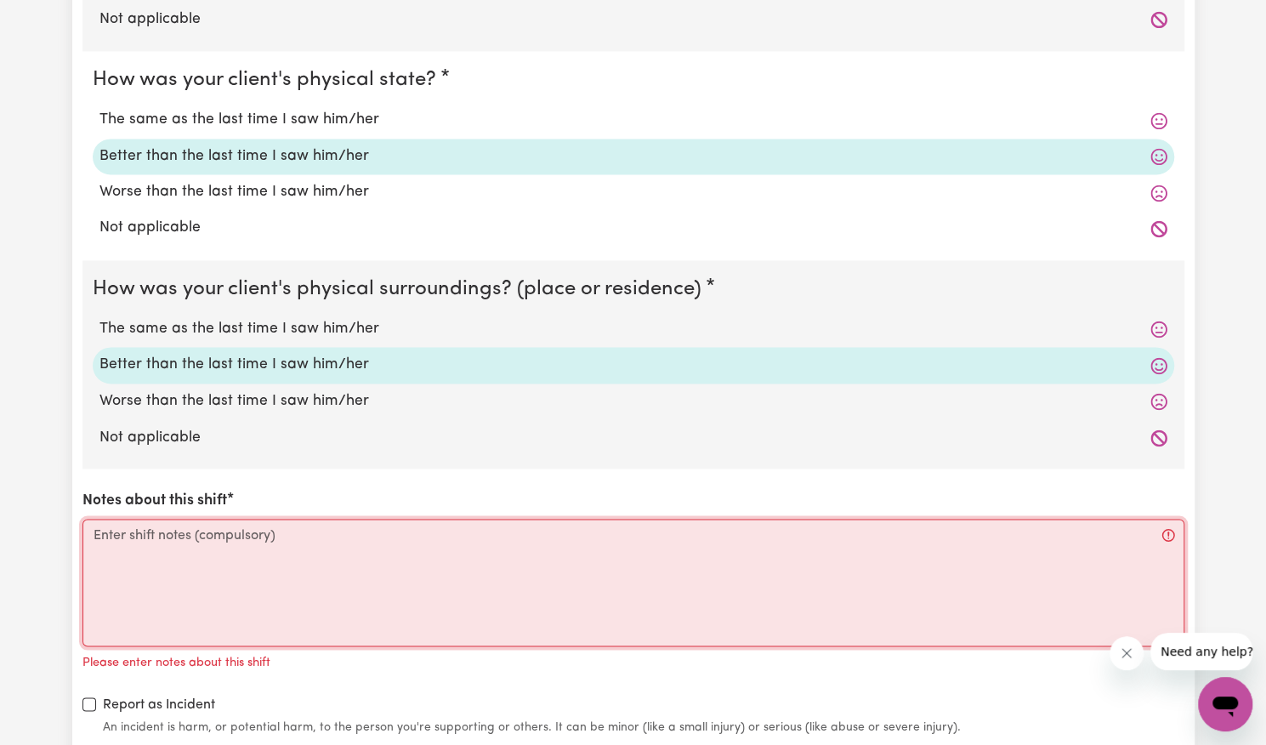
click at [342, 592] on textarea "Notes about this shift" at bounding box center [633, 583] width 1102 height 128
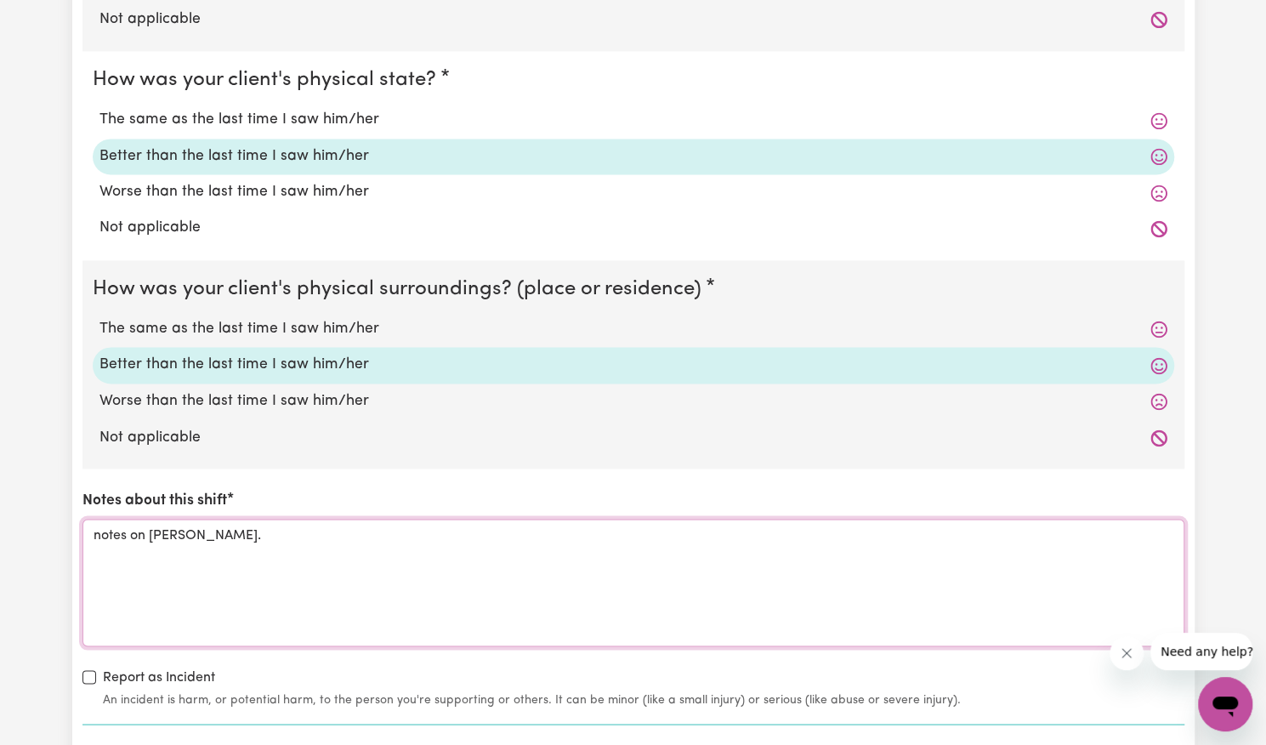
scroll to position [1671, 0]
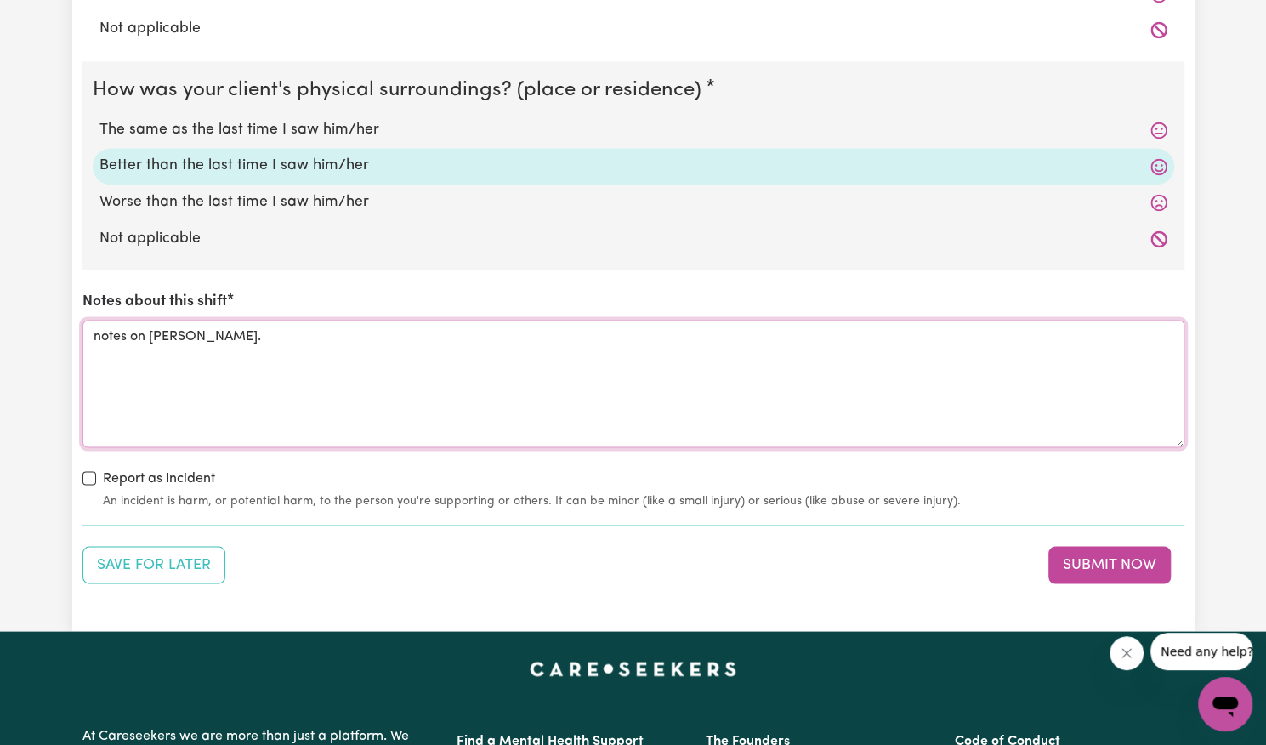
type textarea "notes on [PERSON_NAME]."
click at [241, 499] on small "An incident is harm, or potential harm, to the person you're supporting or othe…" at bounding box center [643, 500] width 1081 height 18
click at [91, 473] on input "Report as Incident" at bounding box center [89, 478] width 14 height 14
checkbox input "true"
click at [1105, 553] on button "Submit Now" at bounding box center [1109, 564] width 122 height 37
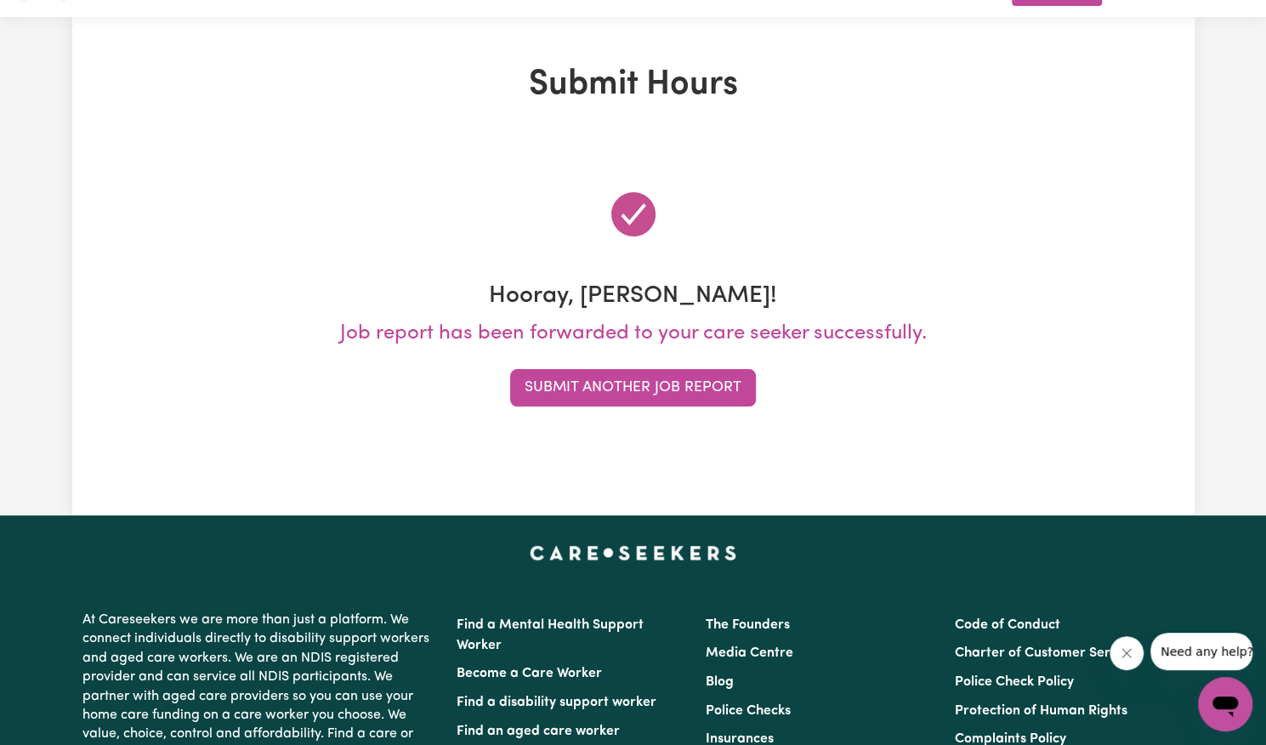
scroll to position [0, 0]
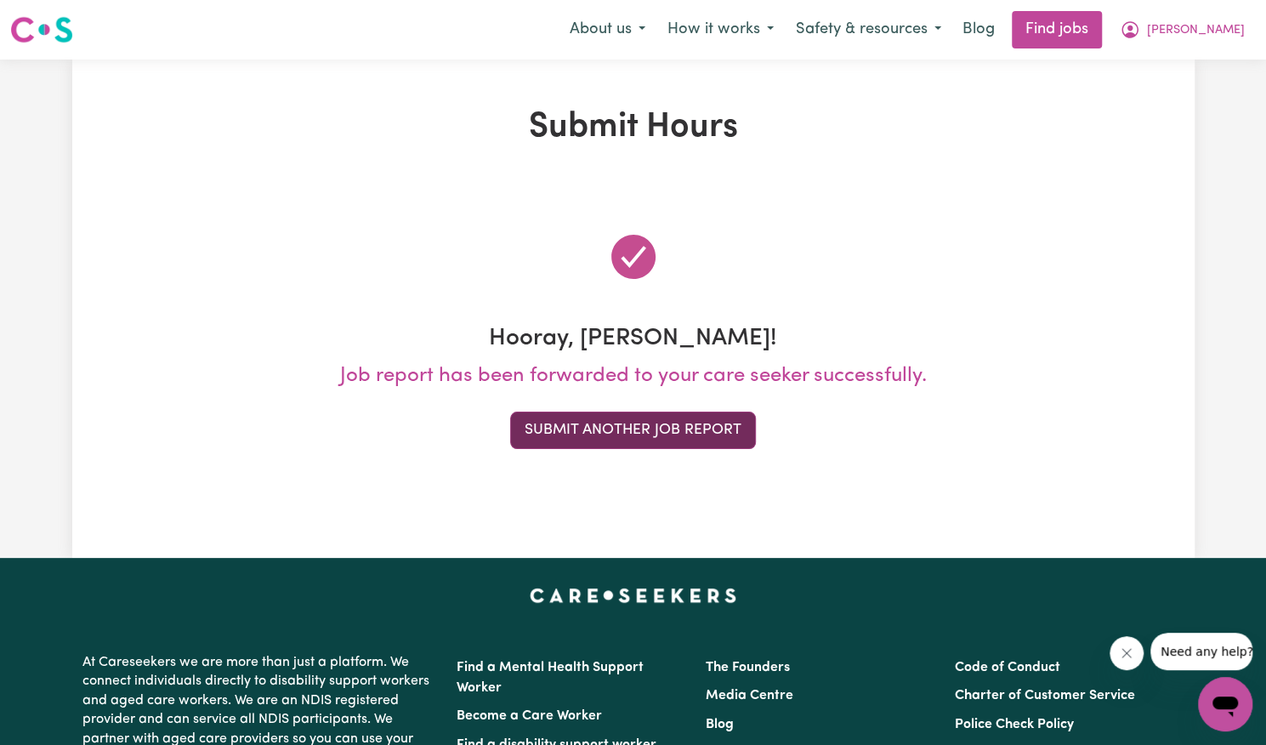
click at [647, 441] on button "Submit Another Job Report" at bounding box center [633, 429] width 246 height 37
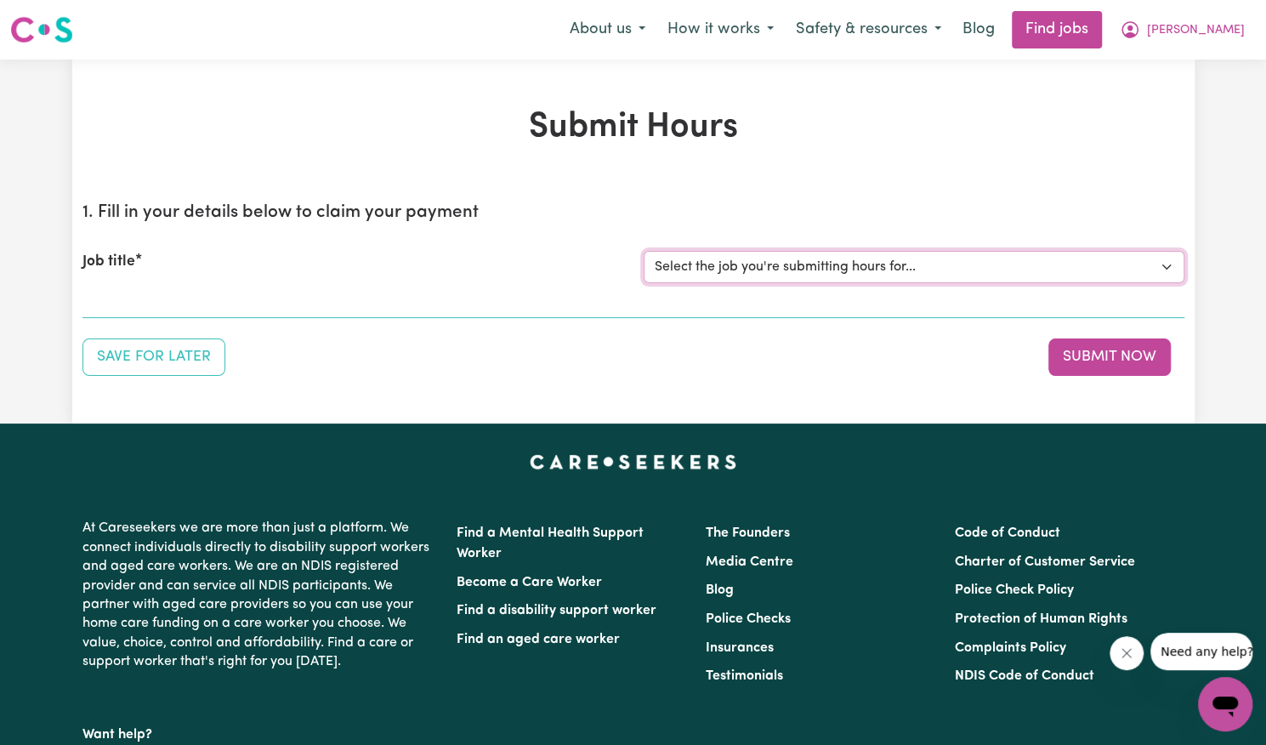
click at [779, 264] on select "Select the job you're submitting hours for... [[PERSON_NAME]] Support Worker Ne…" at bounding box center [913, 267] width 541 height 32
select select "14115"
click at [643, 251] on select "Select the job you're submitting hours for... [[PERSON_NAME]] Support Worker Ne…" at bounding box center [913, 267] width 541 height 32
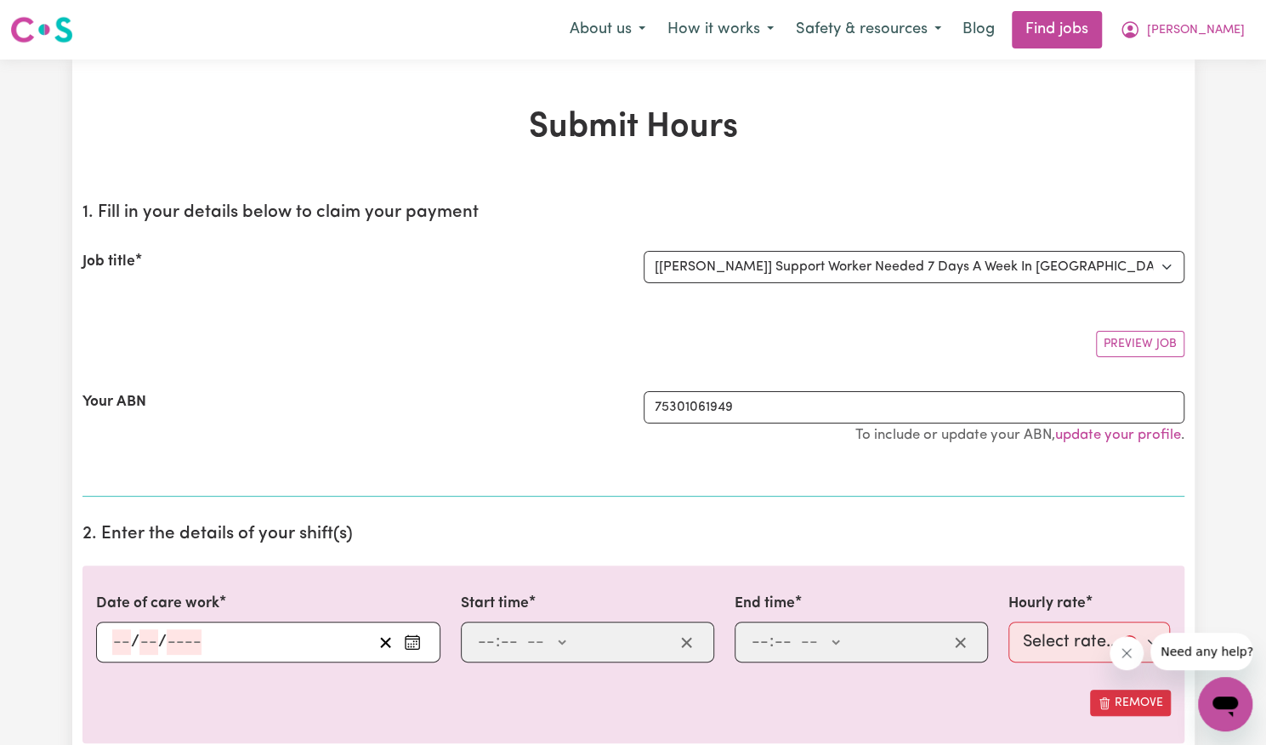
click at [410, 638] on icon "Enter the date of care work" at bounding box center [412, 641] width 17 height 17
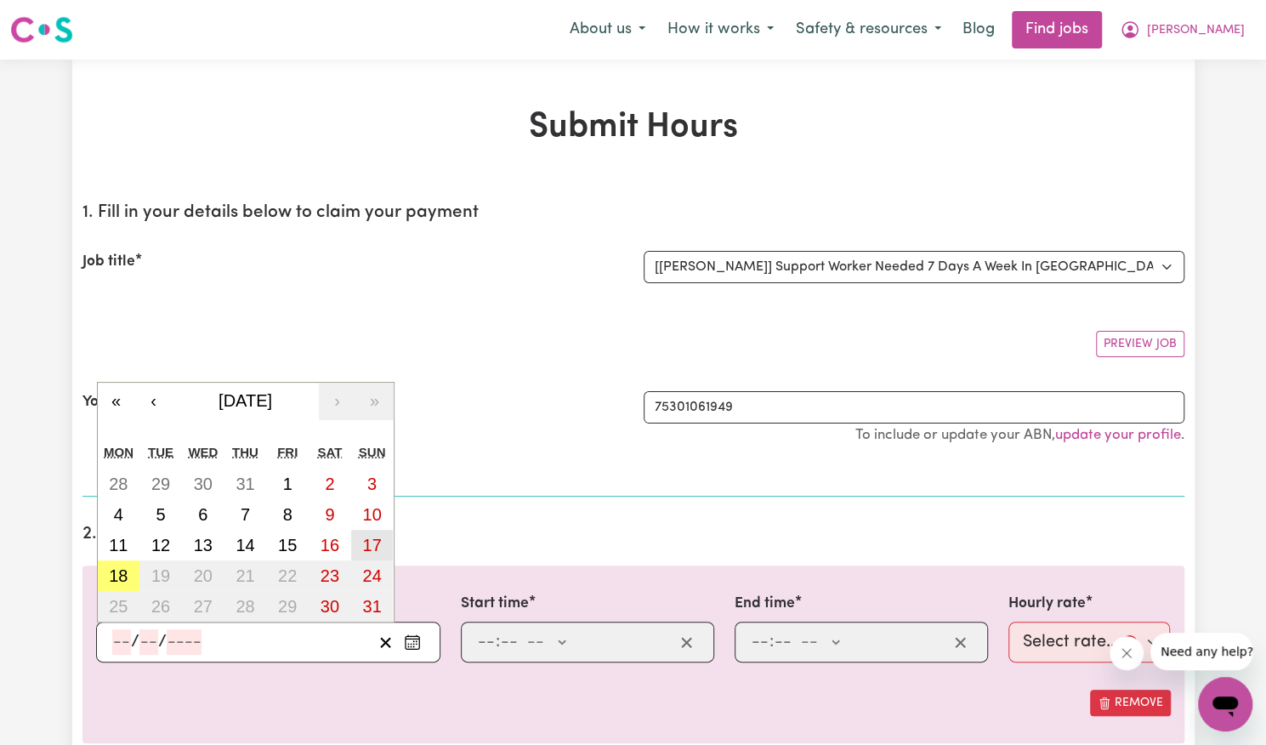
click at [372, 557] on button "17" at bounding box center [372, 545] width 43 height 31
type input "[DATE]"
type input "17"
type input "8"
type input "2025"
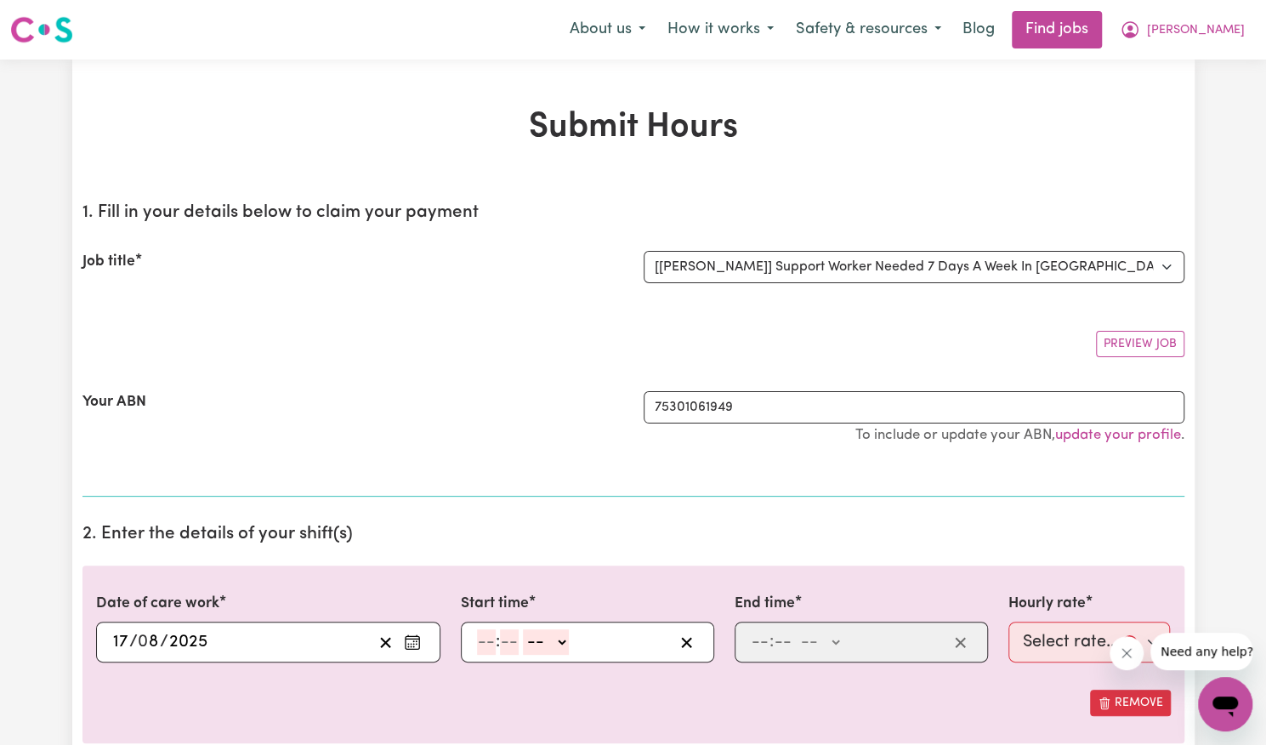
click at [482, 633] on input "number" at bounding box center [486, 642] width 19 height 26
type input "8"
type input "00"
click at [558, 643] on select "-- AM PM" at bounding box center [543, 642] width 46 height 26
select select "am"
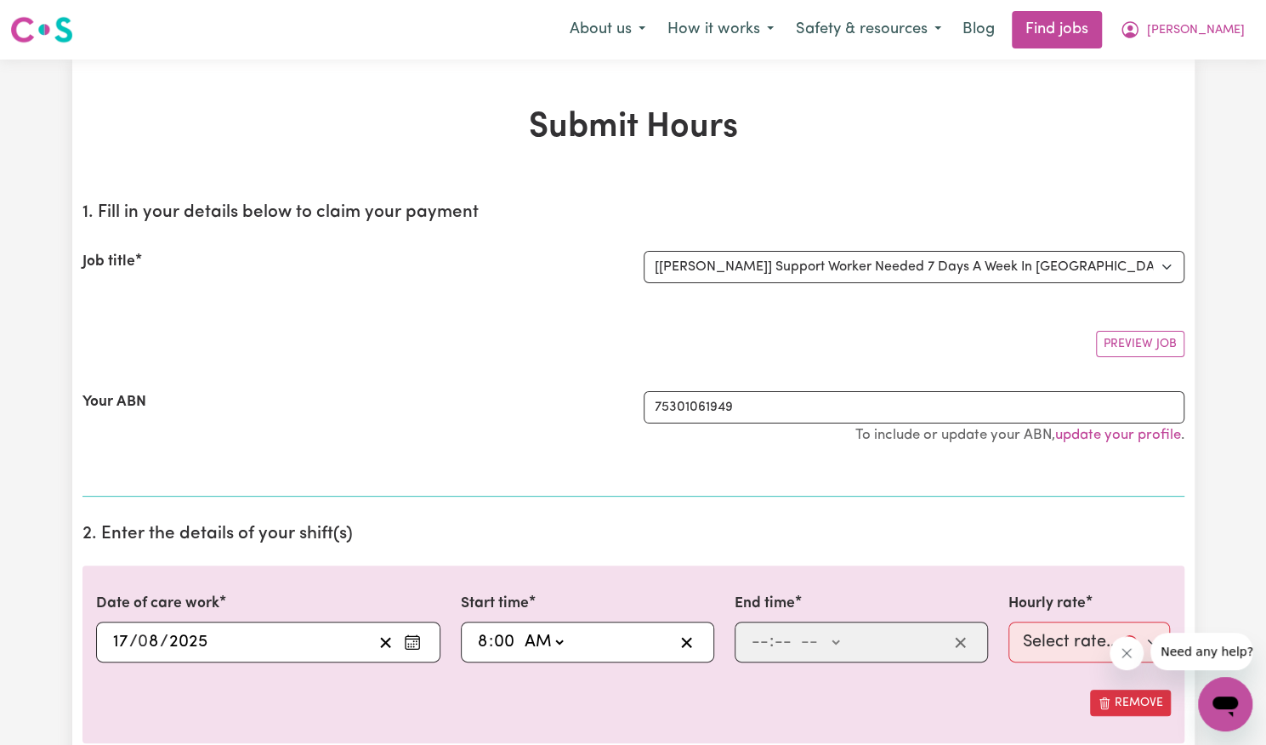
click at [520, 629] on select "-- AM PM" at bounding box center [543, 642] width 46 height 26
type input "08:00"
type input "0"
click at [757, 636] on input "number" at bounding box center [760, 642] width 19 height 26
type input "3"
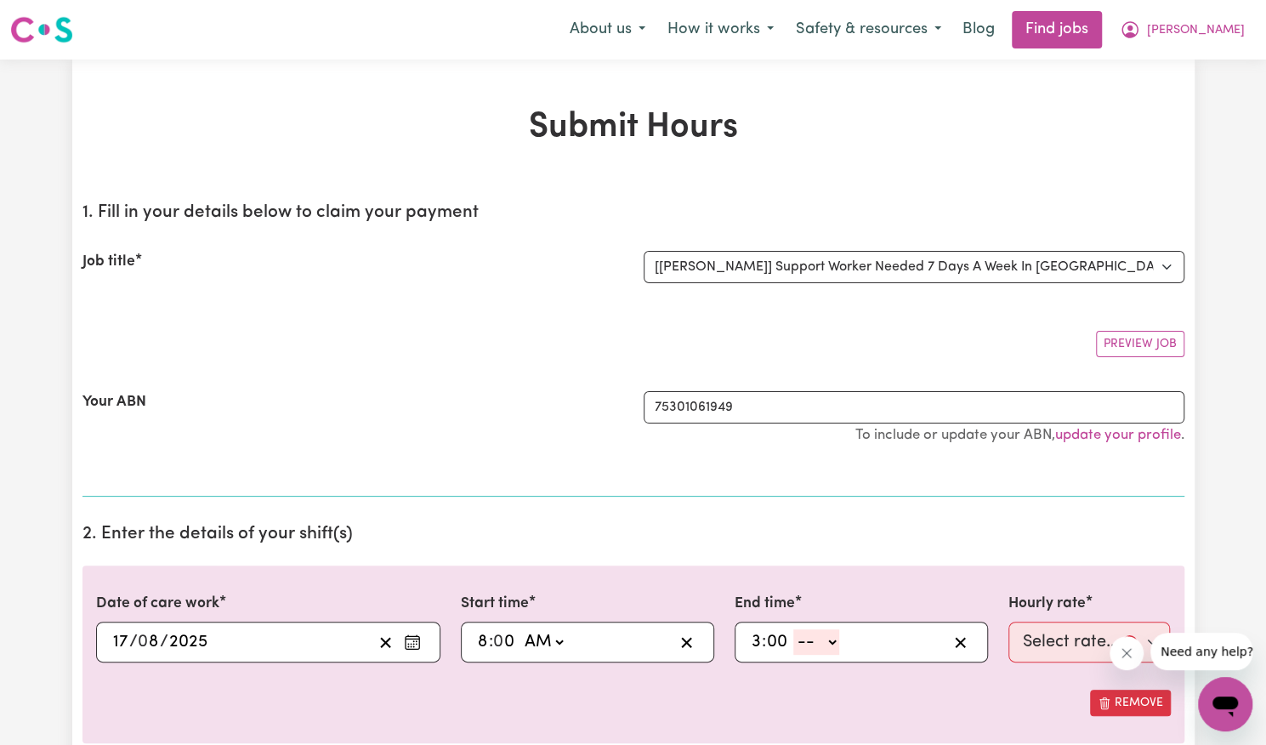
type input "00"
click at [822, 648] on select "-- AM PM" at bounding box center [816, 642] width 46 height 26
select select "pm"
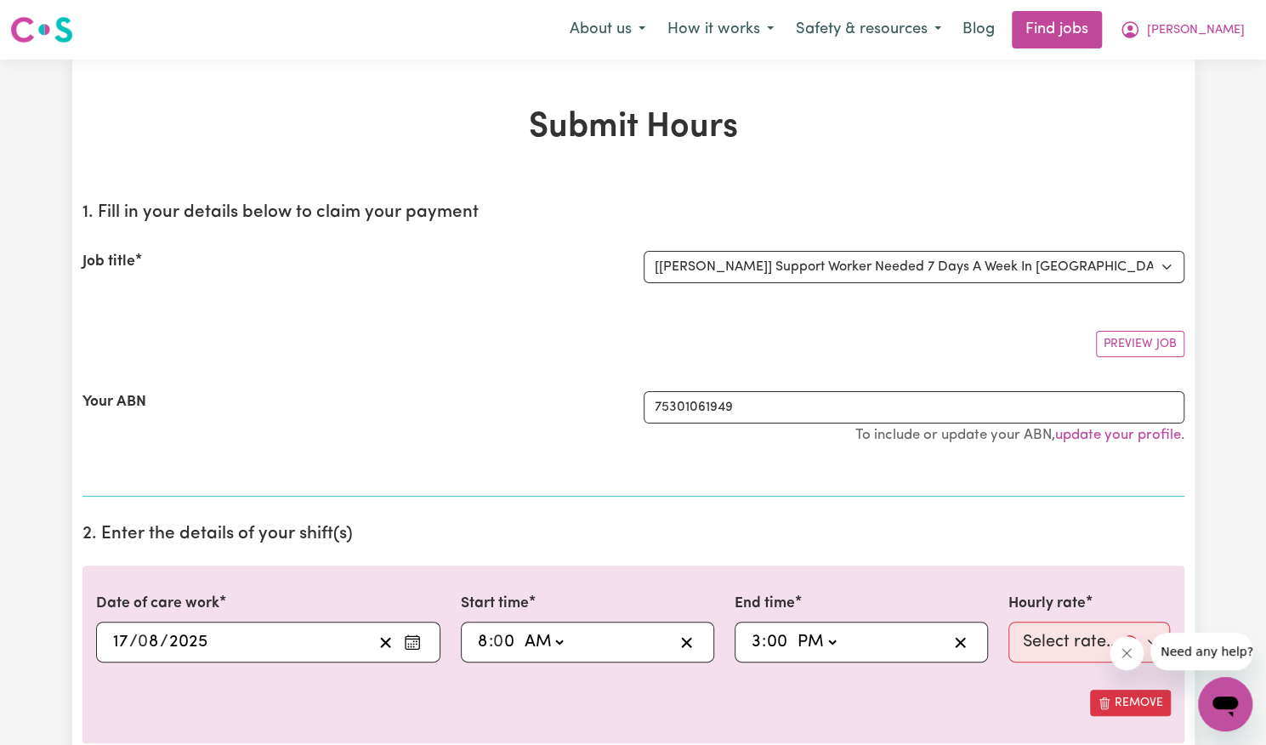
click at [793, 629] on select "-- AM PM" at bounding box center [816, 642] width 46 height 26
type input "15:00"
type input "0"
click at [1063, 630] on select "Select rate... $57.17 (Weekday) $77.96 ([DATE]) $103.95 ([DATE]) $129.94 (Publi…" at bounding box center [1089, 641] width 162 height 41
select select "103.95-[DATE]"
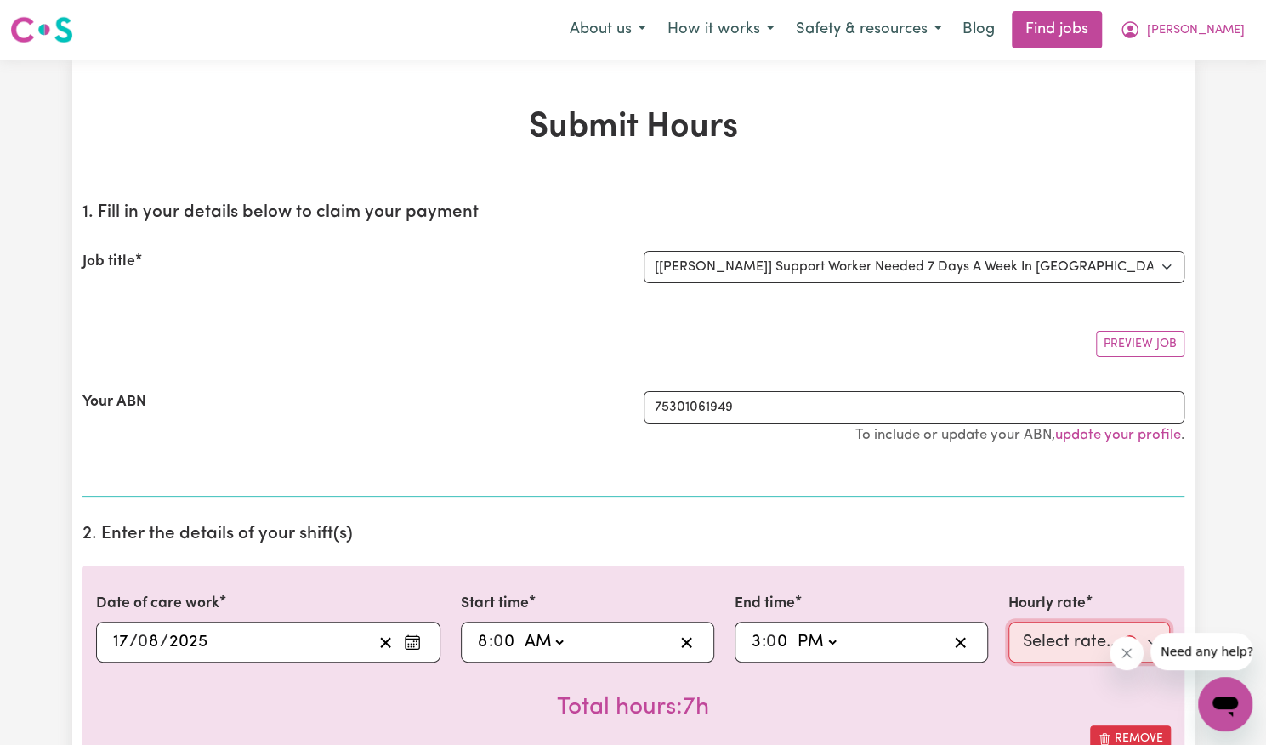
click at [1008, 621] on select "Select rate... $57.17 (Weekday) $77.96 ([DATE]) $103.95 ([DATE]) $129.94 (Publi…" at bounding box center [1089, 641] width 162 height 41
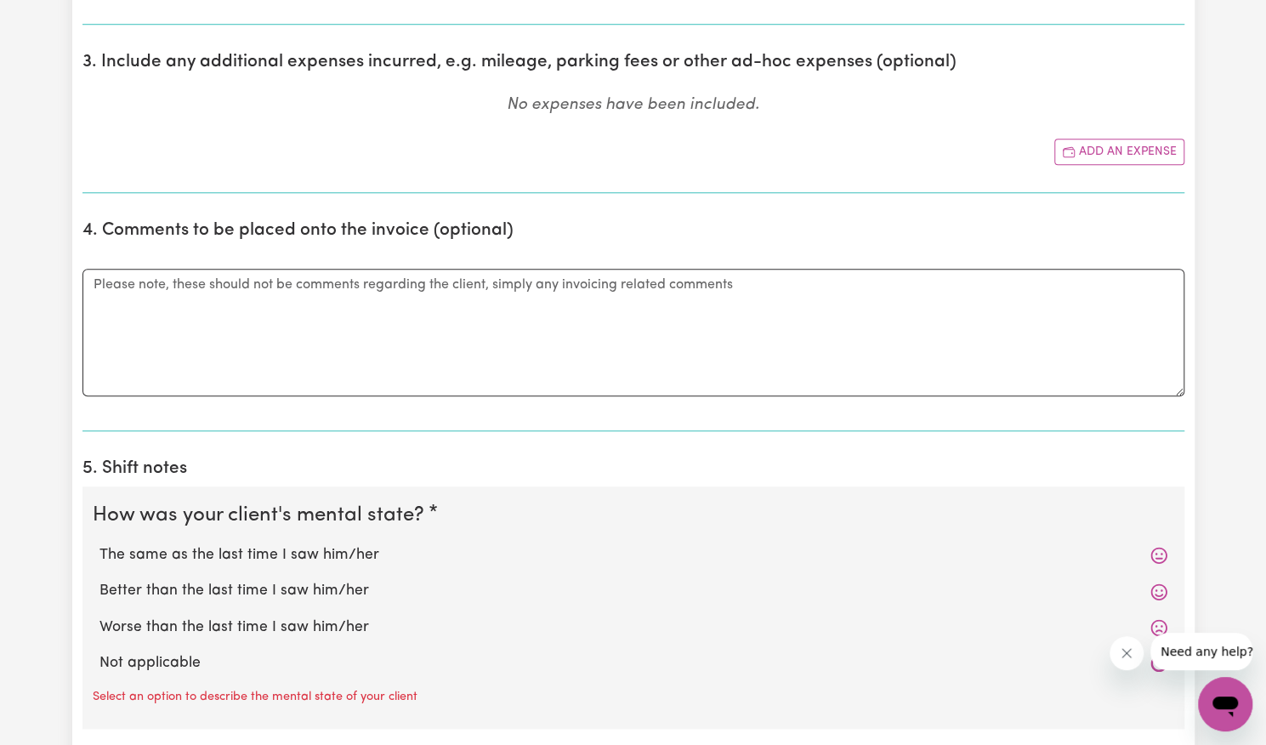
scroll to position [830, 0]
click at [337, 587] on label "Better than the last time I saw him/her" at bounding box center [633, 590] width 1068 height 22
click at [99, 579] on input "Better than the last time I saw him/her" at bounding box center [99, 578] width 1 height 1
radio input "true"
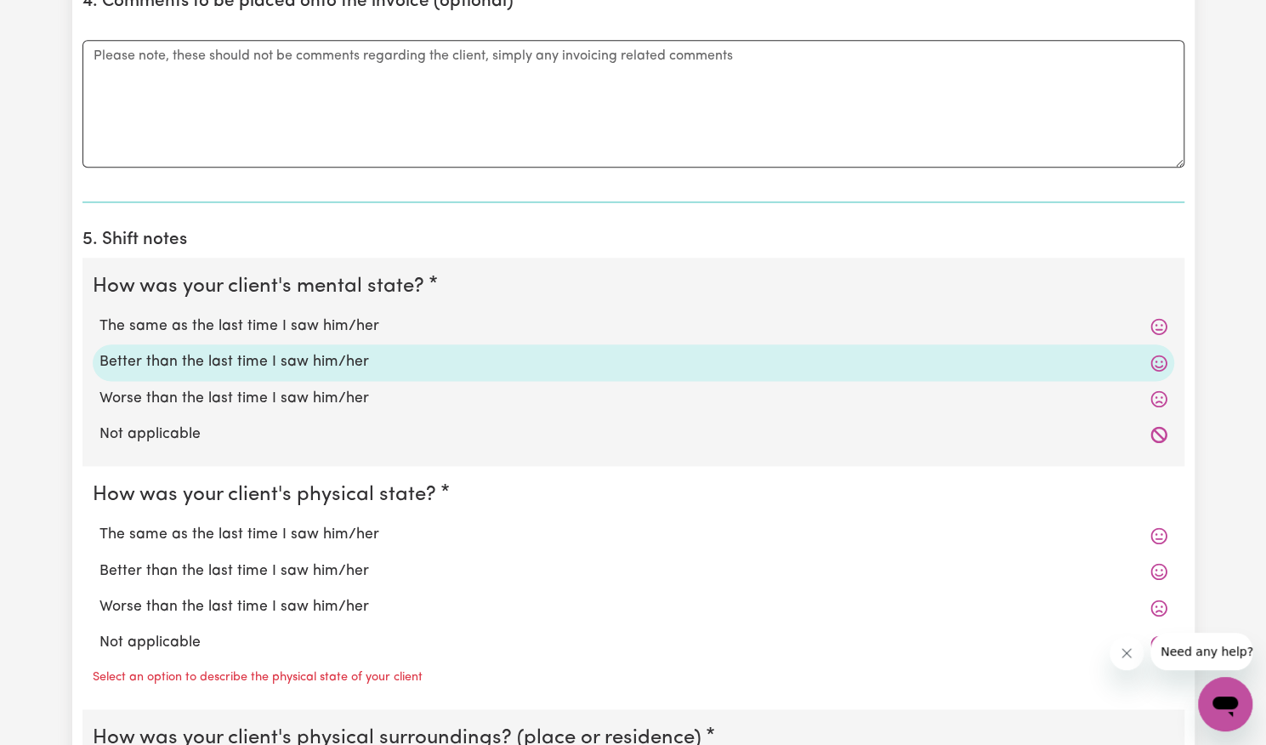
scroll to position [1110, 0]
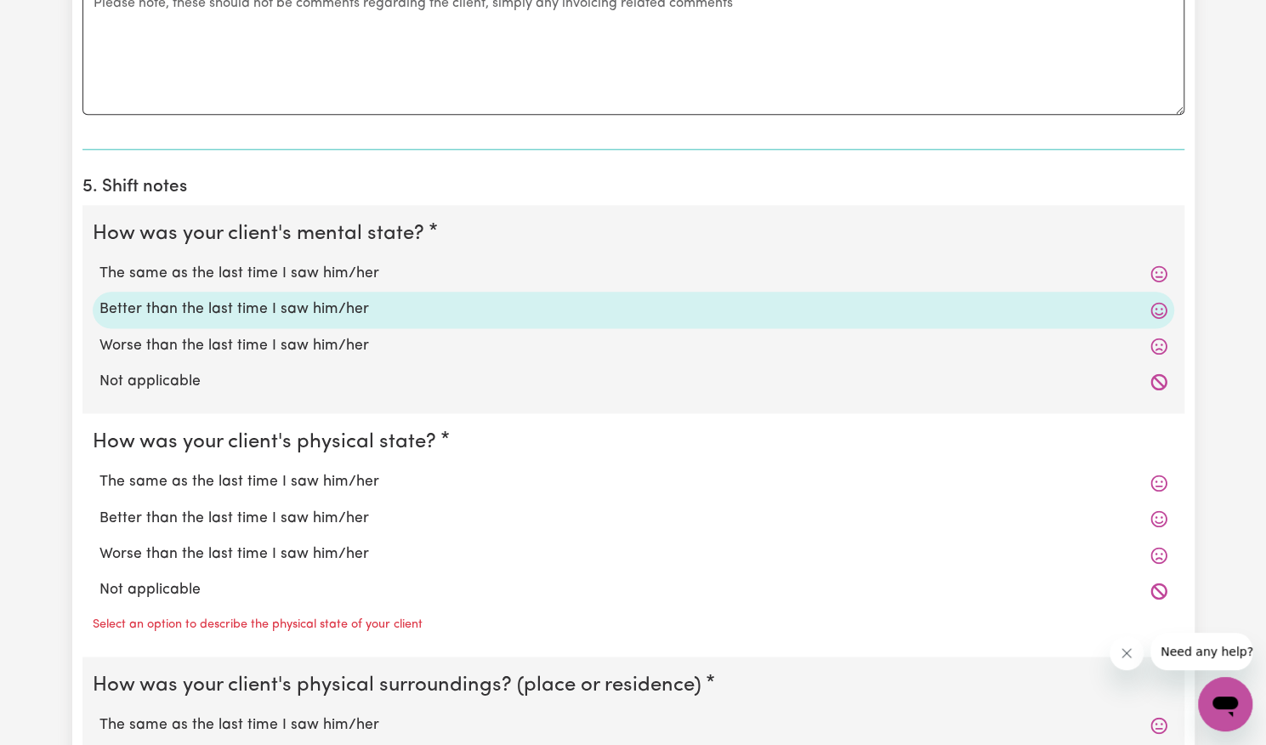
click at [342, 518] on label "Better than the last time I saw him/her" at bounding box center [633, 518] width 1068 height 22
click at [99, 507] on input "Better than the last time I saw him/her" at bounding box center [99, 507] width 1 height 1
radio input "true"
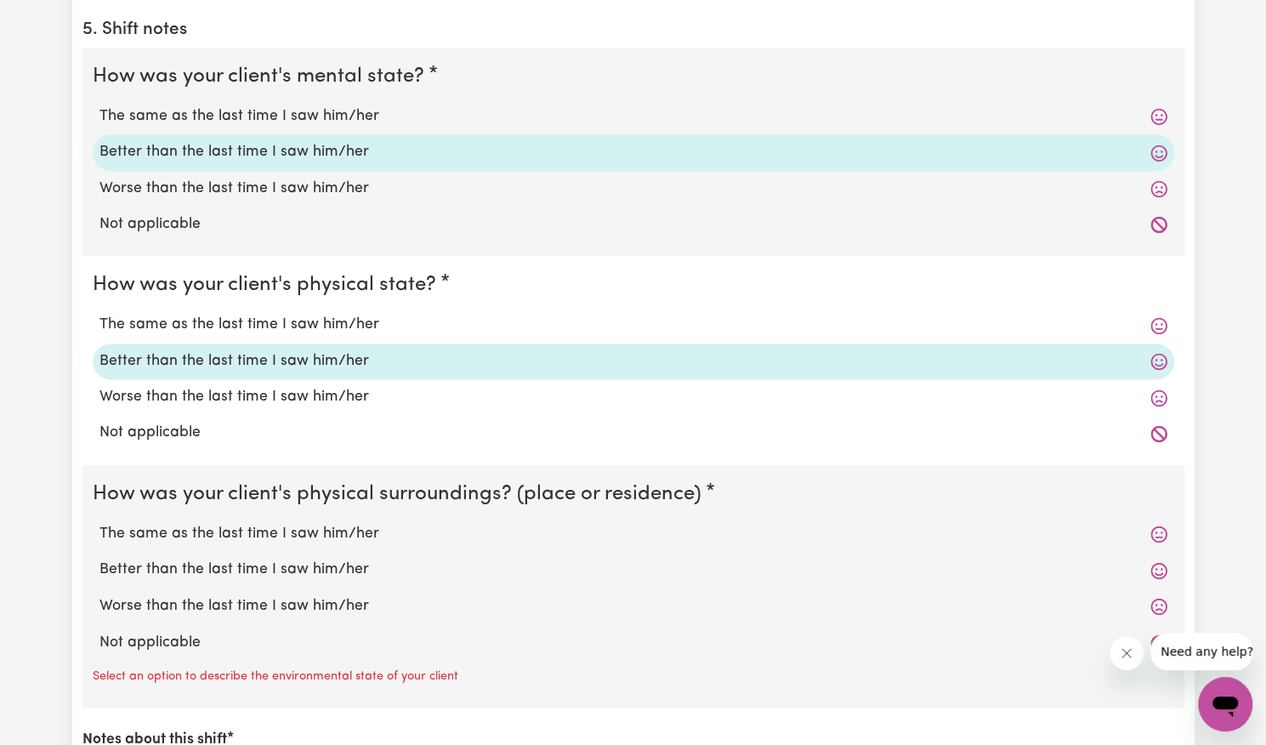
scroll to position [1269, 0]
click at [301, 559] on label "Better than the last time I saw him/her" at bounding box center [633, 568] width 1068 height 22
click at [99, 557] on input "Better than the last time I saw him/her" at bounding box center [99, 556] width 1 height 1
radio input "true"
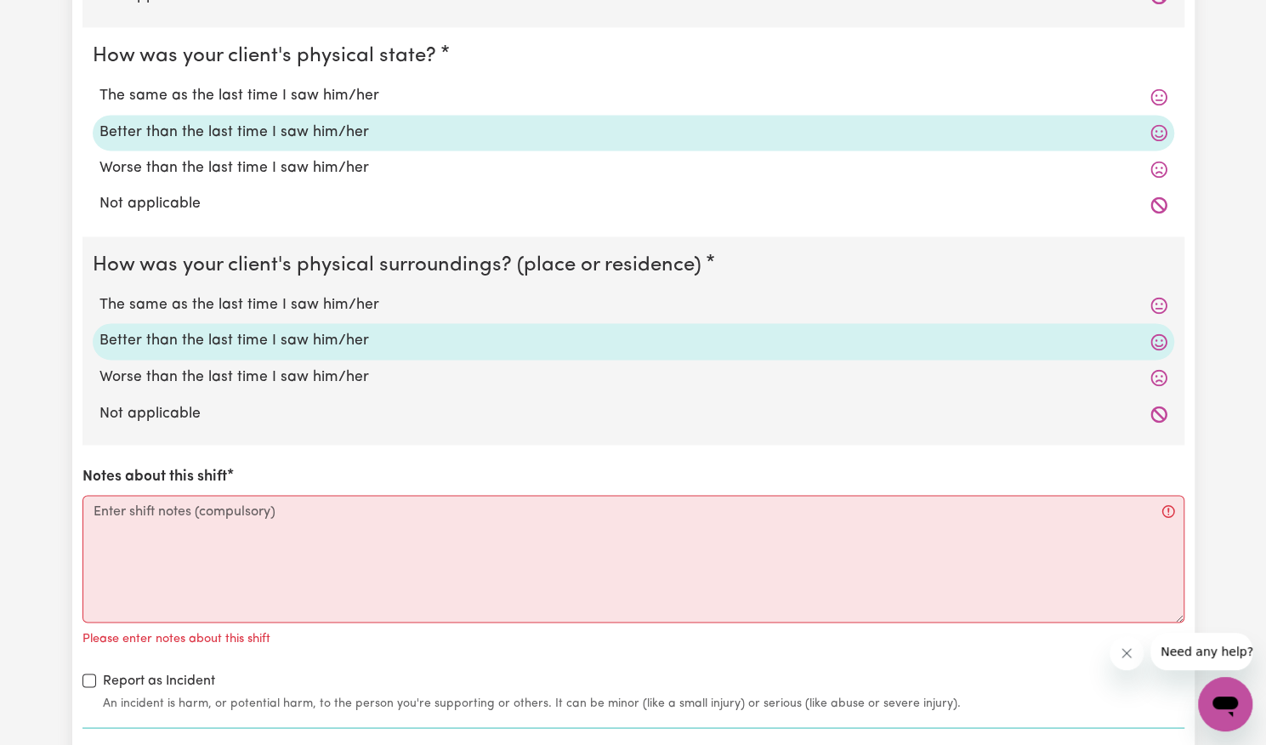
scroll to position [1503, 0]
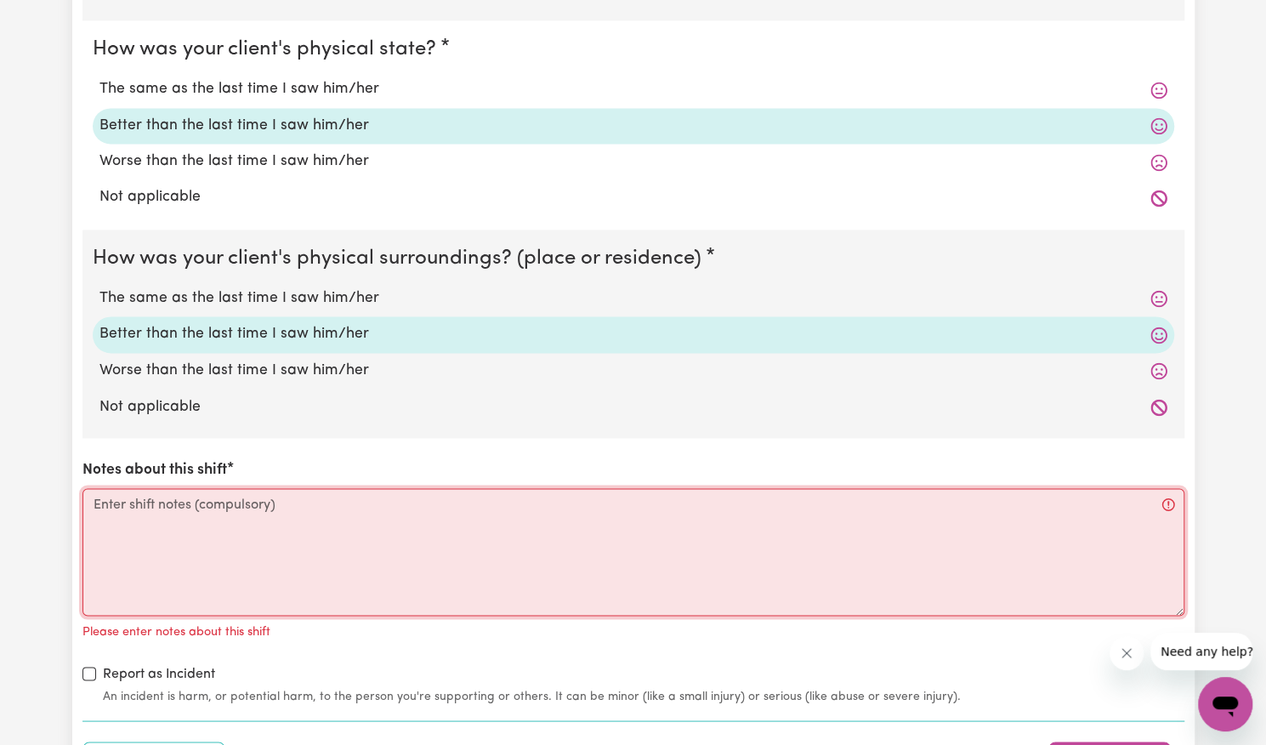
click at [301, 559] on textarea "Notes about this shift" at bounding box center [633, 552] width 1102 height 128
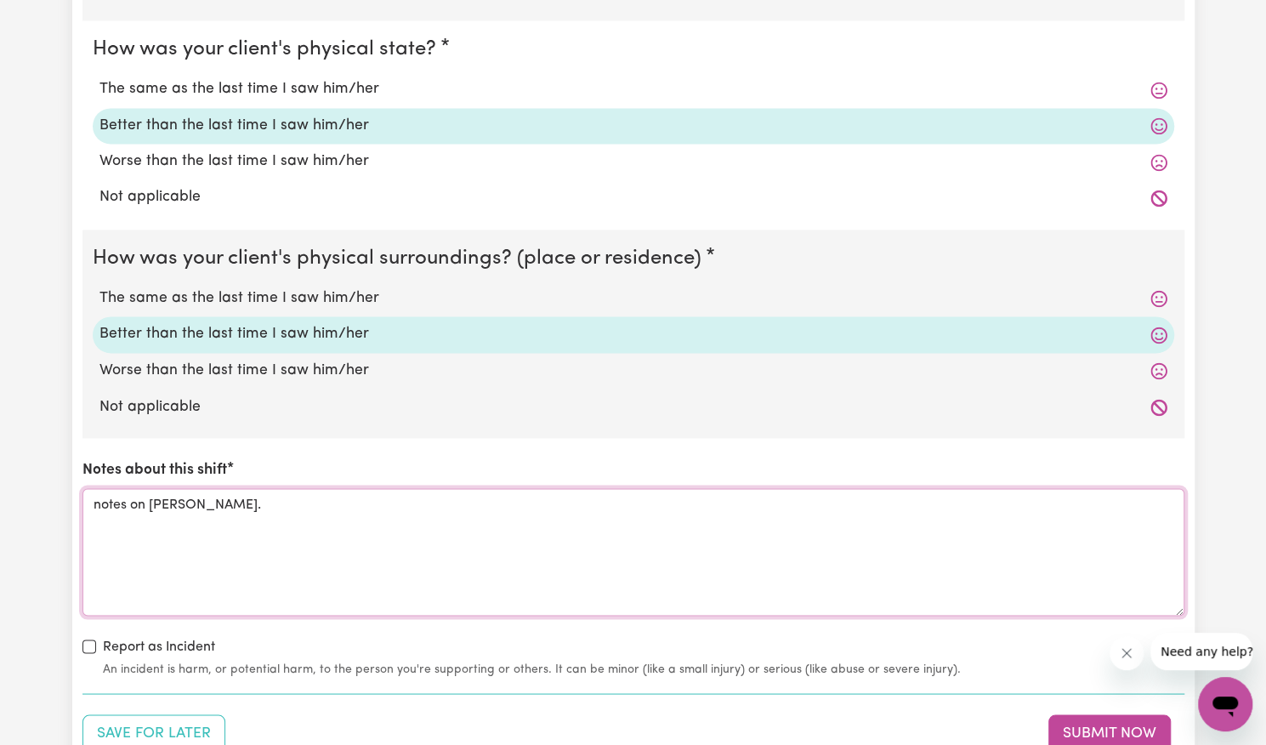
type textarea "notes on [PERSON_NAME]."
click at [99, 645] on div "Report as Incident An incident is harm, or potential harm, to the person you're…" at bounding box center [633, 657] width 1102 height 42
click at [92, 642] on input "Report as Incident" at bounding box center [89, 646] width 14 height 14
checkbox input "true"
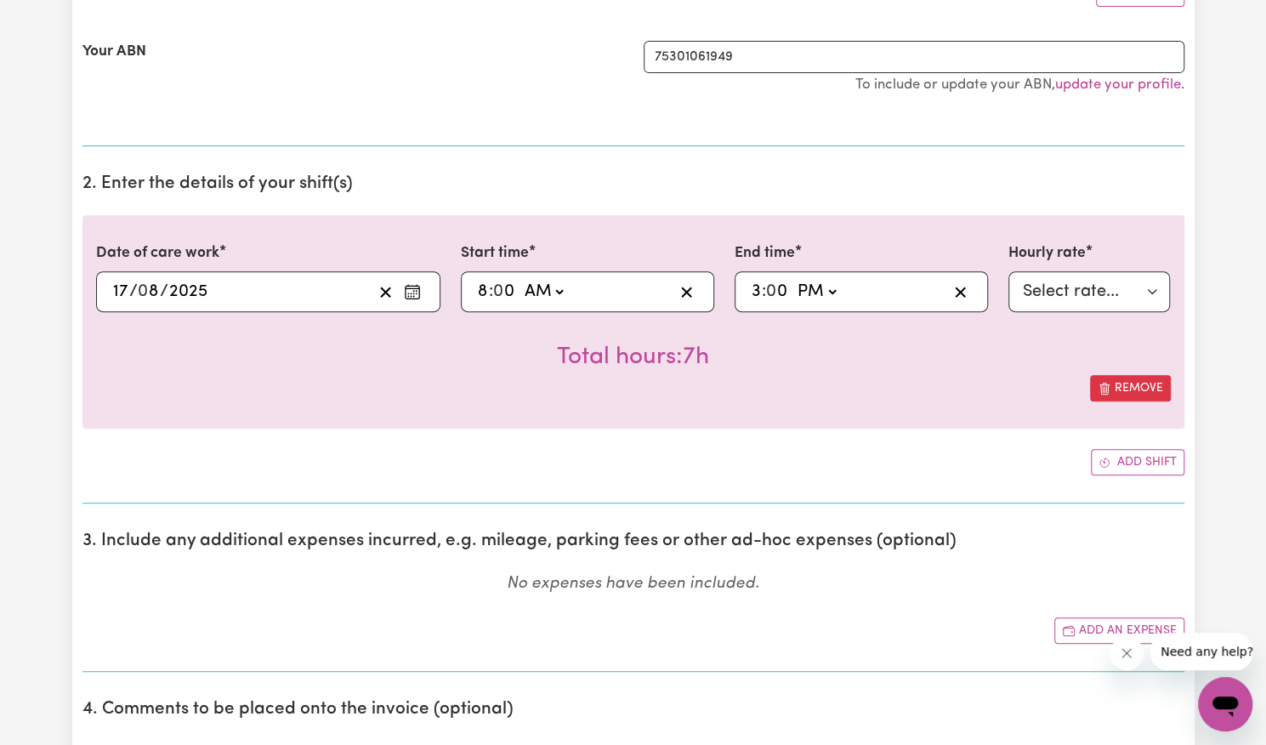
scroll to position [627, 0]
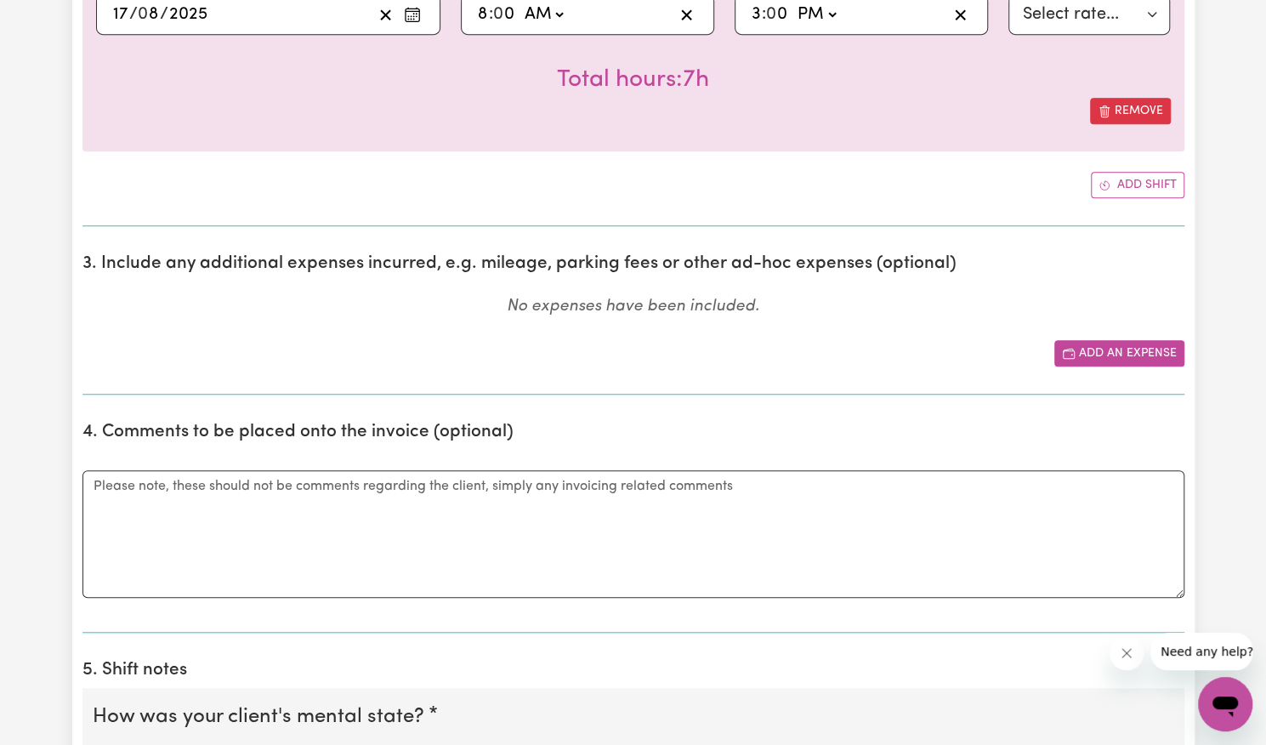
click at [1108, 358] on button "Add an expense" at bounding box center [1119, 353] width 130 height 26
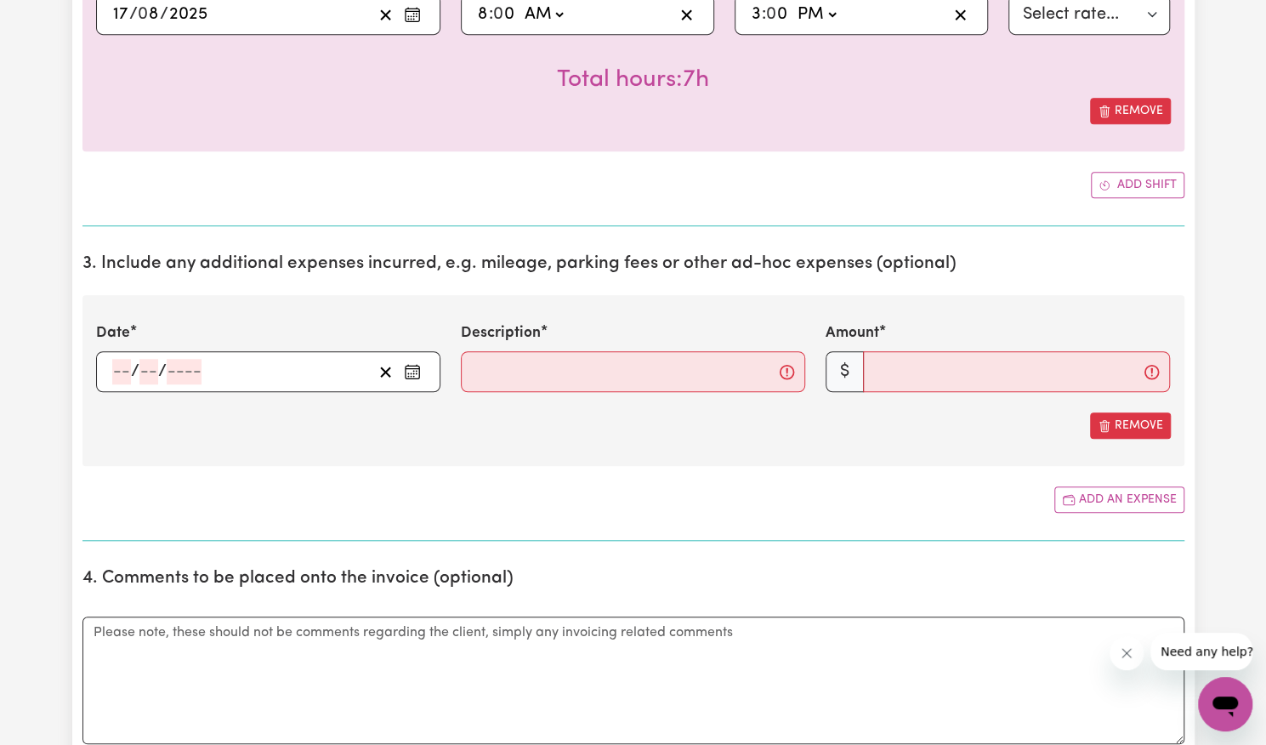
click at [414, 365] on icon "Enter the date of expense" at bounding box center [412, 371] width 17 height 17
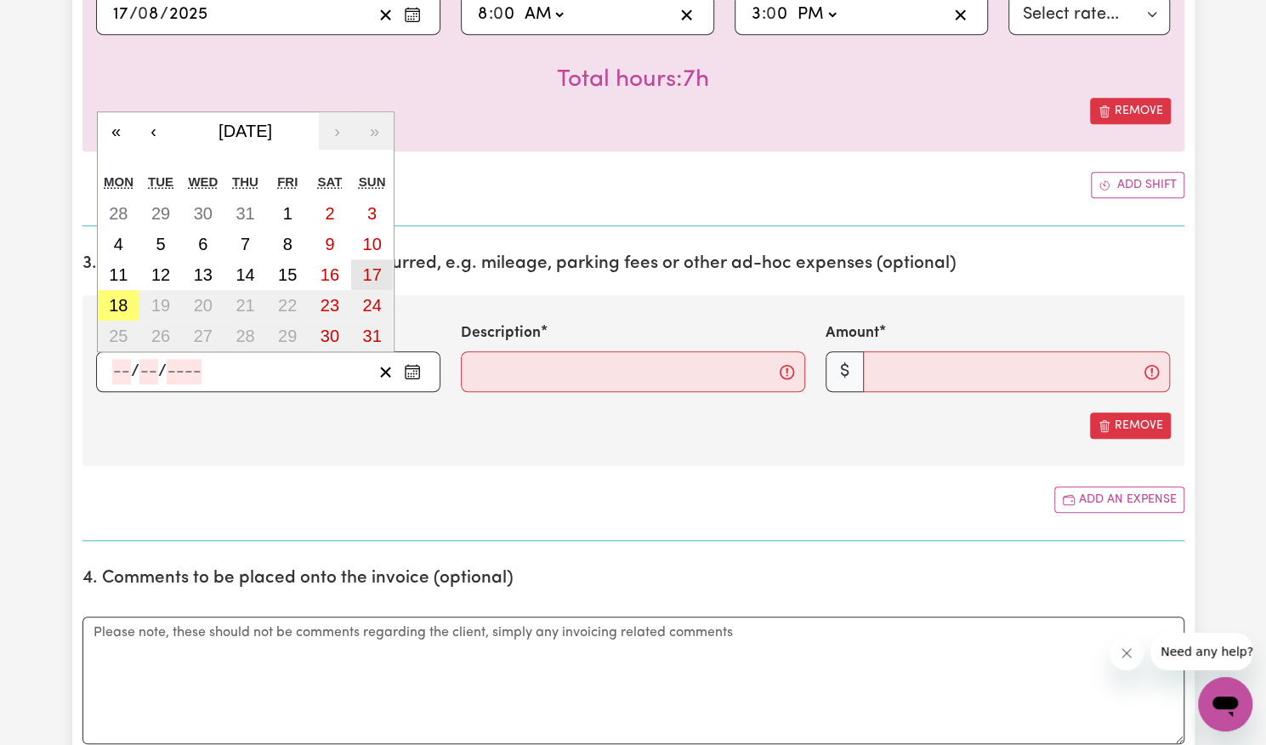
click at [379, 280] on abbr "17" at bounding box center [371, 274] width 19 height 19
type input "[DATE]"
type input "17"
type input "8"
type input "2025"
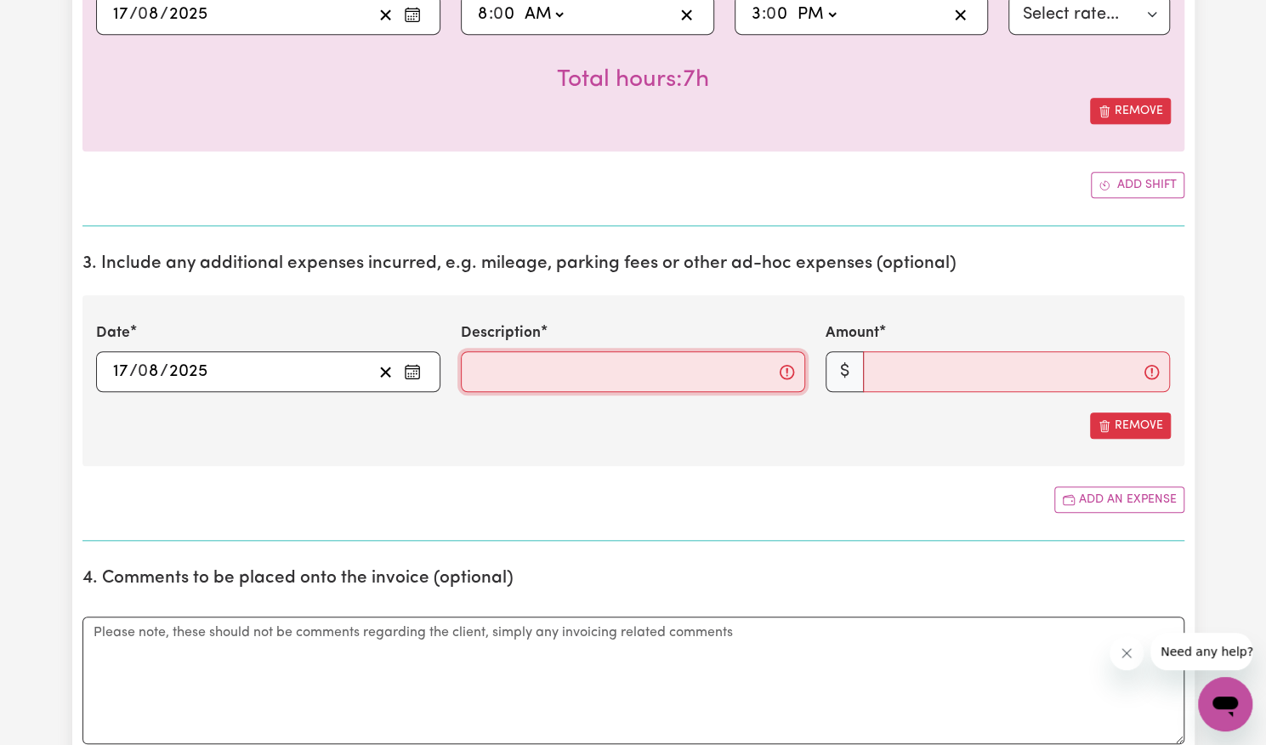
click at [502, 356] on input "Description" at bounding box center [633, 371] width 344 height 41
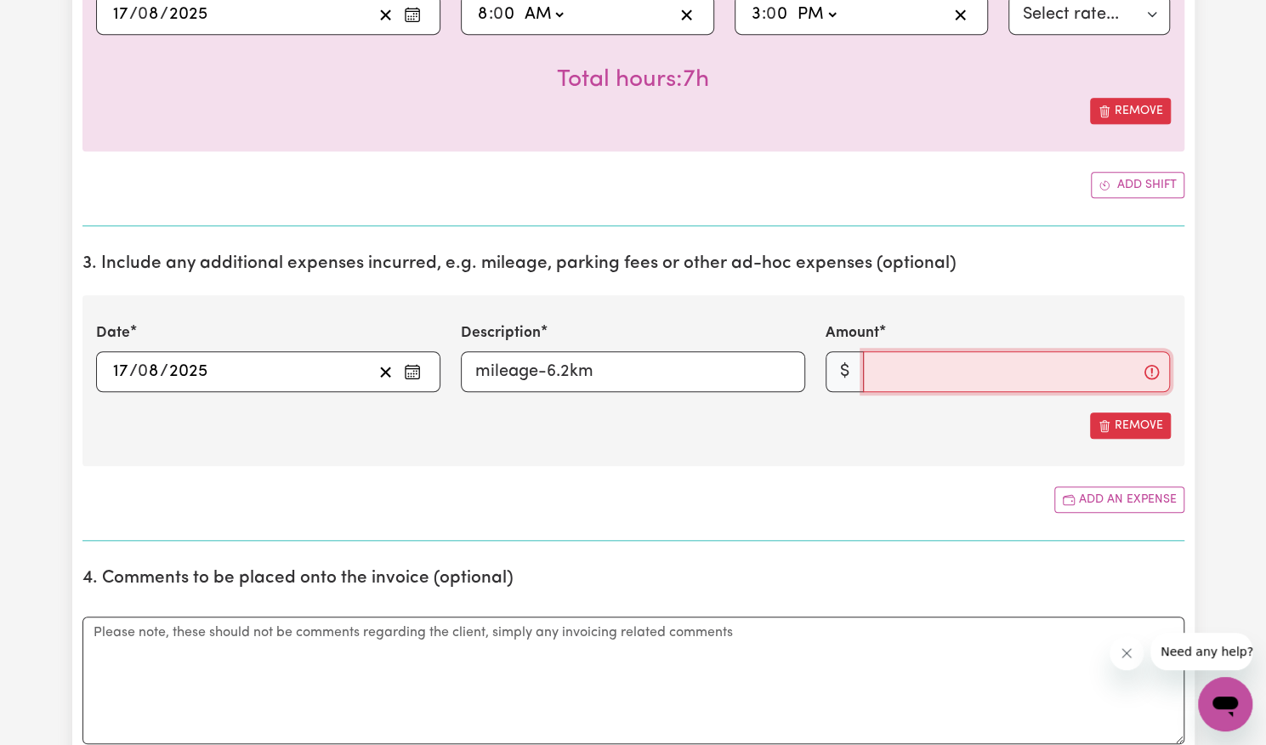
click at [903, 365] on input "Amount" at bounding box center [1016, 371] width 307 height 41
click at [695, 377] on input "mileage-6.2km" at bounding box center [633, 371] width 344 height 41
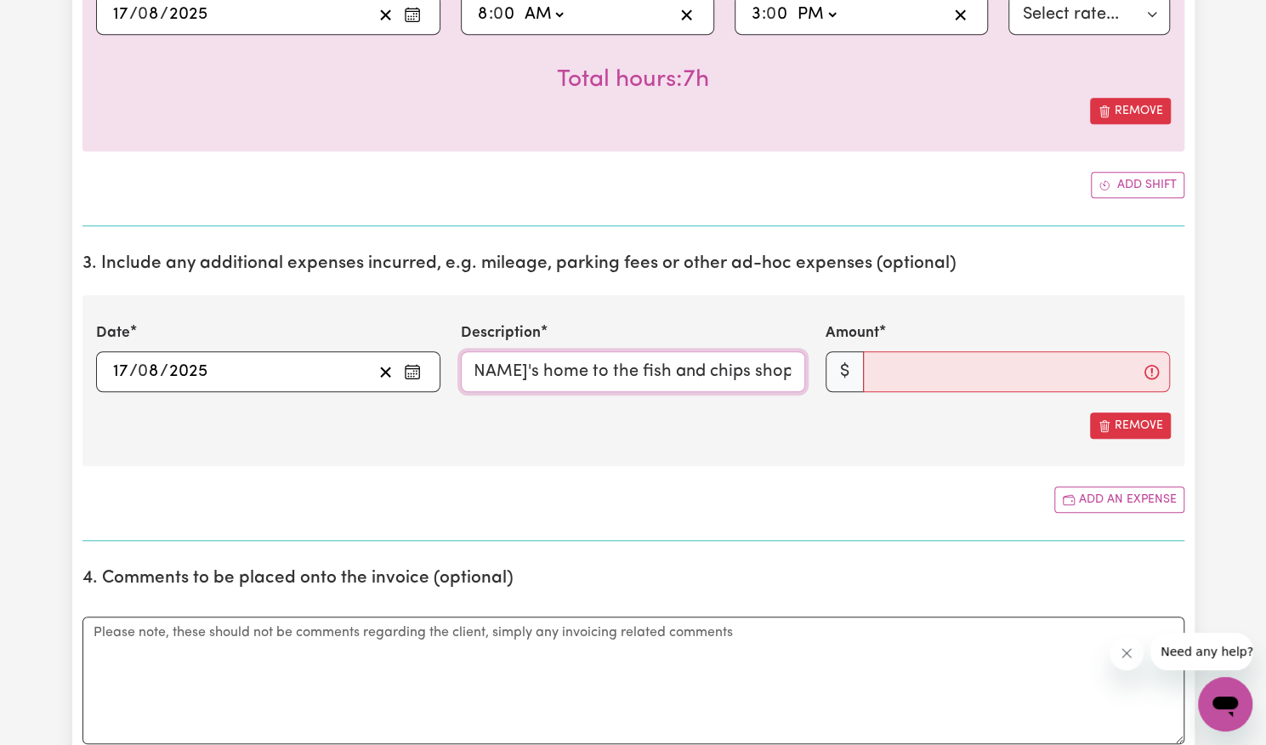
scroll to position [0, 0]
click at [634, 364] on input "mileage-6.2km drove from [PERSON_NAME]'s home to the fish and chips shop in [GE…" at bounding box center [633, 371] width 344 height 41
click at [690, 361] on input "mileage-6.2km drove from [PERSON_NAME]'s home to the fish and chips shop in [GE…" at bounding box center [633, 371] width 344 height 41
type input "mileage-6.2km drove from [PERSON_NAME]'s home to the fish and chips shop in [GE…"
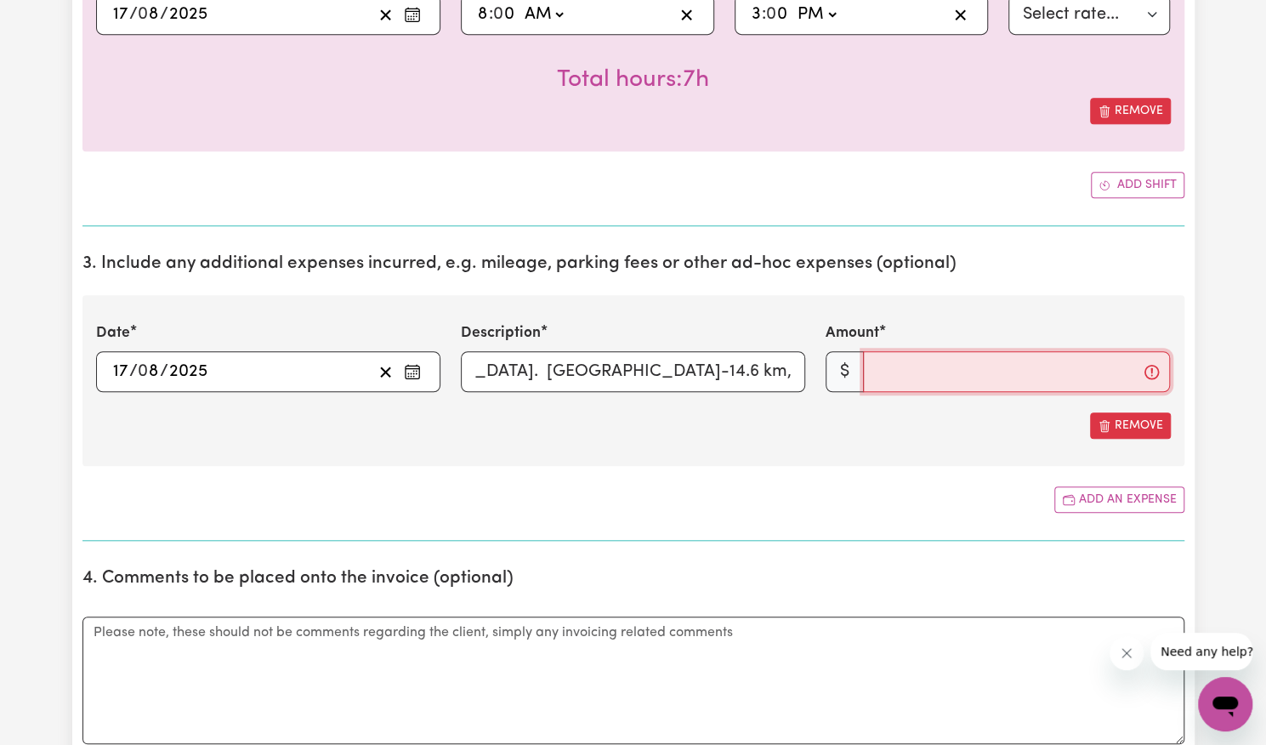
scroll to position [0, 0]
click at [990, 369] on input "Amount" at bounding box center [1016, 371] width 307 height 41
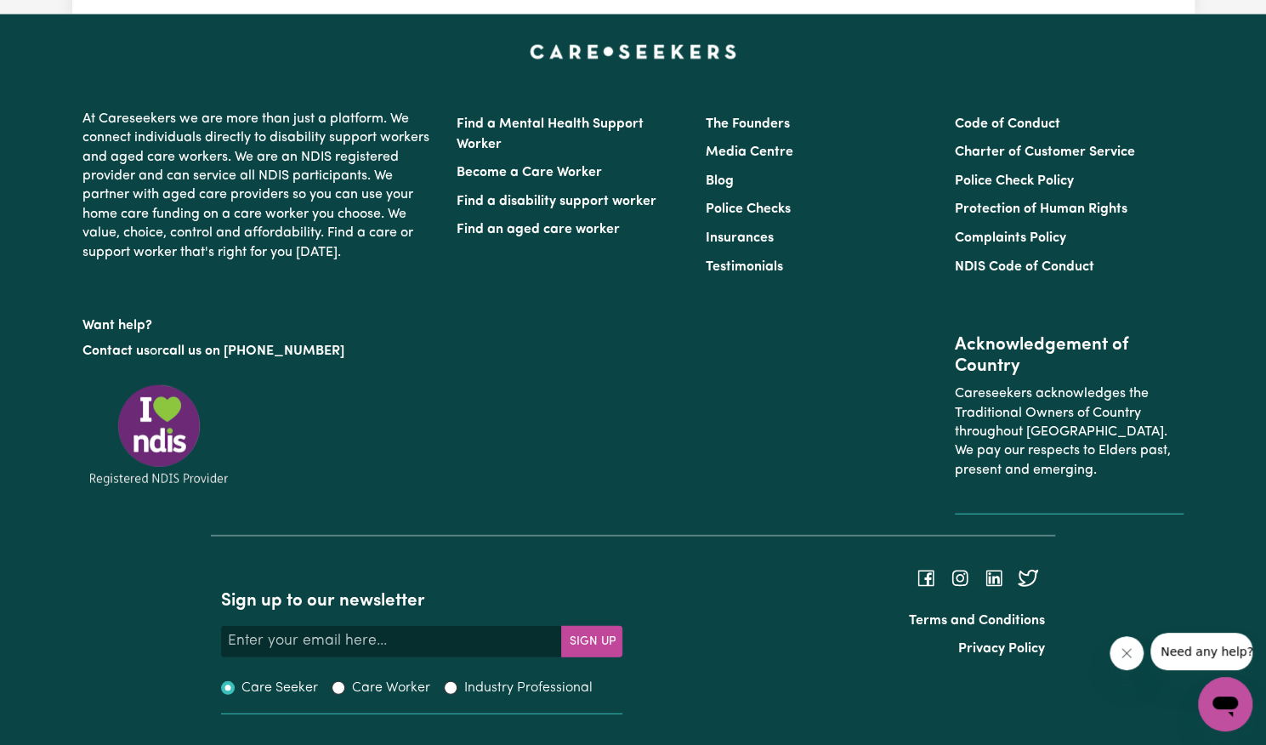
scroll to position [2052, 0]
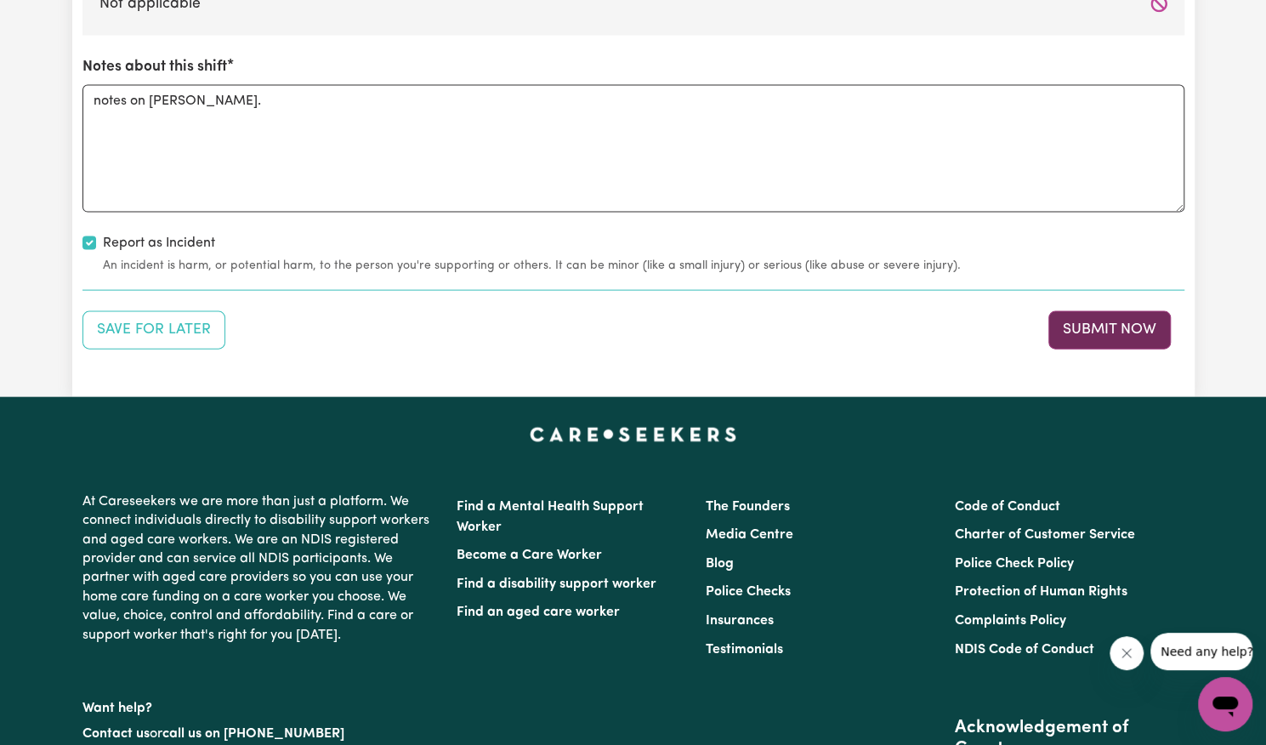
type input "20.8"
click at [1097, 328] on button "Submit Now" at bounding box center [1109, 329] width 122 height 37
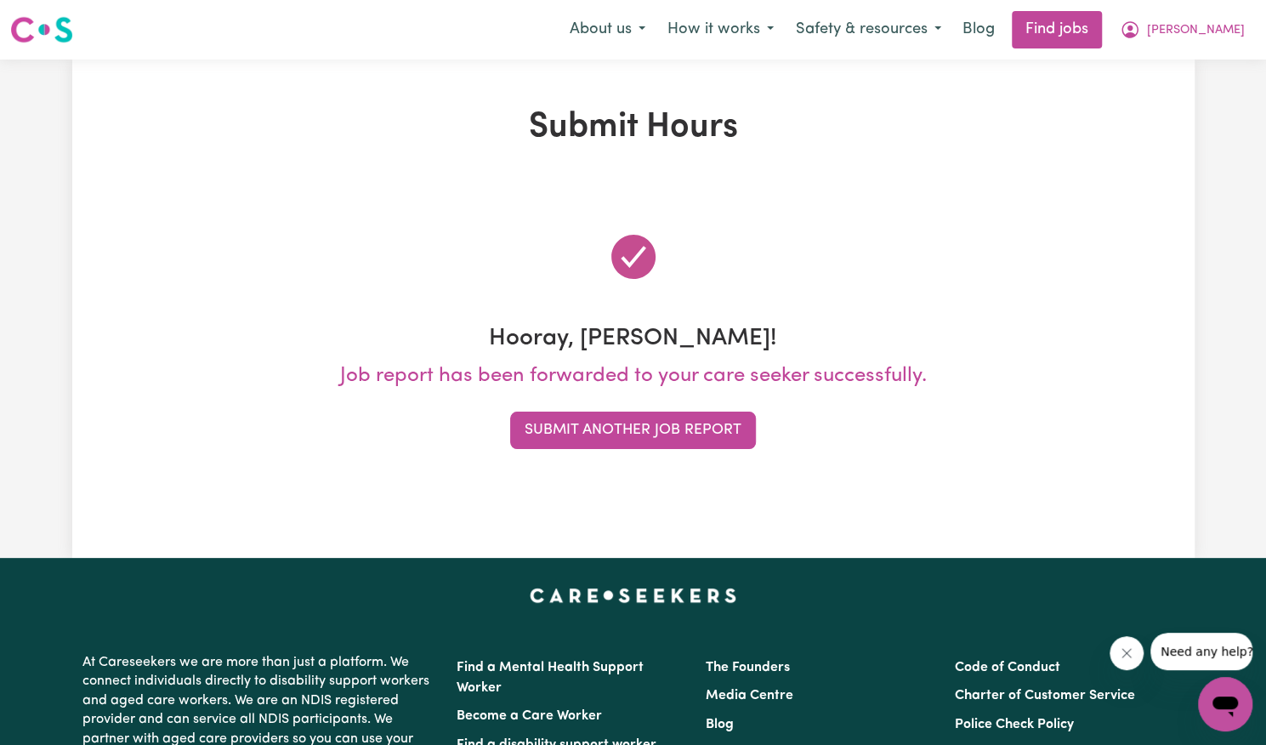
scroll to position [0, 0]
